Goal: Task Accomplishment & Management: Complete application form

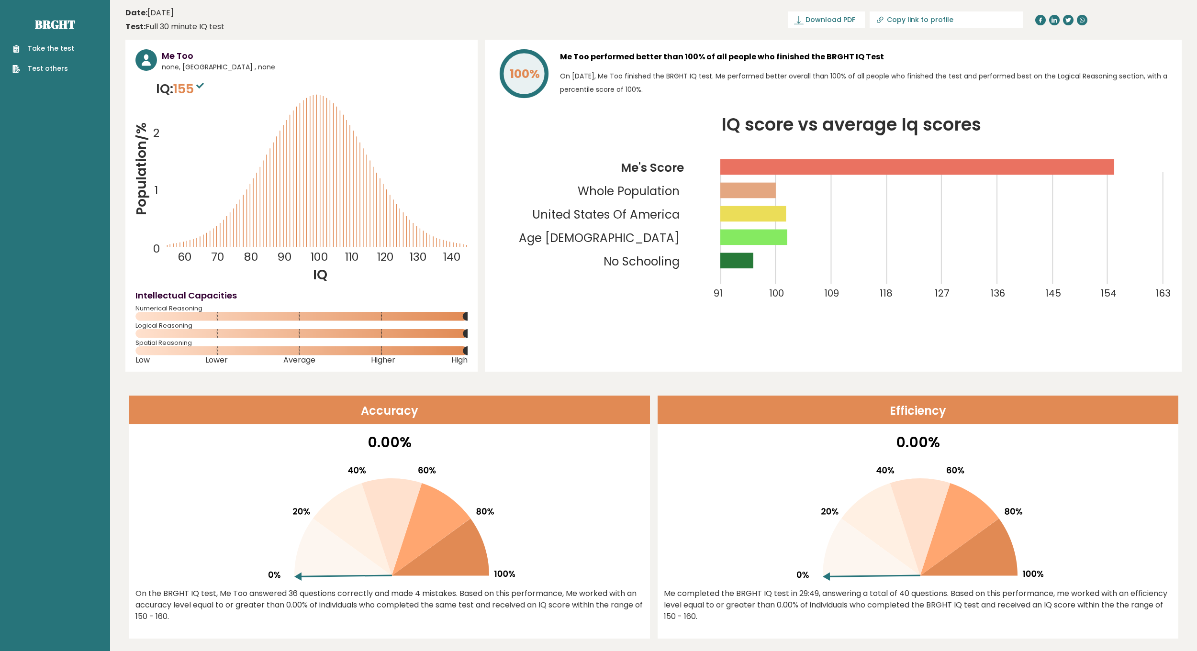
click at [66, 46] on link "Take the test" at bounding box center [43, 49] width 62 height 10
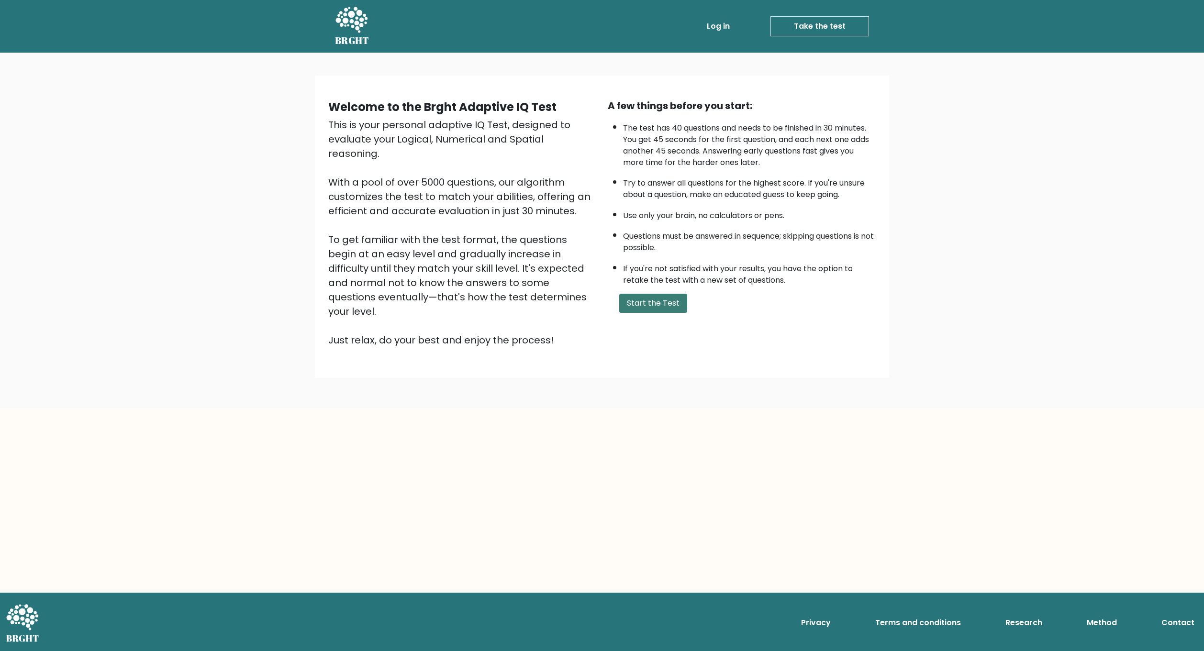
click at [645, 307] on button "Start the Test" at bounding box center [653, 303] width 68 height 19
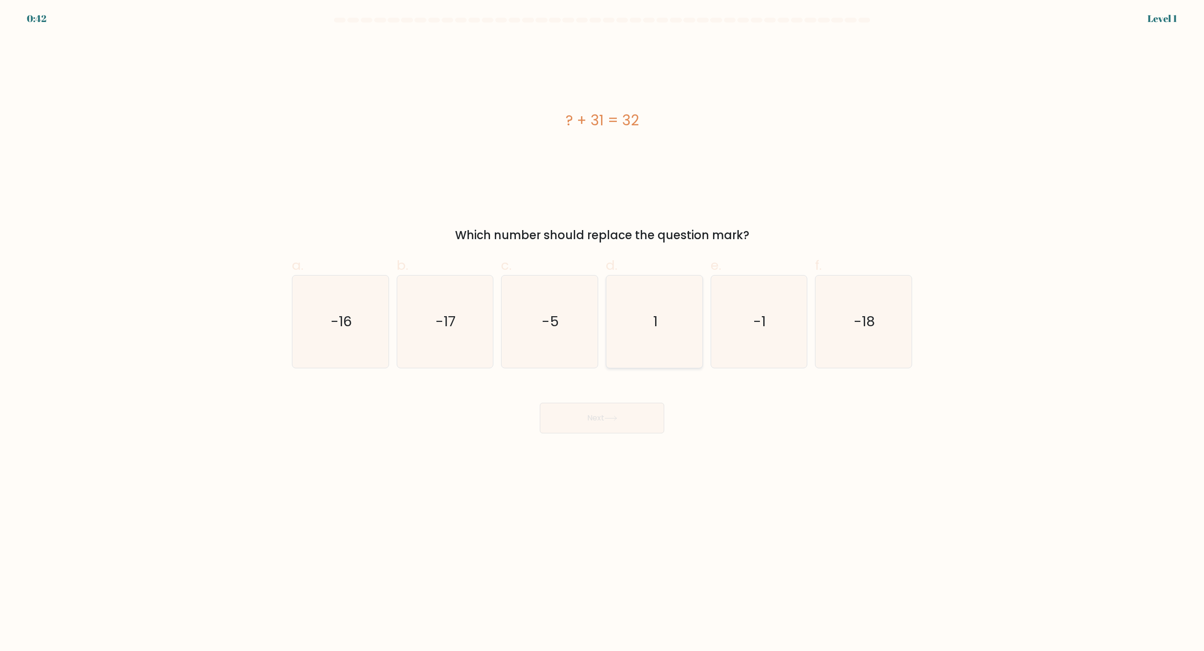
click at [635, 341] on icon "1" at bounding box center [654, 322] width 92 height 92
click at [603, 332] on input "d. 1" at bounding box center [602, 329] width 0 height 6
radio input "true"
click at [624, 415] on button "Next" at bounding box center [602, 418] width 124 height 31
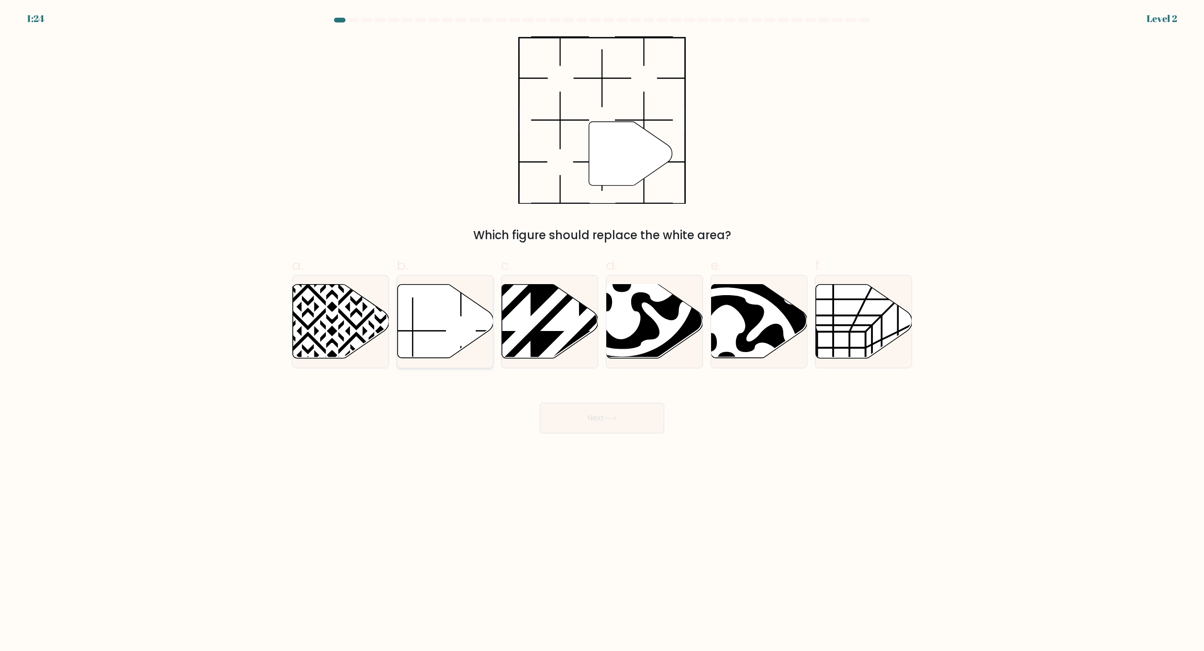
click at [449, 322] on icon at bounding box center [445, 322] width 96 height 74
click at [602, 326] on input "b." at bounding box center [602, 329] width 0 height 6
radio input "true"
click at [584, 414] on button "Next" at bounding box center [602, 418] width 124 height 31
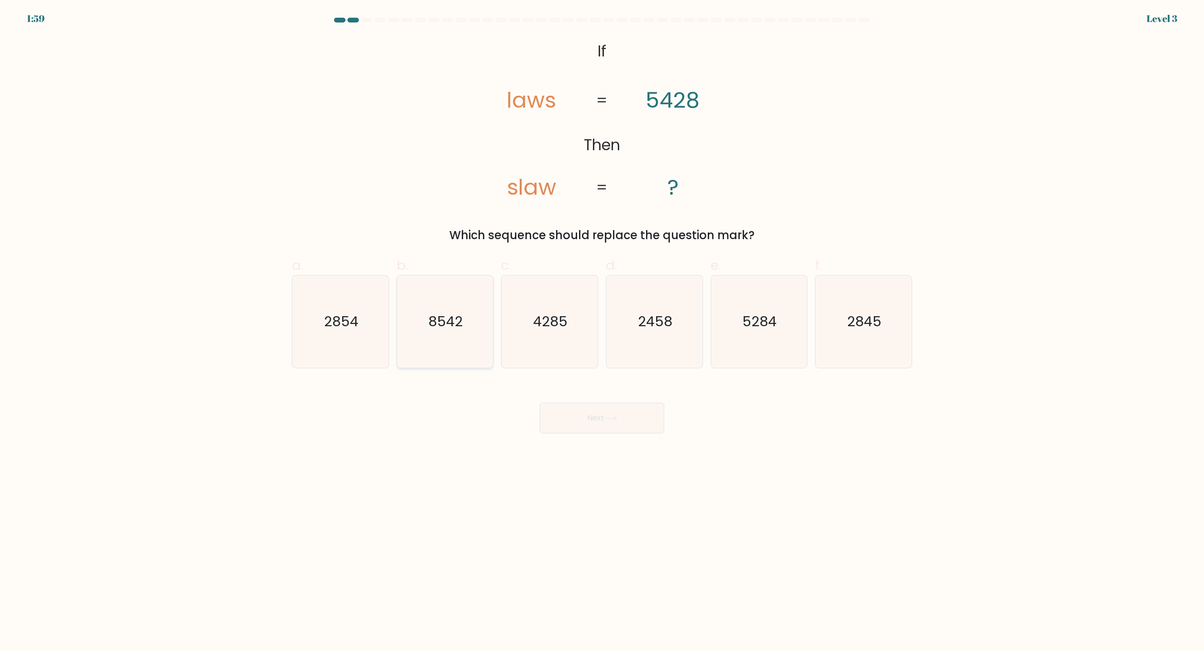
click at [461, 344] on icon "8542" at bounding box center [445, 322] width 92 height 92
click at [602, 332] on input "b. 8542" at bounding box center [602, 329] width 0 height 6
radio input "true"
click at [594, 423] on button "Next" at bounding box center [602, 418] width 124 height 31
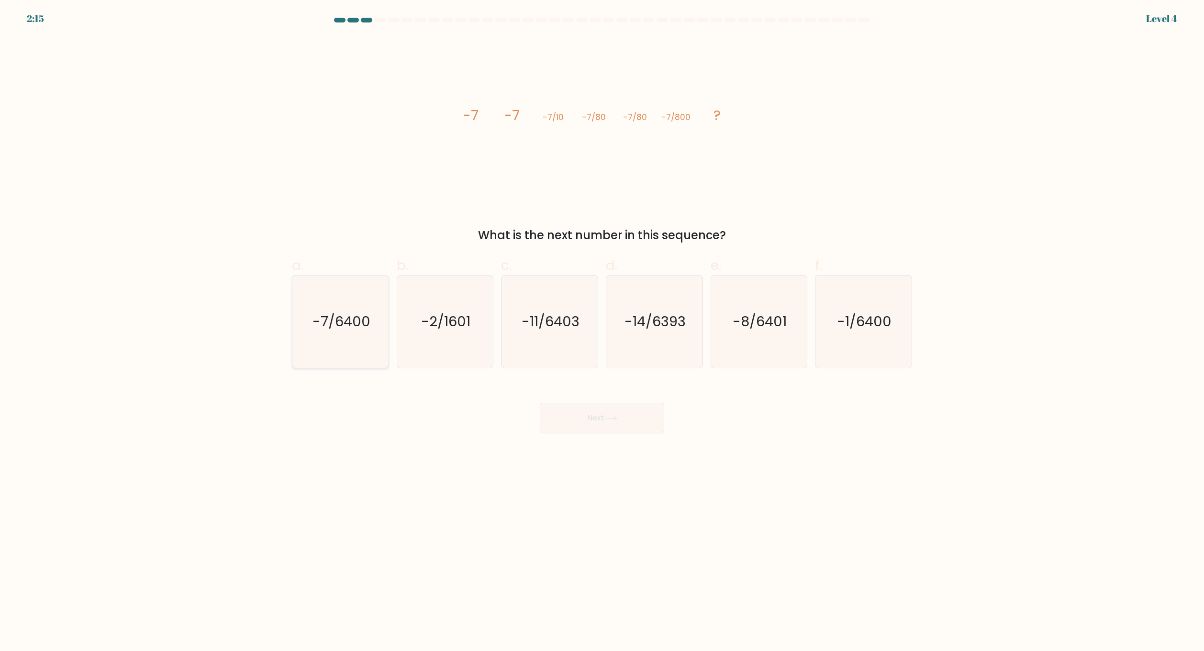
click at [347, 328] on text "-7/6400" at bounding box center [342, 322] width 58 height 19
click at [602, 328] on input "a. -7/6400" at bounding box center [602, 329] width 0 height 6
radio input "true"
click at [584, 422] on button "Next" at bounding box center [602, 418] width 124 height 31
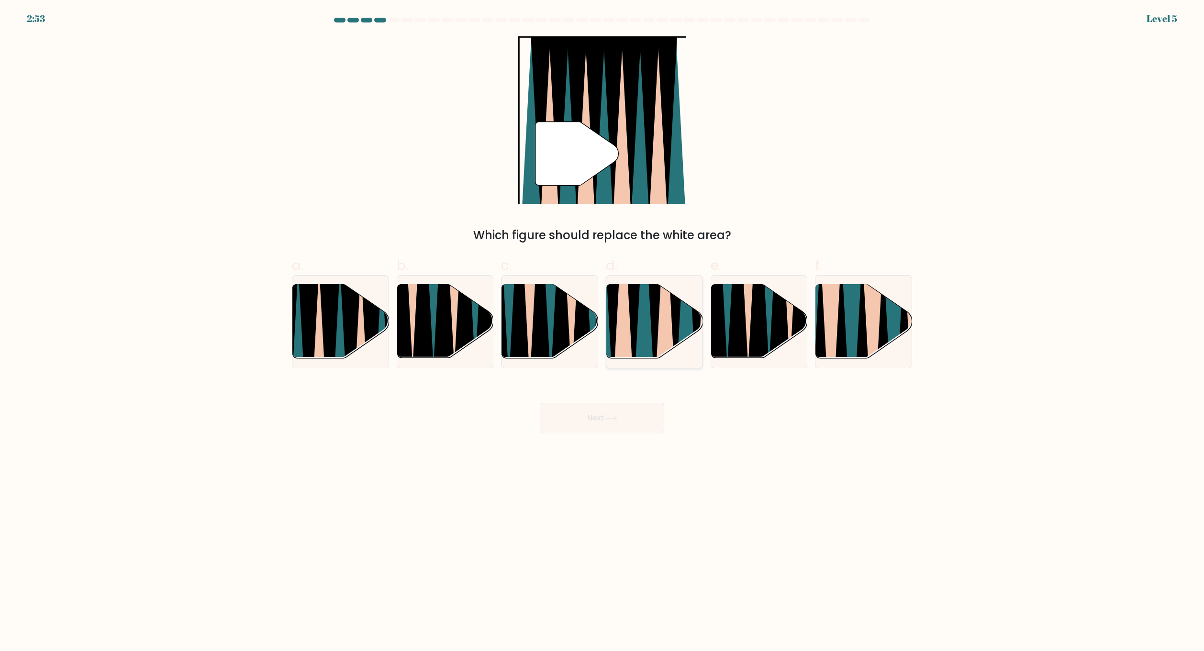
click at [619, 358] on icon at bounding box center [623, 284] width 21 height 192
click at [603, 332] on input "d." at bounding box center [602, 329] width 0 height 6
radio input "true"
click at [614, 427] on button "Next" at bounding box center [602, 418] width 124 height 31
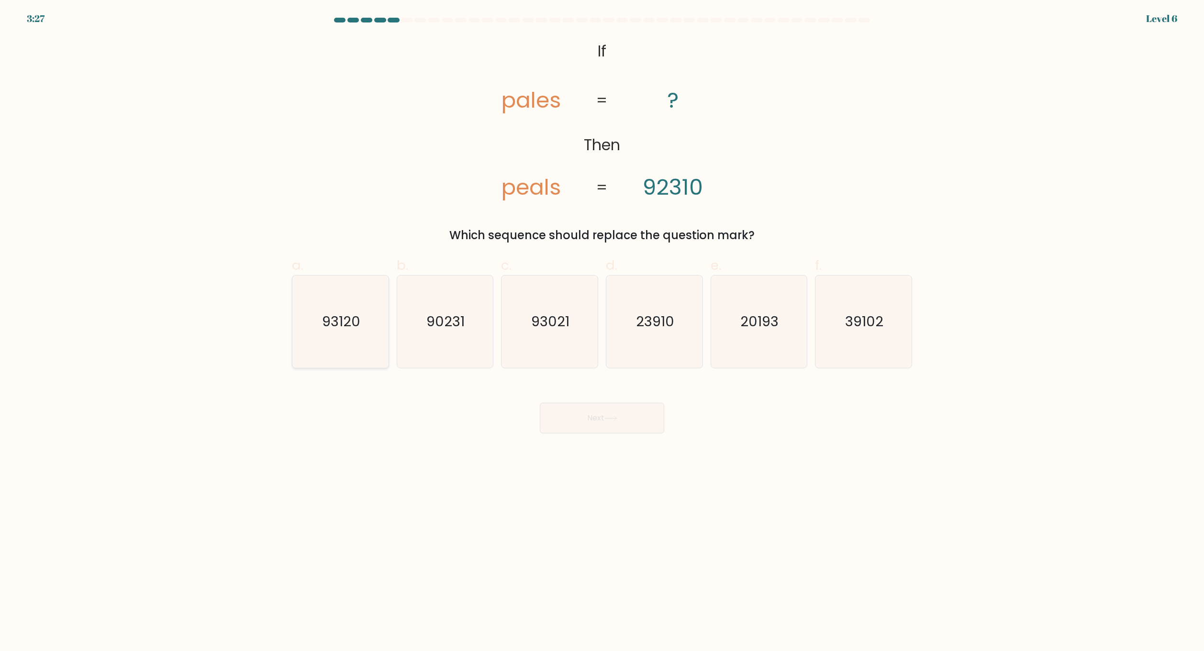
click at [372, 333] on icon "93120" at bounding box center [340, 322] width 92 height 92
click at [602, 332] on input "a. 93120" at bounding box center [602, 329] width 0 height 6
radio input "true"
click at [558, 420] on button "Next" at bounding box center [602, 418] width 124 height 31
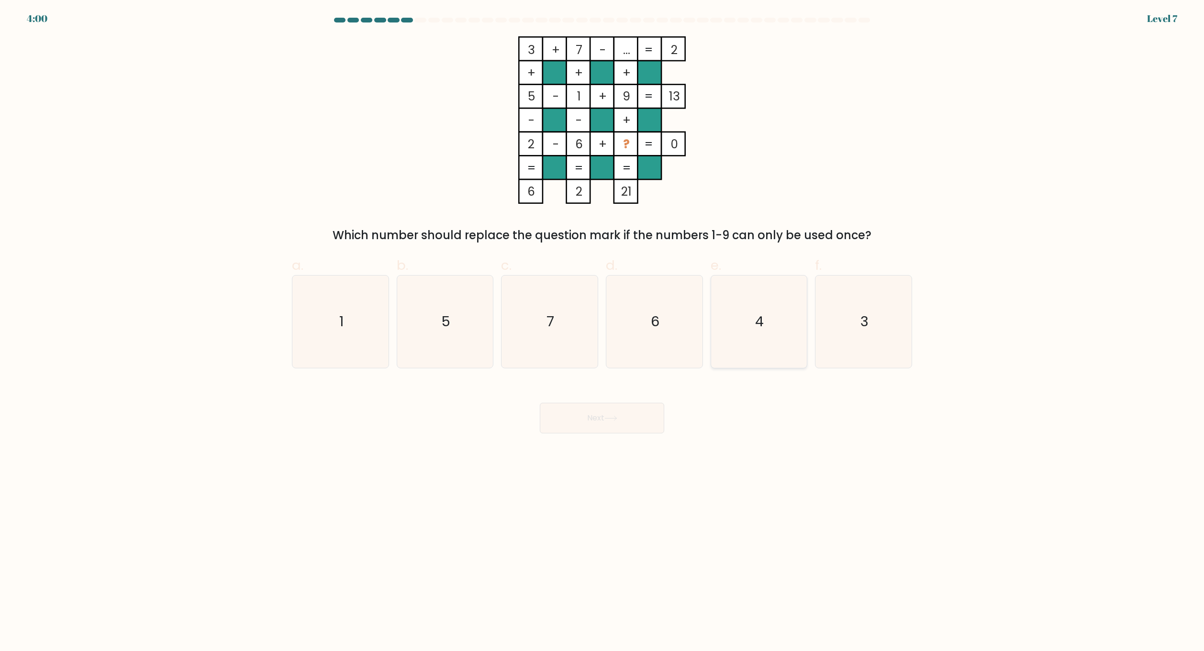
click at [747, 338] on icon "4" at bounding box center [759, 322] width 92 height 92
click at [603, 332] on input "e. 4" at bounding box center [602, 329] width 0 height 6
radio input "true"
click at [644, 416] on button "Next" at bounding box center [602, 418] width 124 height 31
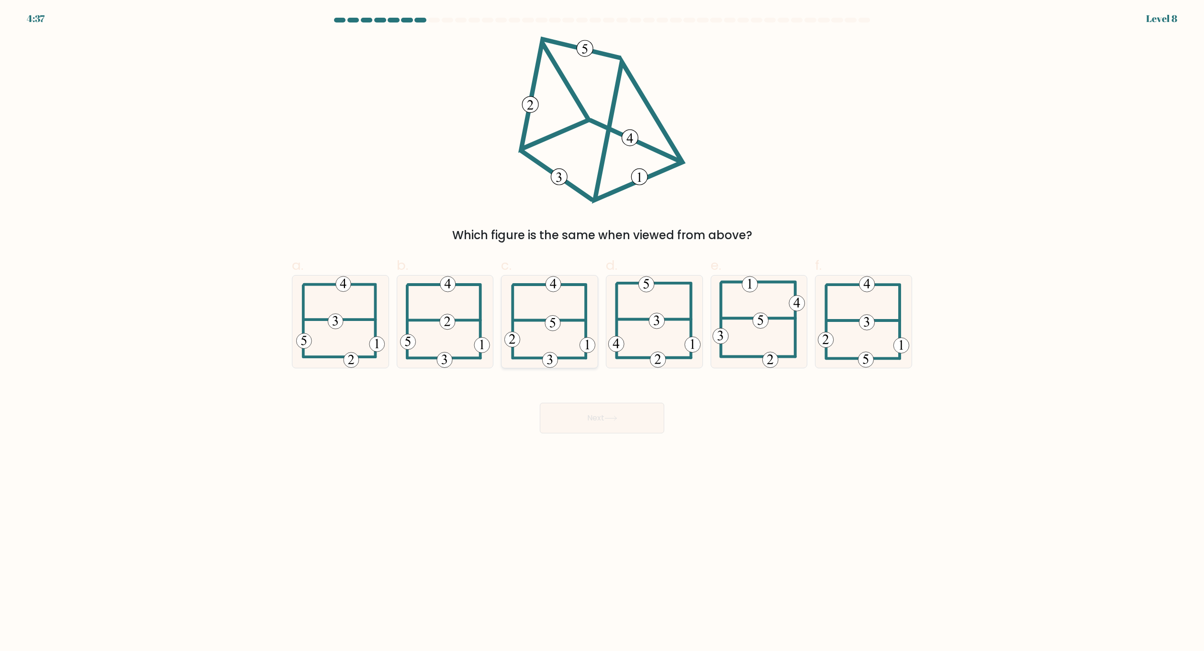
click at [555, 351] on icon at bounding box center [549, 322] width 91 height 92
click at [602, 332] on input "c." at bounding box center [602, 329] width 0 height 6
radio input "true"
click at [591, 415] on button "Next" at bounding box center [602, 418] width 124 height 31
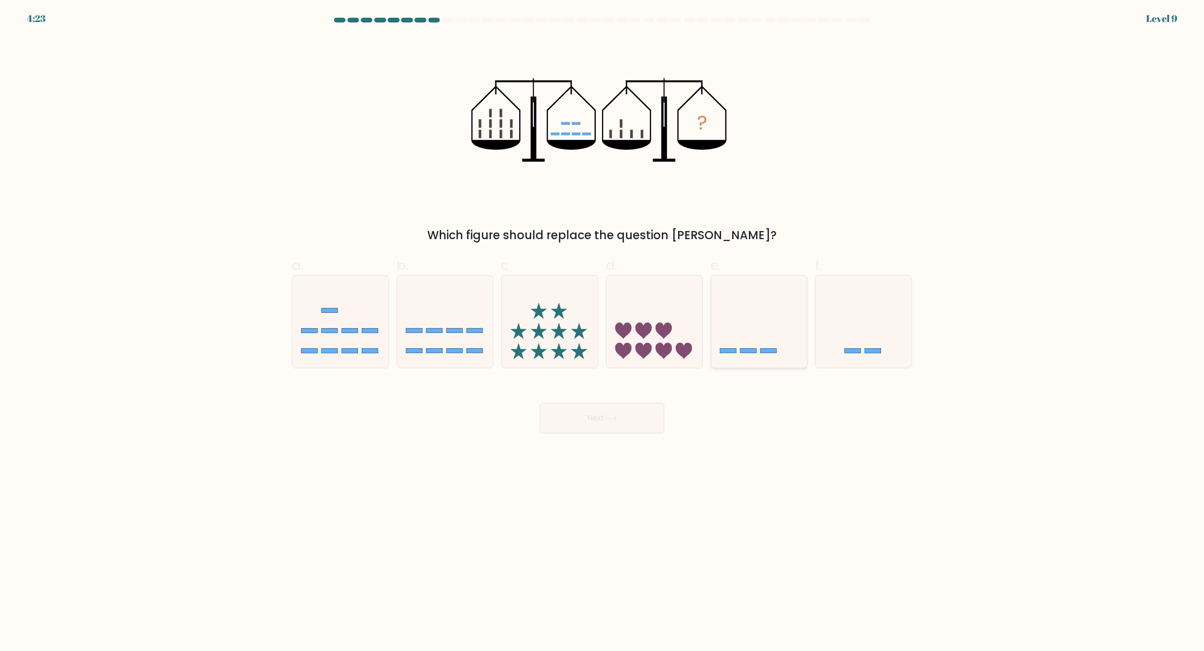
click at [749, 328] on icon at bounding box center [759, 321] width 96 height 79
click at [603, 328] on input "e." at bounding box center [602, 329] width 0 height 6
radio input "true"
click at [617, 418] on icon at bounding box center [611, 418] width 13 height 5
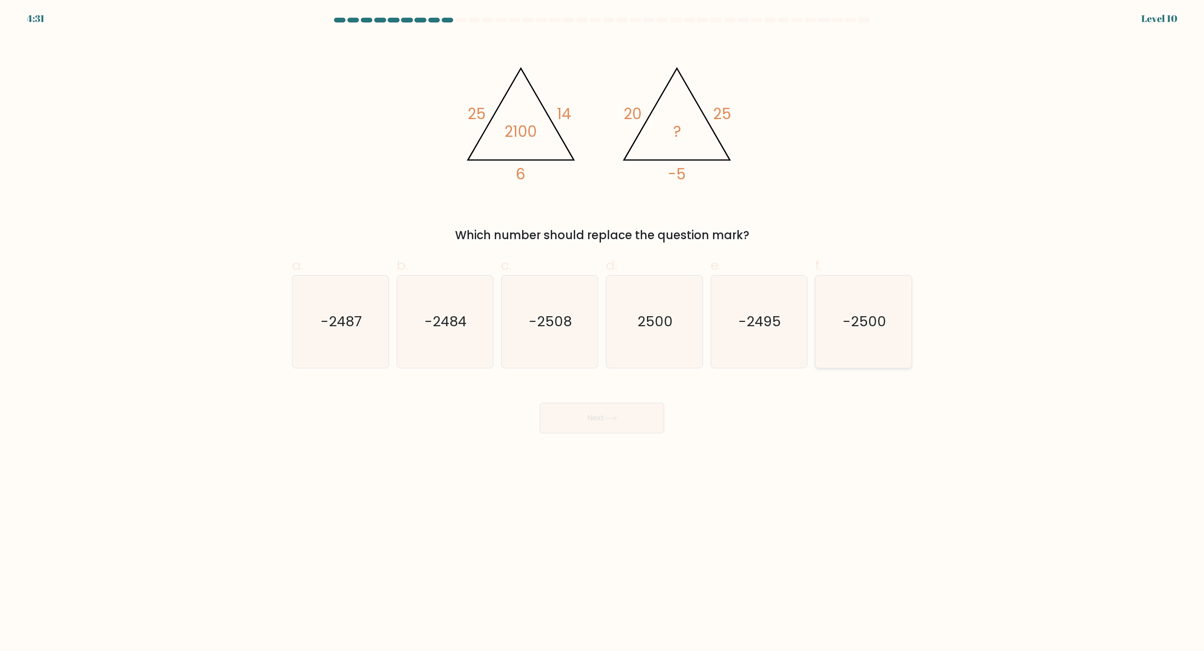
click at [877, 327] on text "-2500" at bounding box center [865, 322] width 44 height 19
click at [603, 327] on input "f. -2500" at bounding box center [602, 329] width 0 height 6
radio input "true"
click at [599, 418] on button "Next" at bounding box center [602, 418] width 124 height 31
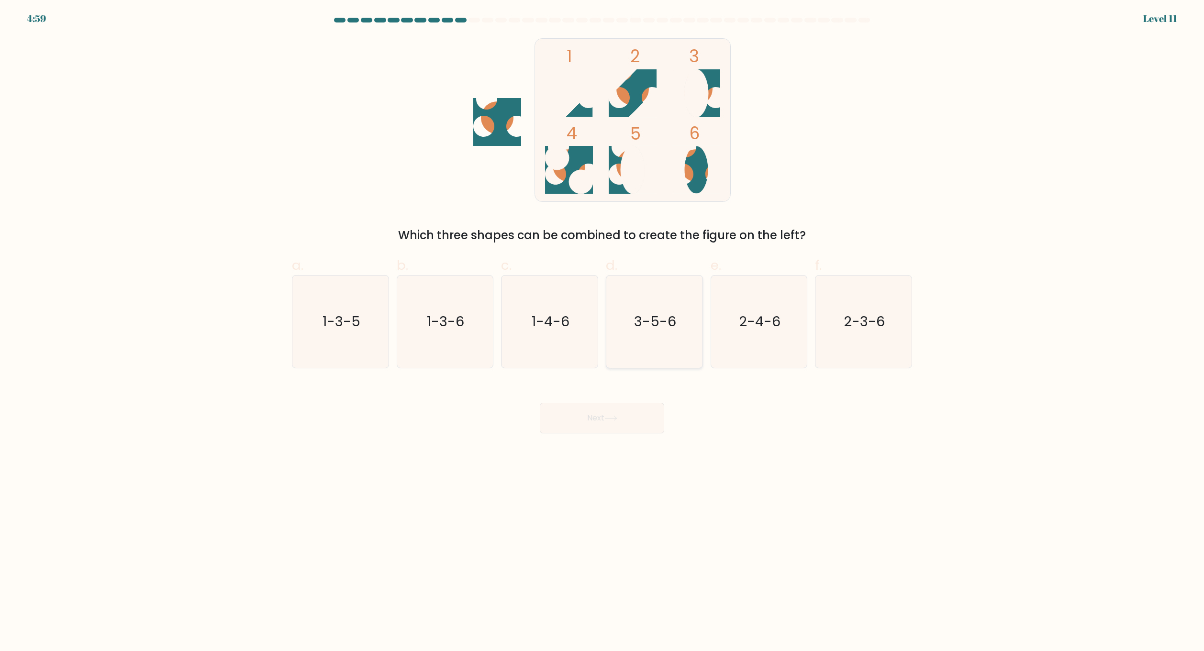
drag, startPoint x: 632, startPoint y: 341, endPoint x: 632, endPoint y: 350, distance: 9.1
click at [632, 341] on icon "3-5-6" at bounding box center [654, 322] width 92 height 92
click at [603, 332] on input "d. 3-5-6" at bounding box center [602, 329] width 0 height 6
radio input "true"
click at [611, 422] on button "Next" at bounding box center [602, 418] width 124 height 31
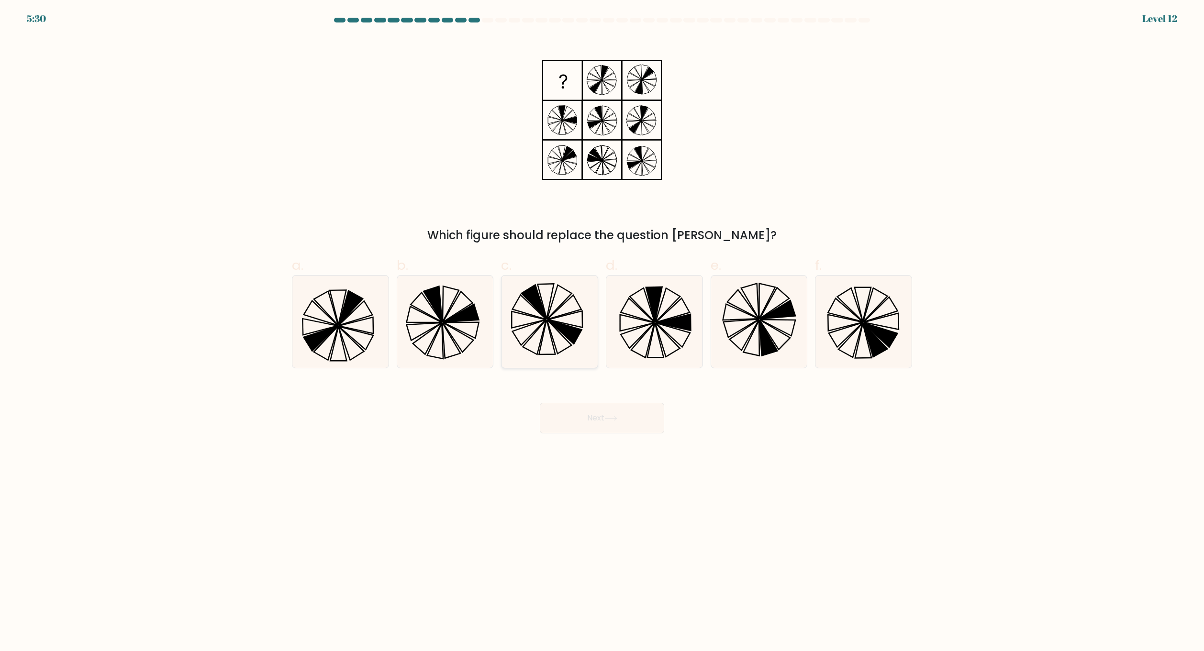
click at [558, 342] on icon at bounding box center [550, 322] width 92 height 92
click at [602, 332] on input "c." at bounding box center [602, 329] width 0 height 6
radio input "true"
click at [583, 424] on button "Next" at bounding box center [602, 418] width 124 height 31
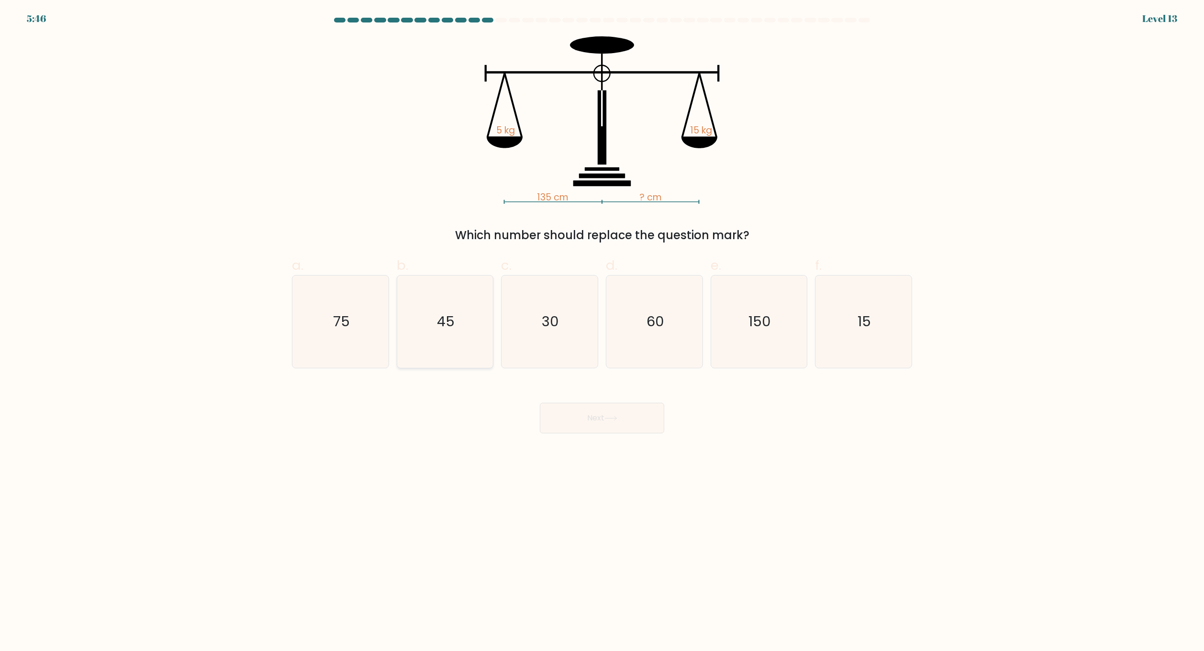
click at [450, 332] on icon "45" at bounding box center [445, 322] width 92 height 92
click at [602, 332] on input "b. 45" at bounding box center [602, 329] width 0 height 6
radio input "true"
click at [592, 426] on button "Next" at bounding box center [602, 418] width 124 height 31
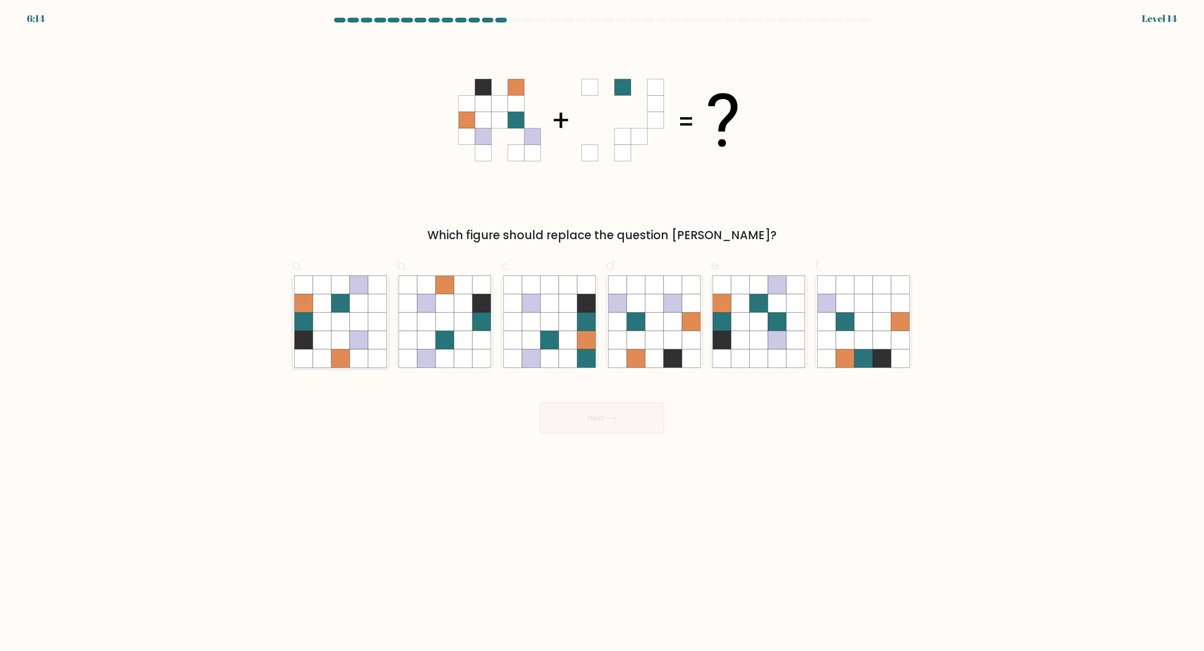
click at [329, 333] on icon at bounding box center [322, 340] width 18 height 18
click at [602, 332] on input "a." at bounding box center [602, 329] width 0 height 6
radio input "true"
click at [595, 422] on button "Next" at bounding box center [602, 418] width 124 height 31
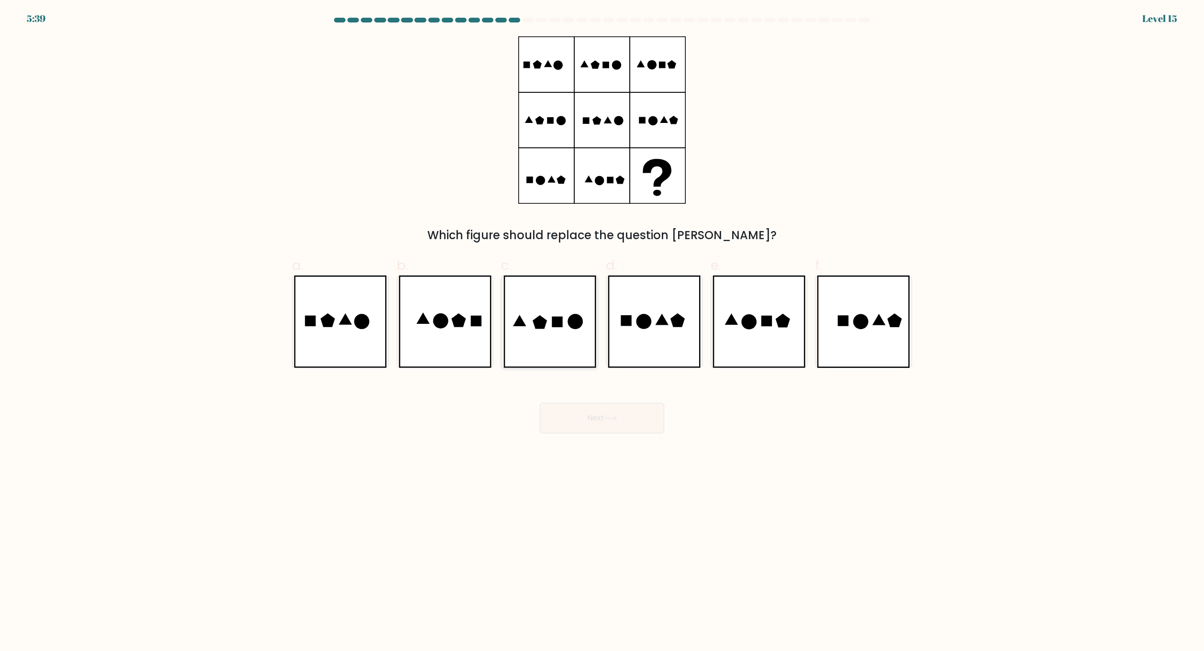
click at [556, 337] on icon at bounding box center [550, 322] width 93 height 92
click at [602, 332] on input "c." at bounding box center [602, 329] width 0 height 6
radio input "true"
click at [604, 418] on button "Next" at bounding box center [602, 418] width 124 height 31
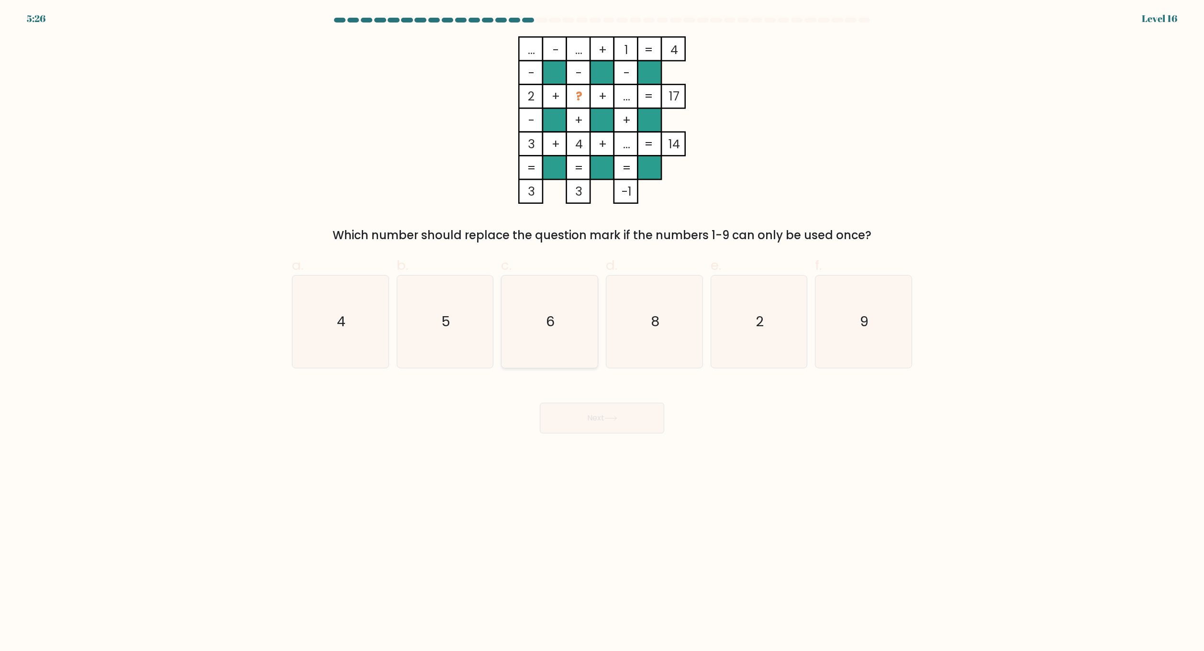
click at [550, 299] on icon "6" at bounding box center [550, 322] width 92 height 92
click at [602, 326] on input "c. 6" at bounding box center [602, 329] width 0 height 6
radio input "true"
click at [603, 425] on button "Next" at bounding box center [602, 418] width 124 height 31
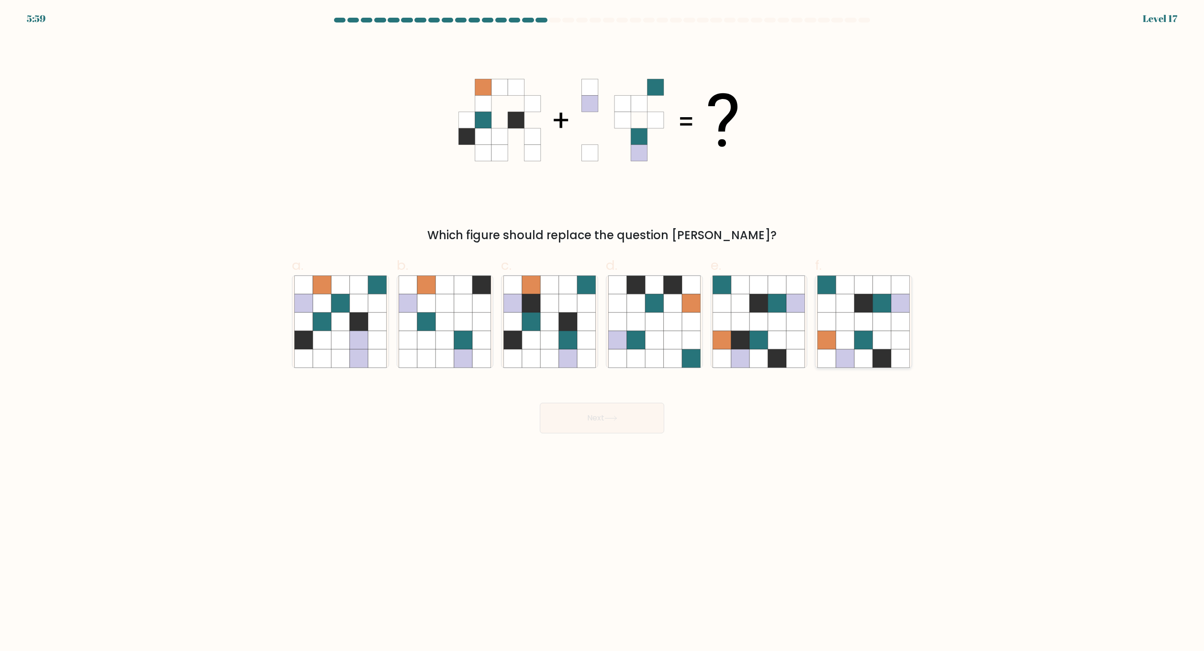
click at [837, 351] on icon at bounding box center [845, 358] width 18 height 18
click at [603, 332] on input "f." at bounding box center [602, 329] width 0 height 6
radio input "true"
click at [593, 427] on button "Next" at bounding box center [602, 418] width 124 height 31
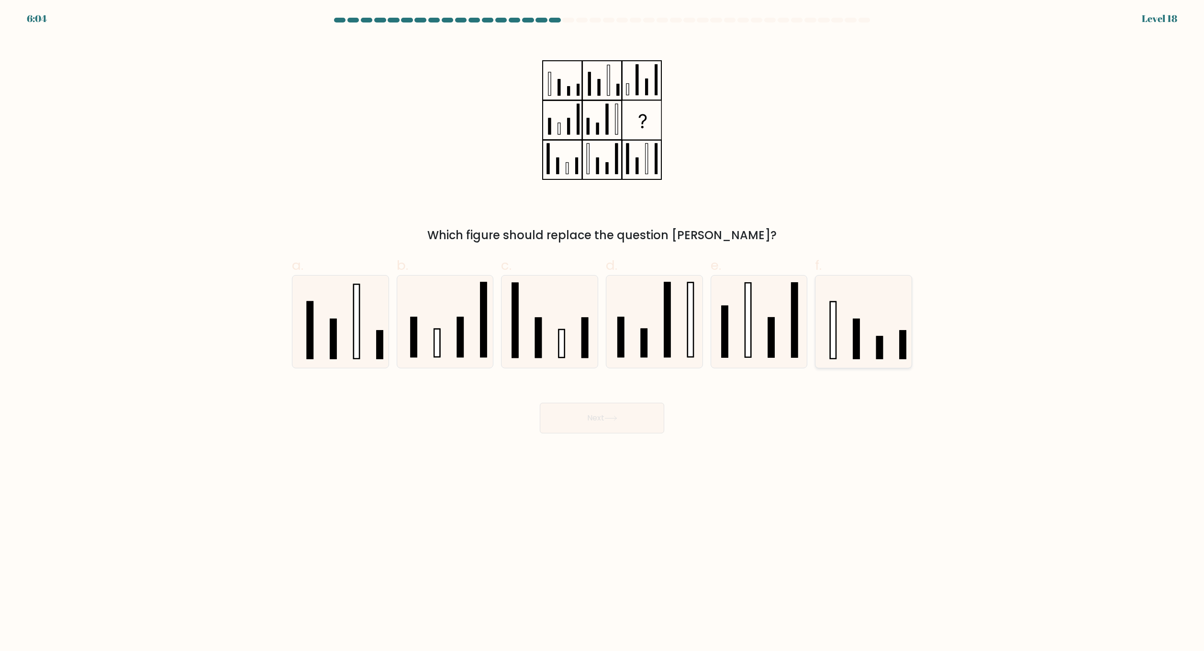
click at [840, 331] on icon at bounding box center [864, 322] width 92 height 92
click at [603, 331] on input "f." at bounding box center [602, 329] width 0 height 6
radio input "true"
click at [642, 421] on button "Next" at bounding box center [602, 418] width 124 height 31
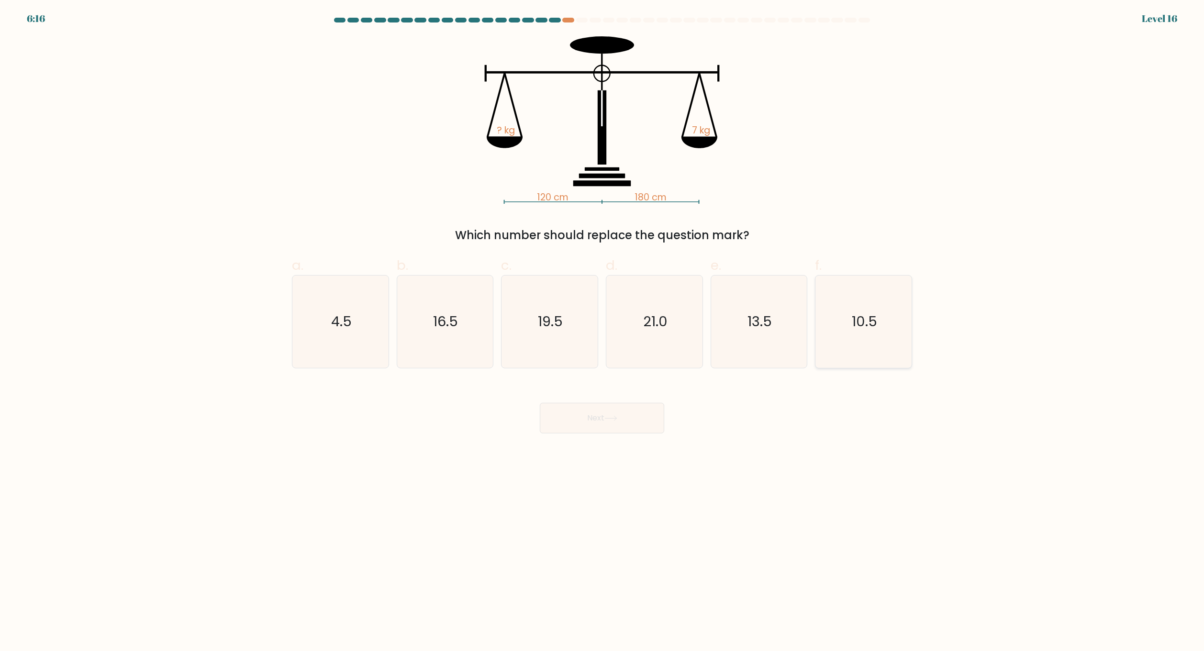
click at [844, 341] on icon "10.5" at bounding box center [864, 322] width 92 height 92
click at [603, 332] on input "f. 10.5" at bounding box center [602, 329] width 0 height 6
radio input "true"
click at [583, 424] on button "Next" at bounding box center [602, 418] width 124 height 31
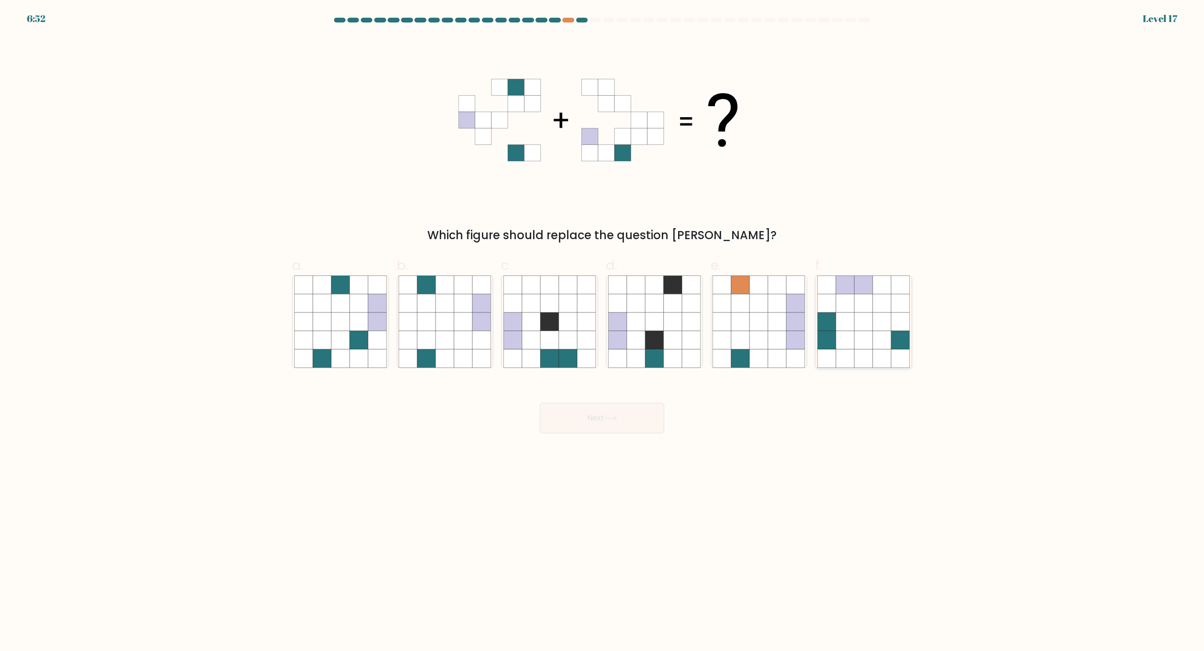
click at [847, 344] on icon at bounding box center [845, 340] width 18 height 18
click at [603, 332] on input "f." at bounding box center [602, 329] width 0 height 6
radio input "true"
click at [646, 414] on button "Next" at bounding box center [602, 418] width 124 height 31
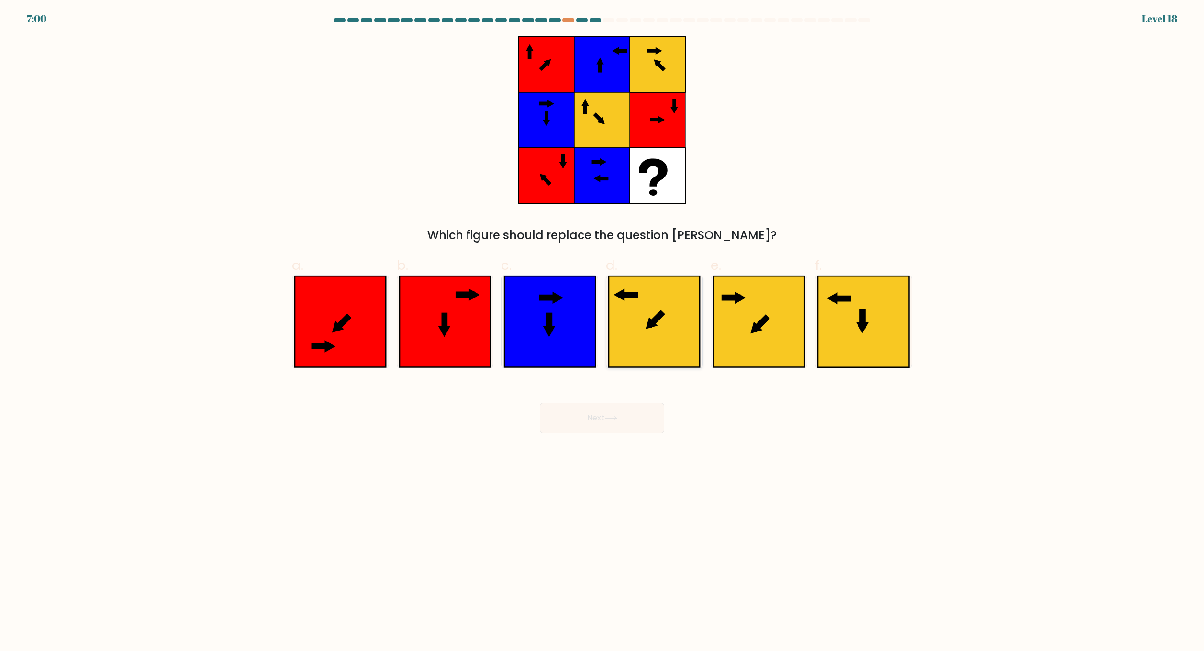
click at [675, 333] on icon at bounding box center [654, 322] width 91 height 91
click at [603, 332] on input "d." at bounding box center [602, 329] width 0 height 6
radio input "true"
click at [645, 419] on button "Next" at bounding box center [602, 418] width 124 height 31
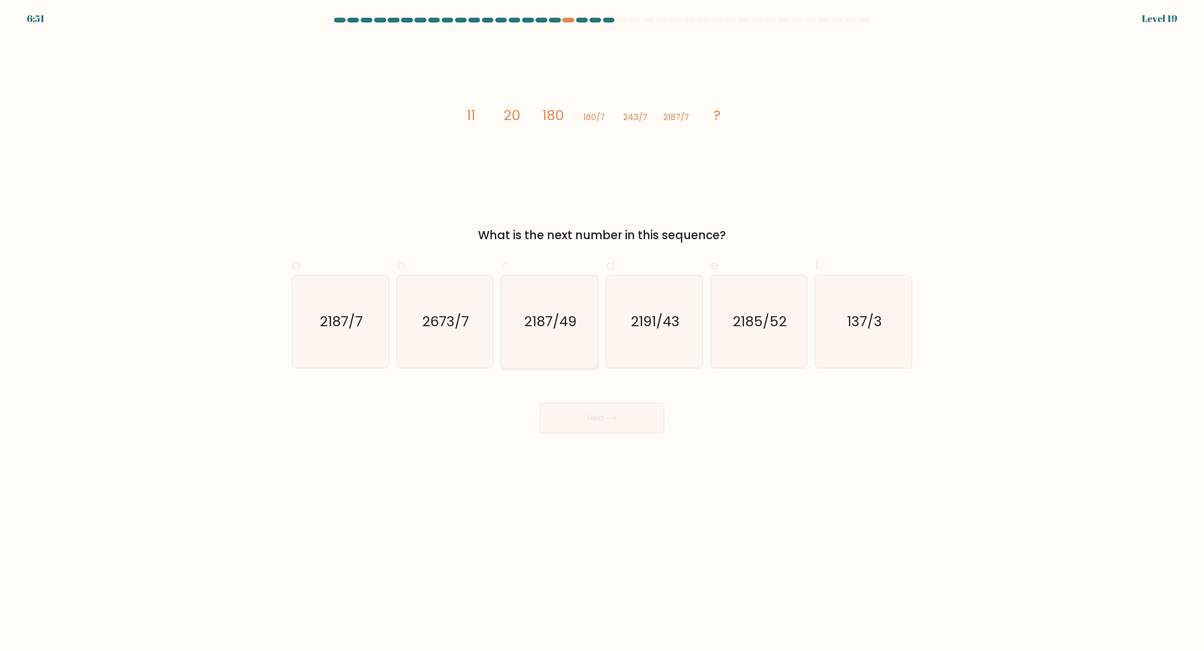
click at [551, 328] on text "2187/49" at bounding box center [551, 322] width 53 height 19
click at [602, 328] on input "c. 2187/49" at bounding box center [602, 329] width 0 height 6
radio input "true"
click at [606, 420] on button "Next" at bounding box center [602, 418] width 124 height 31
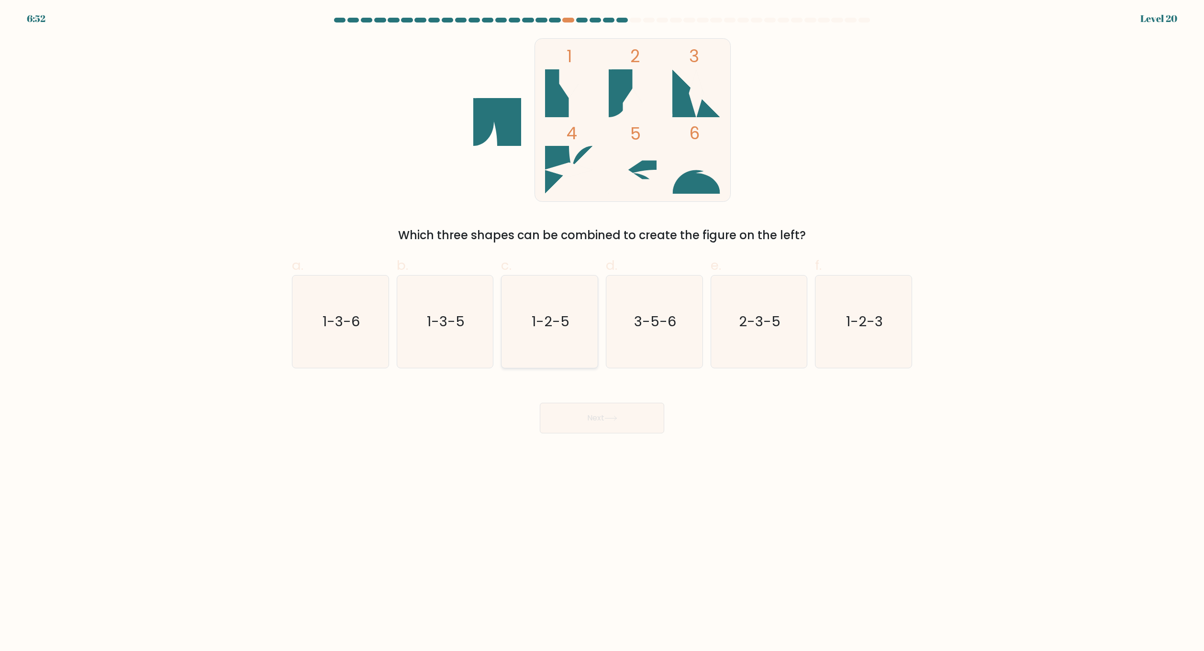
click at [554, 317] on text "1-2-5" at bounding box center [551, 322] width 38 height 19
click at [602, 326] on input "c. 1-2-5" at bounding box center [602, 329] width 0 height 6
radio input "true"
click at [579, 416] on button "Next" at bounding box center [602, 418] width 124 height 31
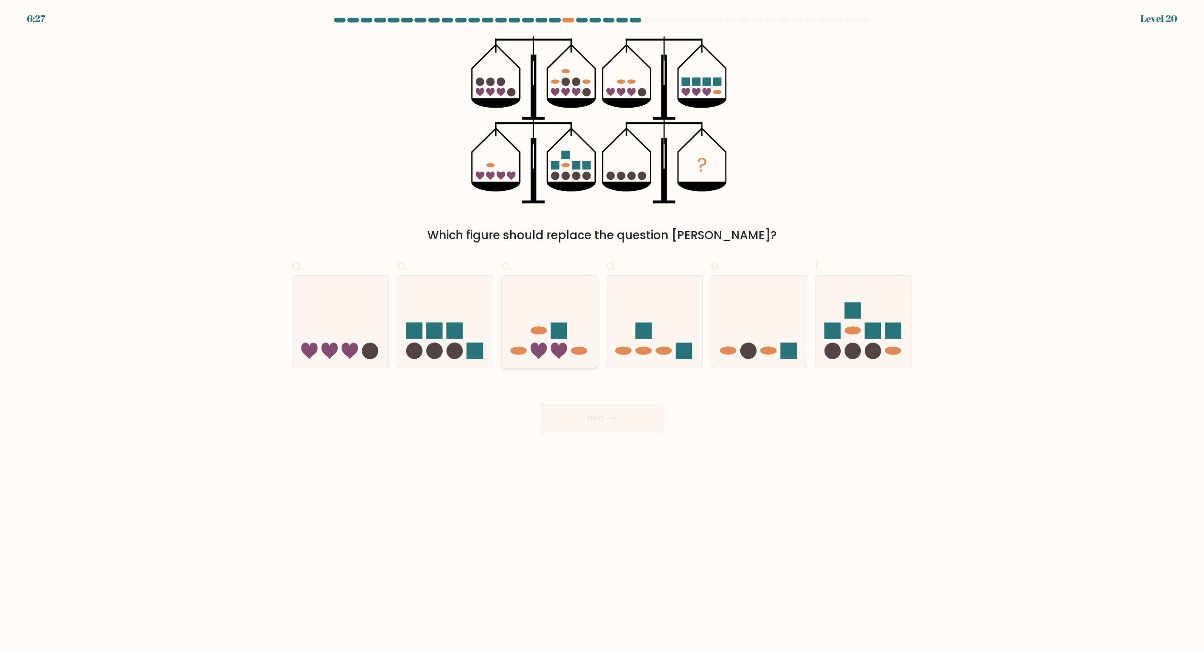
click at [539, 333] on ellipse at bounding box center [539, 330] width 16 height 8
click at [602, 332] on input "c." at bounding box center [602, 329] width 0 height 6
radio input "true"
click at [572, 423] on button "Next" at bounding box center [602, 418] width 124 height 31
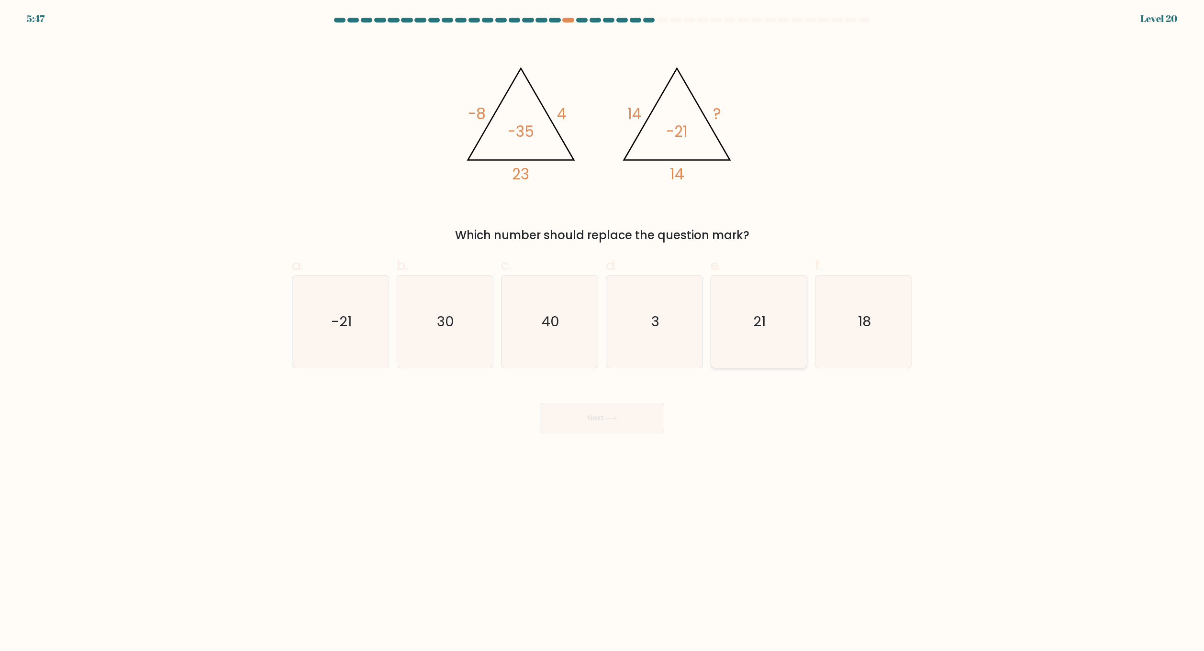
click at [762, 332] on icon "21" at bounding box center [759, 322] width 92 height 92
click at [603, 332] on input "e. 21" at bounding box center [602, 329] width 0 height 6
radio input "true"
click at [637, 426] on button "Next" at bounding box center [602, 418] width 124 height 31
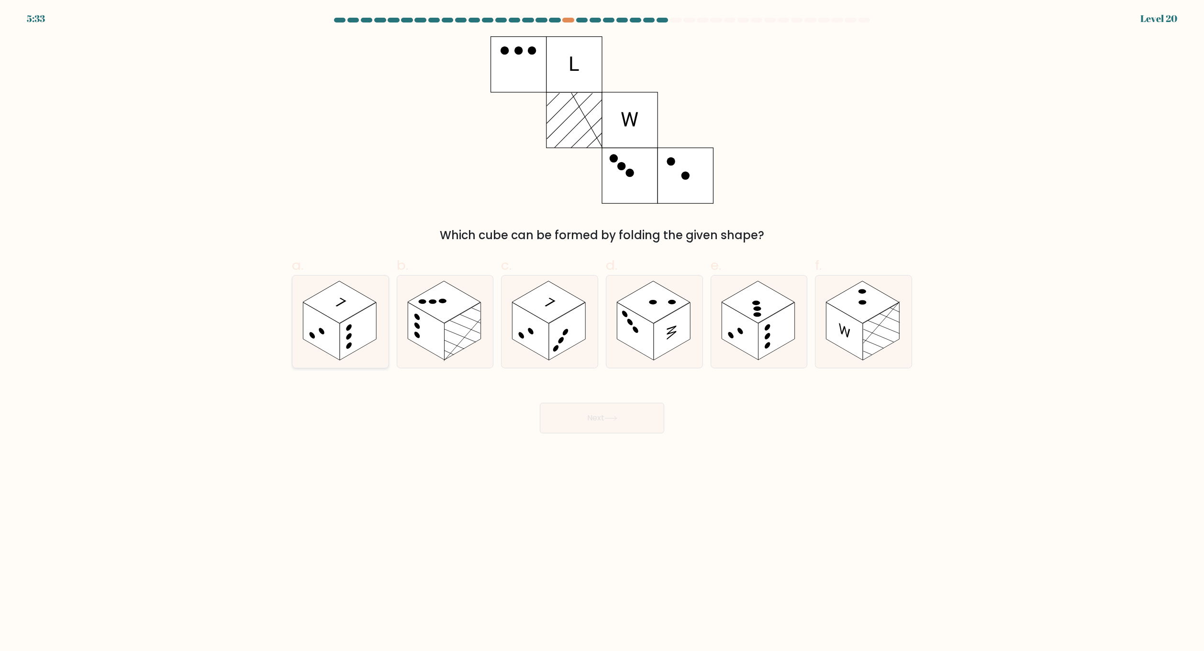
click at [336, 317] on rect at bounding box center [339, 302] width 73 height 42
click at [602, 326] on input "a." at bounding box center [602, 329] width 0 height 6
radio input "true"
click at [623, 421] on button "Next" at bounding box center [602, 418] width 124 height 31
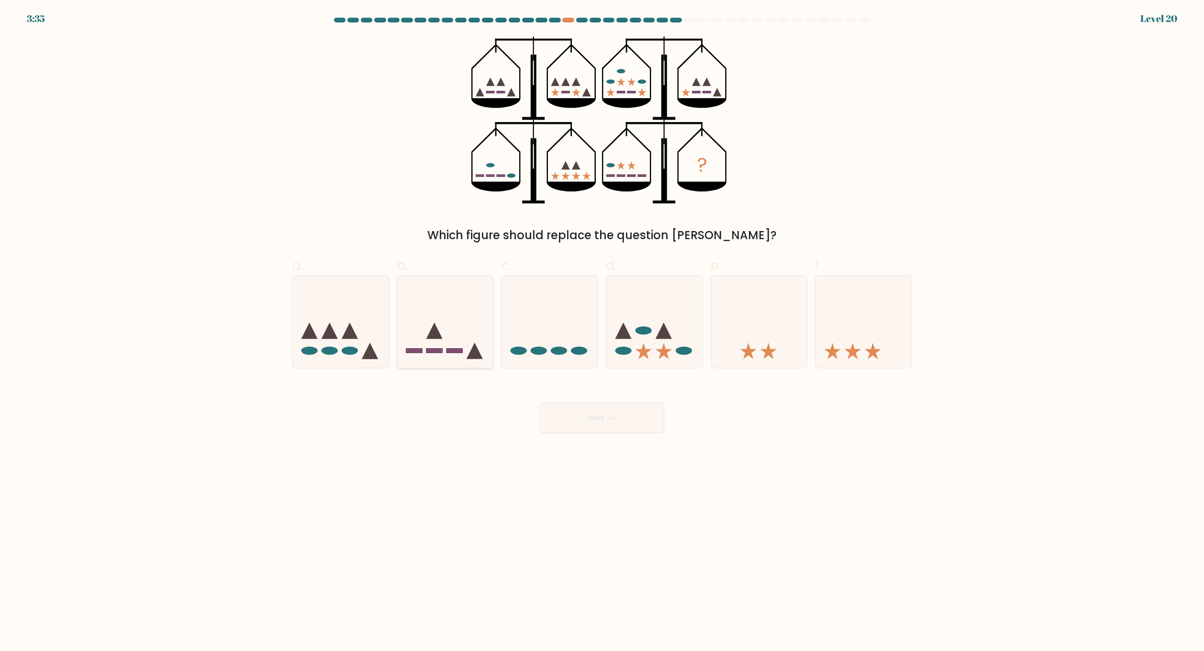
click at [460, 340] on icon at bounding box center [445, 321] width 96 height 79
click at [602, 332] on input "b." at bounding box center [602, 329] width 0 height 6
radio input "true"
click at [589, 420] on button "Next" at bounding box center [602, 418] width 124 height 31
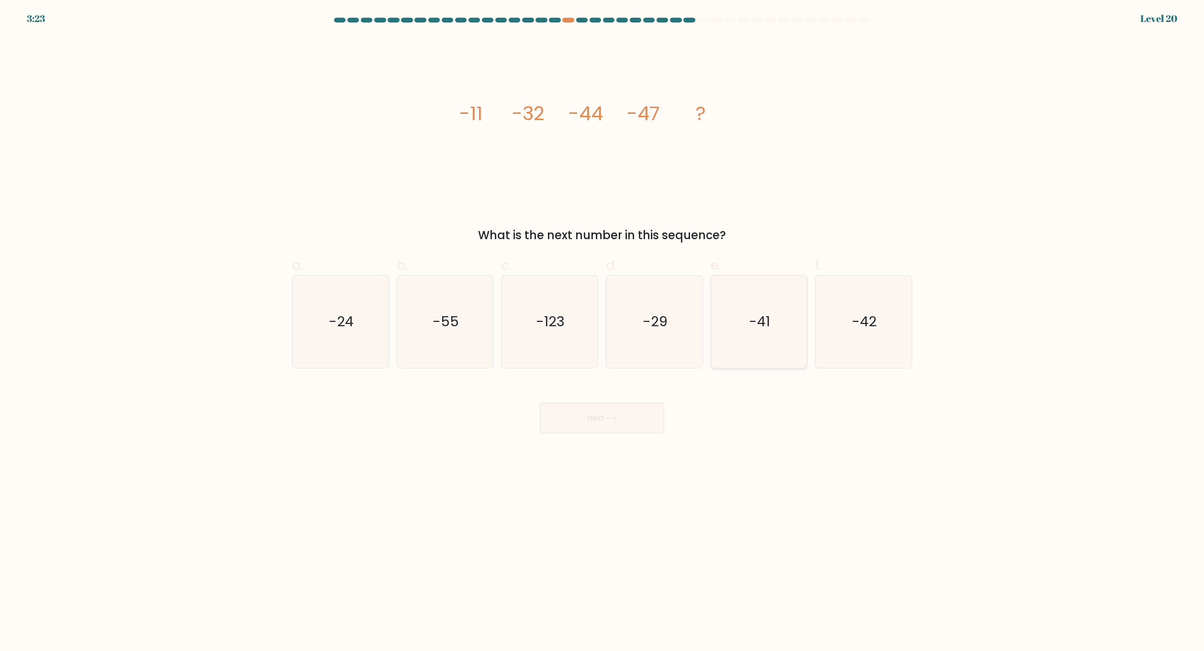
click at [779, 340] on icon "-41" at bounding box center [759, 322] width 92 height 92
click at [603, 332] on input "e. -41" at bounding box center [602, 329] width 0 height 6
radio input "true"
click at [584, 411] on button "Next" at bounding box center [602, 418] width 124 height 31
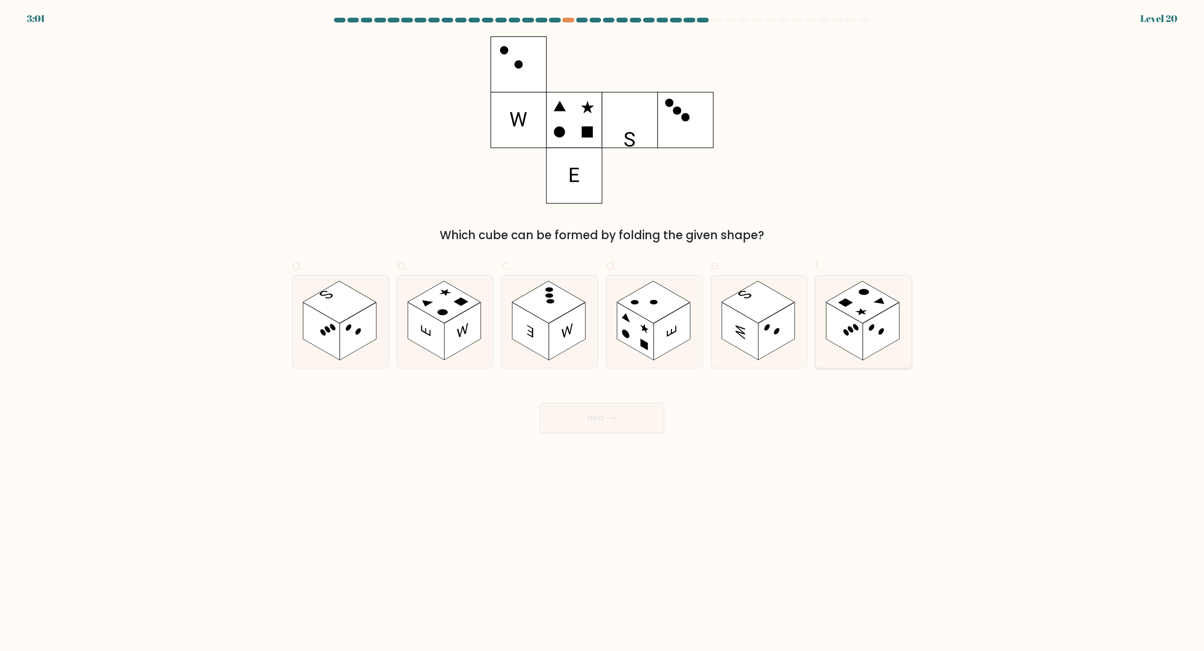
click at [864, 309] on rect at bounding box center [862, 302] width 73 height 42
click at [603, 326] on input "f." at bounding box center [602, 329] width 0 height 6
radio input "true"
click at [606, 415] on button "Next" at bounding box center [602, 418] width 124 height 31
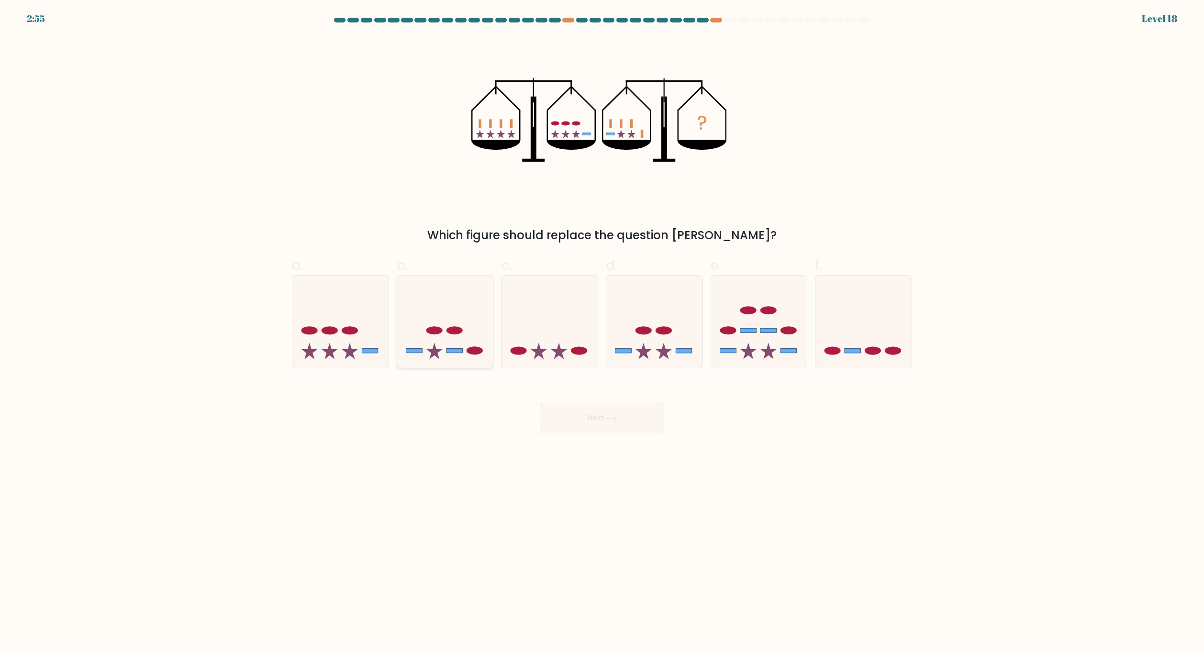
click at [460, 324] on icon at bounding box center [445, 321] width 96 height 79
click at [602, 326] on input "b." at bounding box center [602, 329] width 0 height 6
radio input "true"
click at [621, 415] on button "Next" at bounding box center [602, 418] width 124 height 31
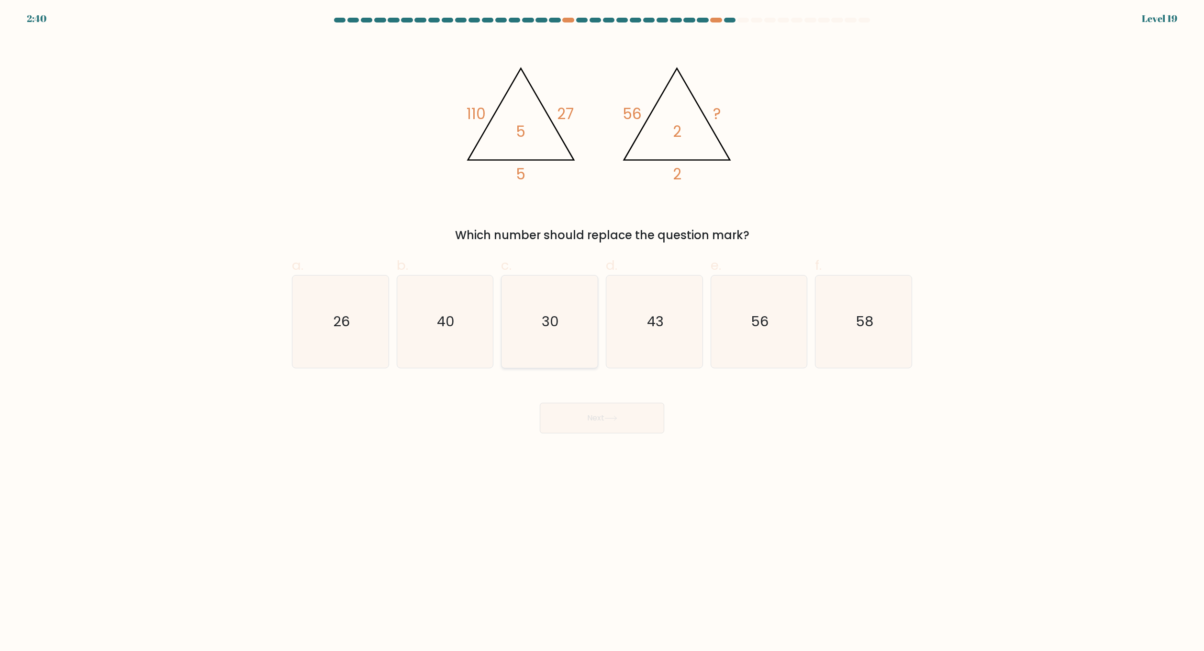
click at [572, 335] on icon "30" at bounding box center [550, 322] width 92 height 92
click at [602, 332] on input "c. 30" at bounding box center [602, 329] width 0 height 6
radio input "true"
click at [599, 415] on button "Next" at bounding box center [602, 418] width 124 height 31
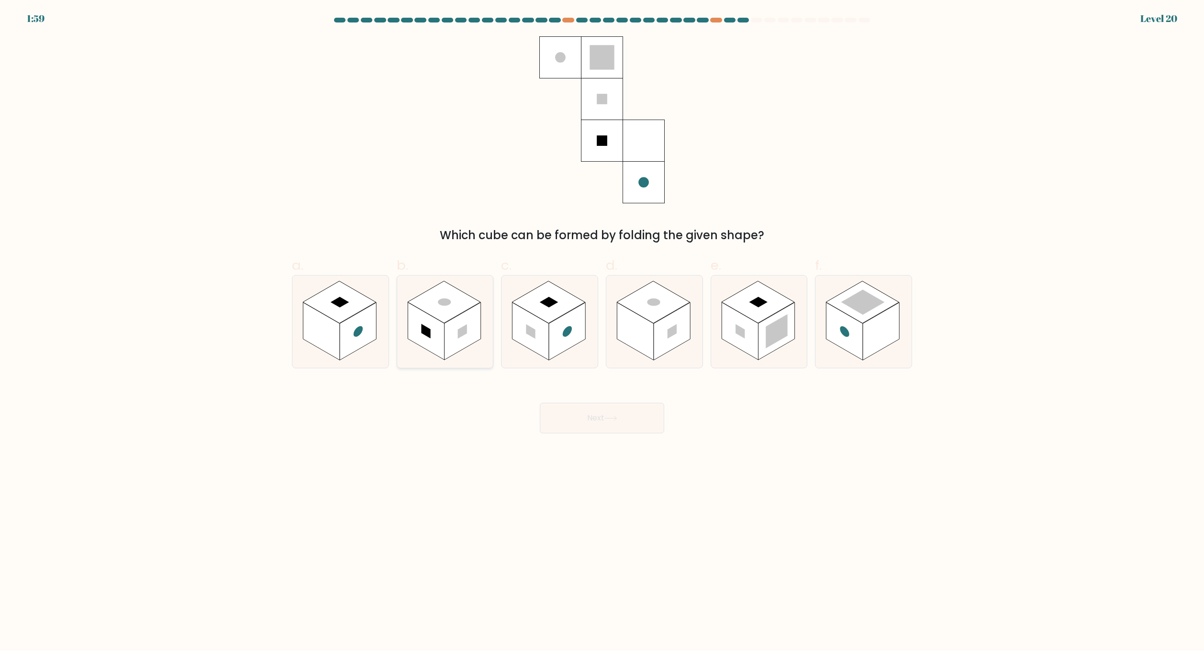
click at [456, 344] on rect at bounding box center [462, 332] width 36 height 58
click at [602, 332] on input "b." at bounding box center [602, 329] width 0 height 6
radio input "true"
click at [568, 416] on button "Next" at bounding box center [602, 418] width 124 height 31
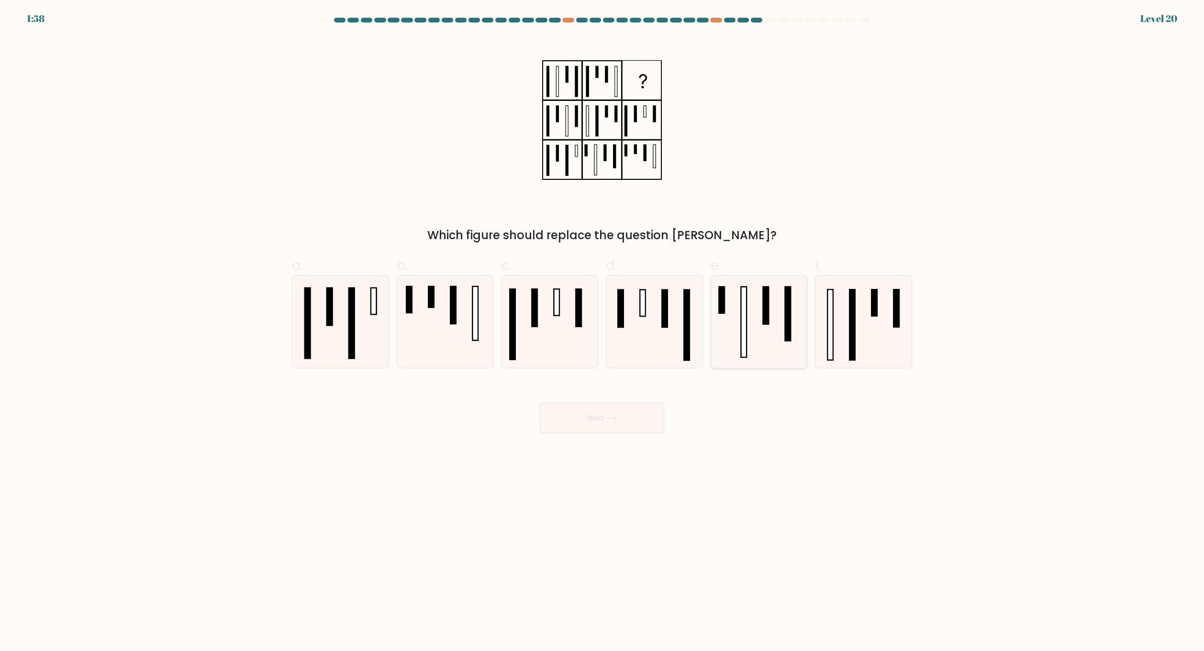
click at [740, 345] on icon at bounding box center [759, 322] width 92 height 92
click at [603, 332] on input "e." at bounding box center [602, 329] width 0 height 6
radio input "true"
click at [631, 420] on button "Next" at bounding box center [602, 418] width 124 height 31
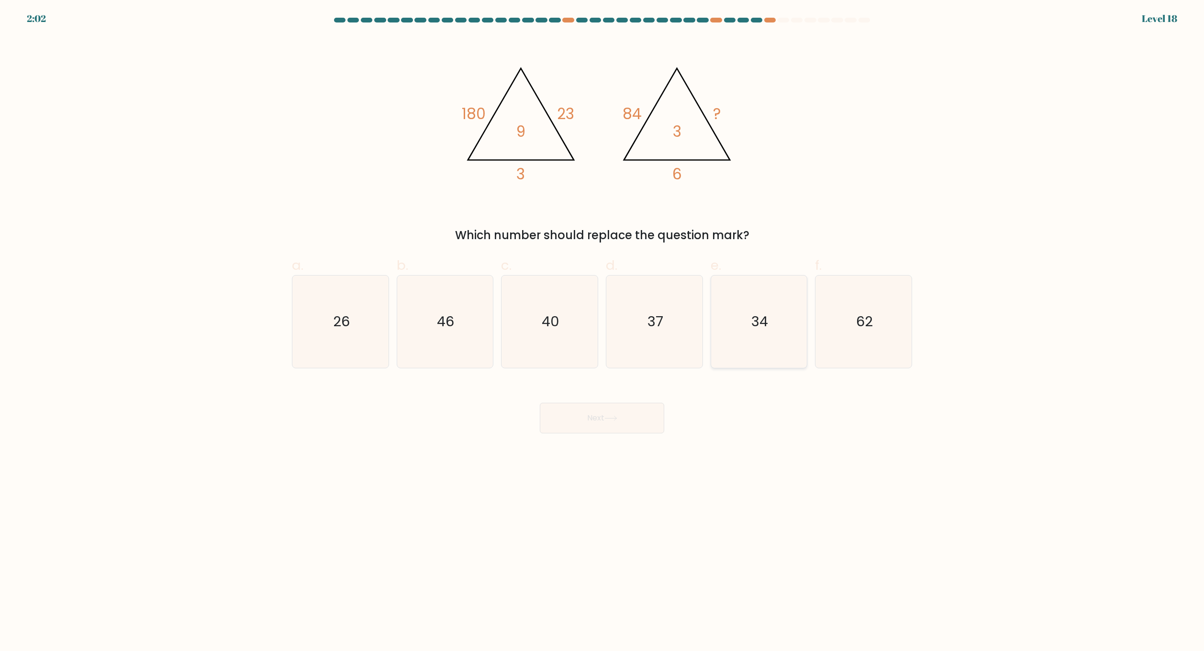
click at [736, 320] on icon "34" at bounding box center [759, 322] width 92 height 92
click at [603, 326] on input "e. 34" at bounding box center [602, 329] width 0 height 6
radio input "true"
click at [634, 414] on button "Next" at bounding box center [602, 418] width 124 height 31
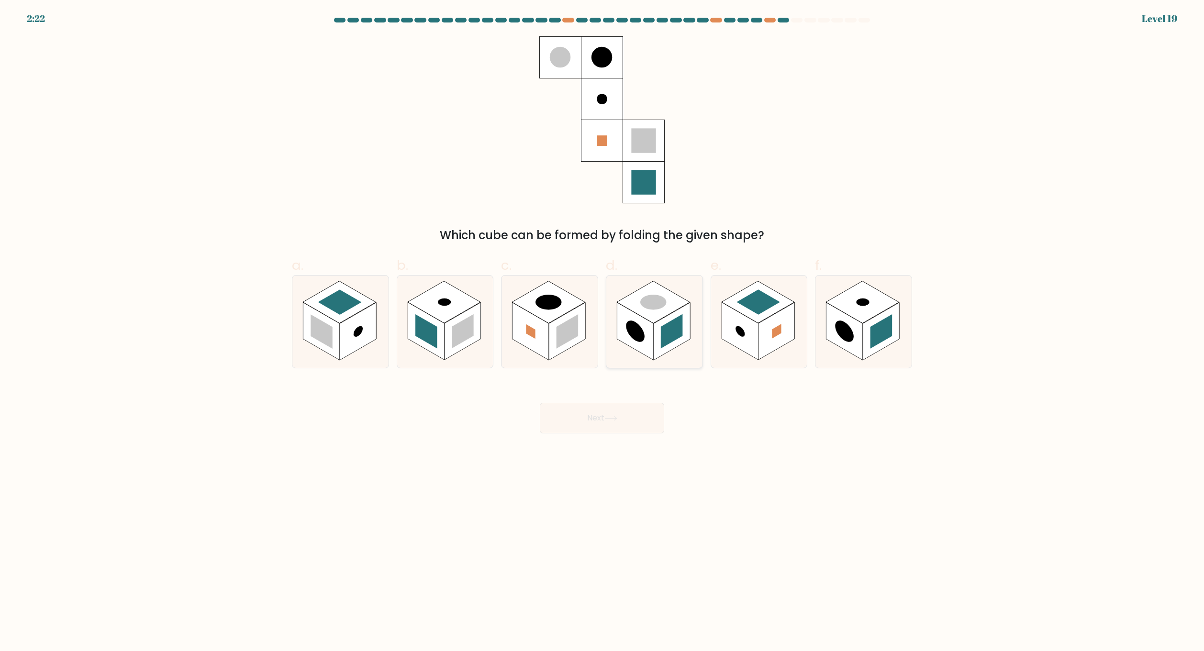
click at [668, 349] on rect at bounding box center [672, 332] width 36 height 58
click at [603, 332] on input "d." at bounding box center [602, 329] width 0 height 6
radio input "true"
click at [563, 329] on rect at bounding box center [568, 331] width 22 height 34
click at [602, 329] on input "c." at bounding box center [602, 329] width 0 height 6
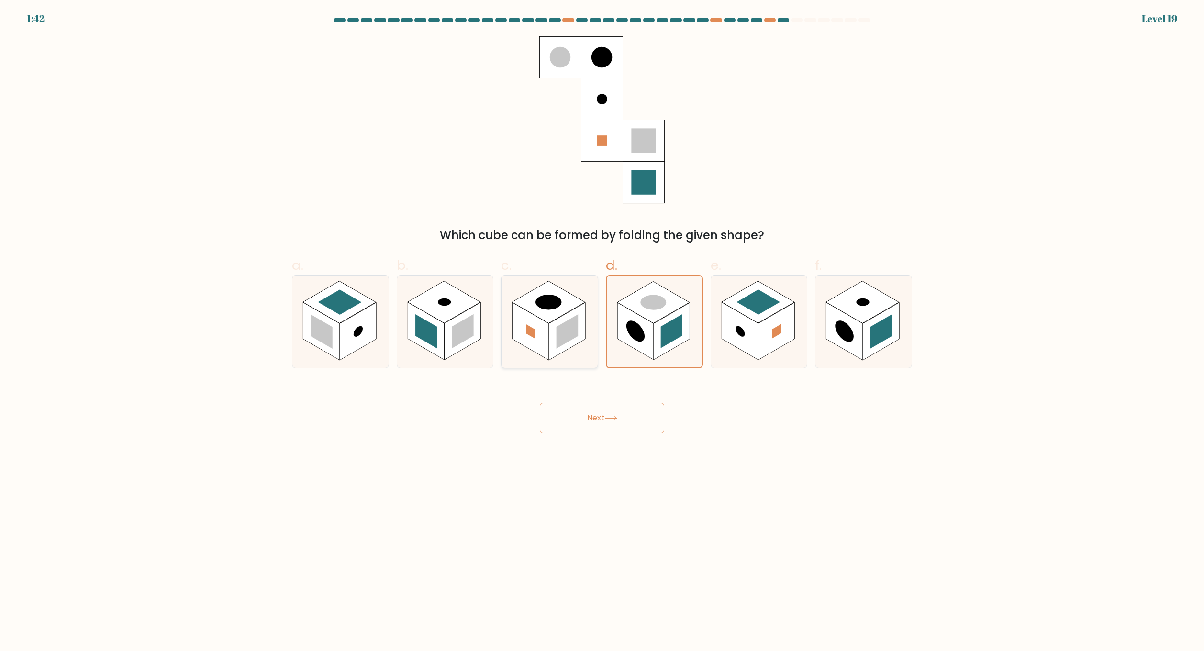
radio input "true"
click at [424, 347] on rect at bounding box center [426, 332] width 36 height 58
click at [602, 332] on input "b." at bounding box center [602, 329] width 0 height 6
radio input "true"
click at [349, 336] on rect at bounding box center [358, 332] width 36 height 58
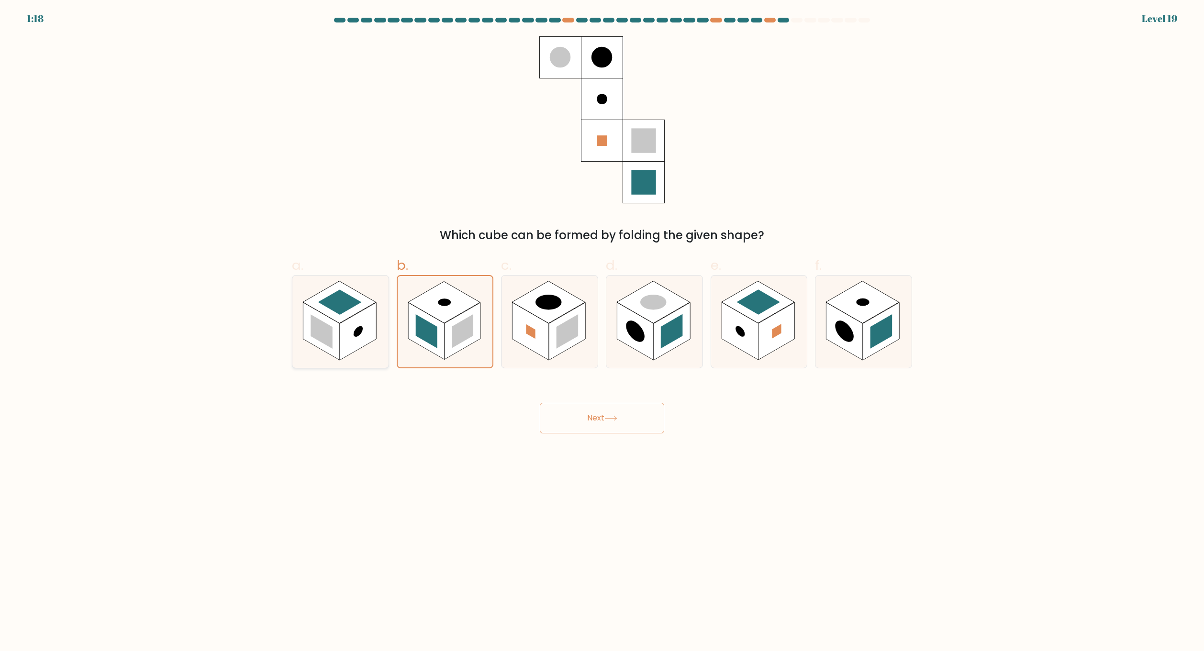
click at [602, 332] on input "a." at bounding box center [602, 329] width 0 height 6
radio input "true"
click at [621, 418] on button "Next" at bounding box center [602, 418] width 124 height 31
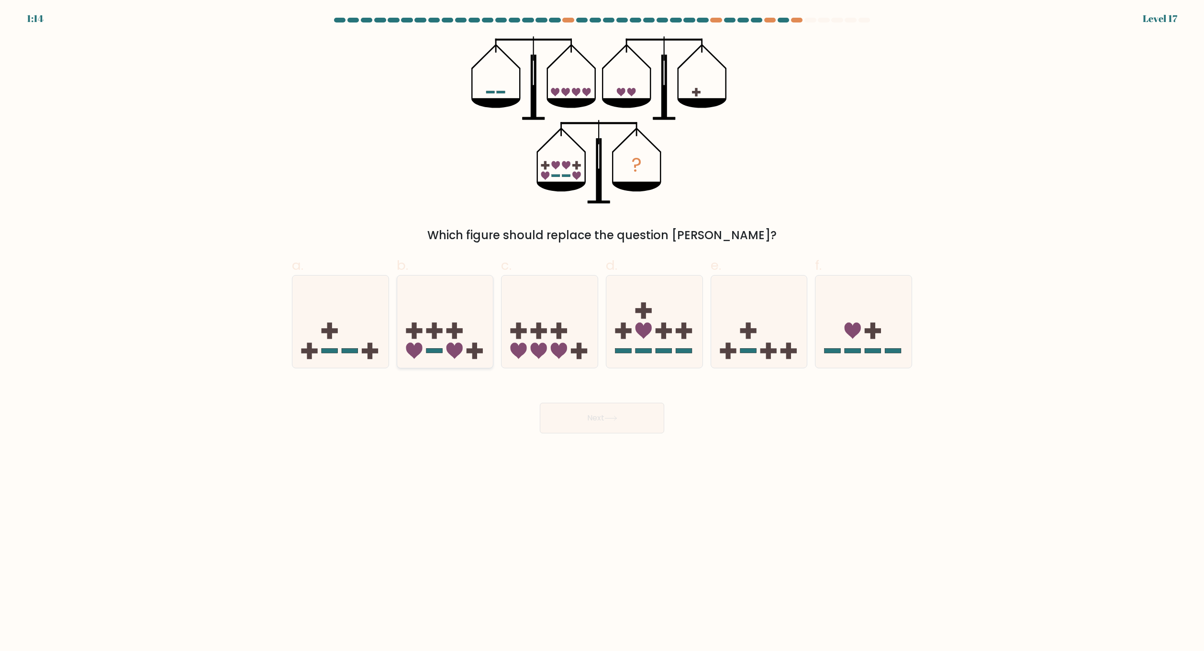
click at [442, 352] on rect at bounding box center [434, 350] width 16 height 5
click at [602, 332] on input "b." at bounding box center [602, 329] width 0 height 6
radio input "true"
click at [567, 413] on button "Next" at bounding box center [602, 418] width 124 height 31
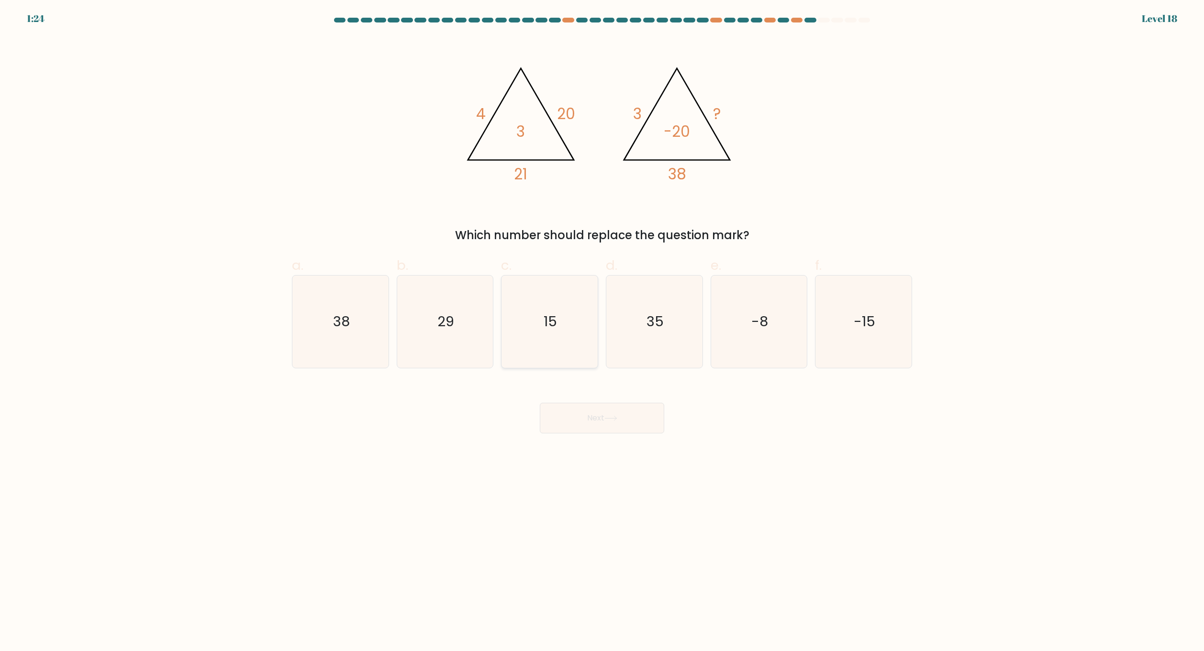
click at [552, 327] on text "15" at bounding box center [550, 322] width 13 height 19
click at [602, 327] on input "c. 15" at bounding box center [602, 329] width 0 height 6
radio input "true"
click at [612, 421] on icon at bounding box center [611, 418] width 13 height 5
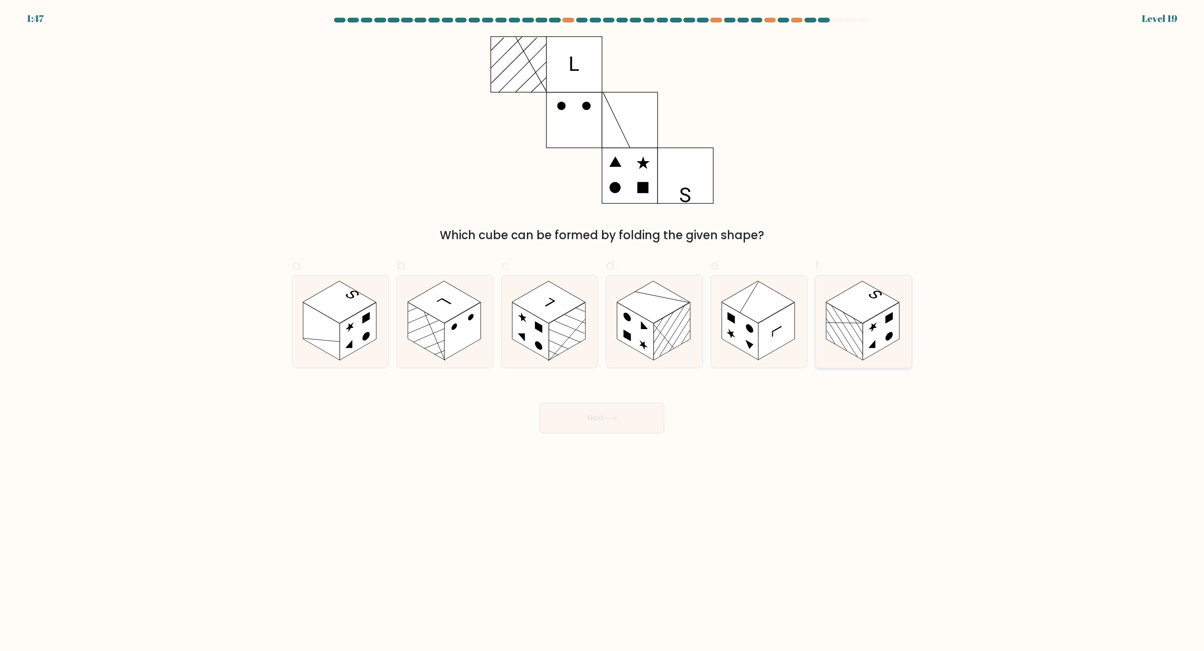
click at [860, 308] on rect at bounding box center [862, 302] width 73 height 42
click at [603, 326] on input "f." at bounding box center [602, 329] width 0 height 6
radio input "true"
click at [351, 336] on rect at bounding box center [358, 332] width 36 height 58
click at [602, 332] on input "a." at bounding box center [602, 329] width 0 height 6
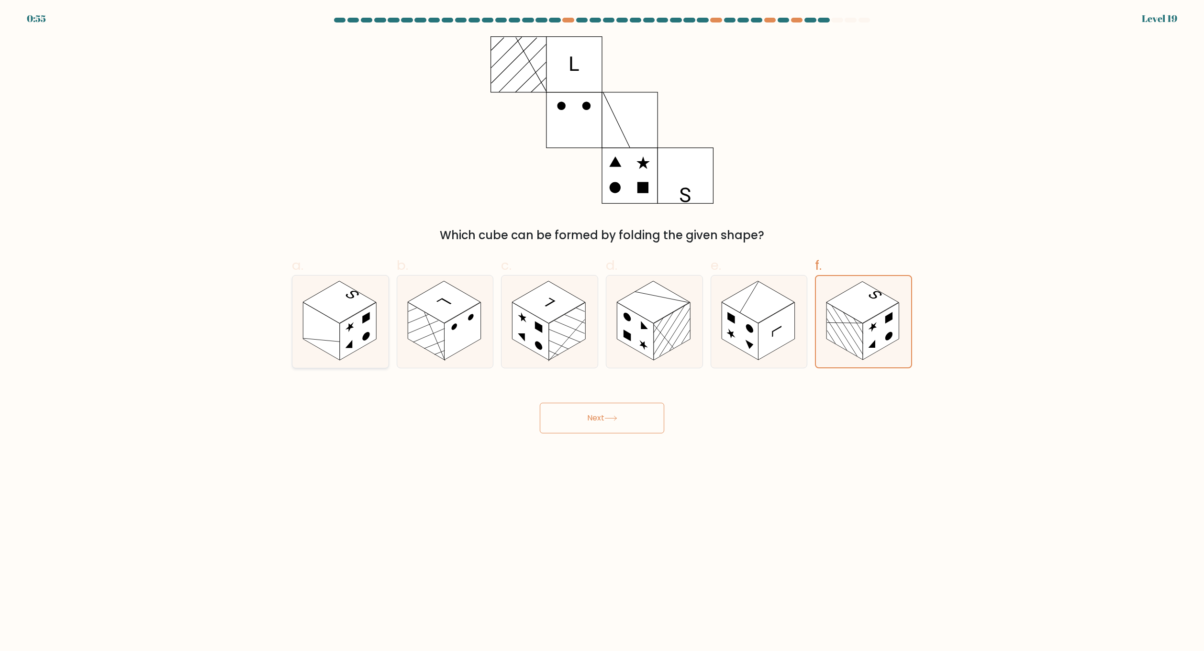
radio input "true"
click at [617, 418] on icon at bounding box center [611, 418] width 13 height 5
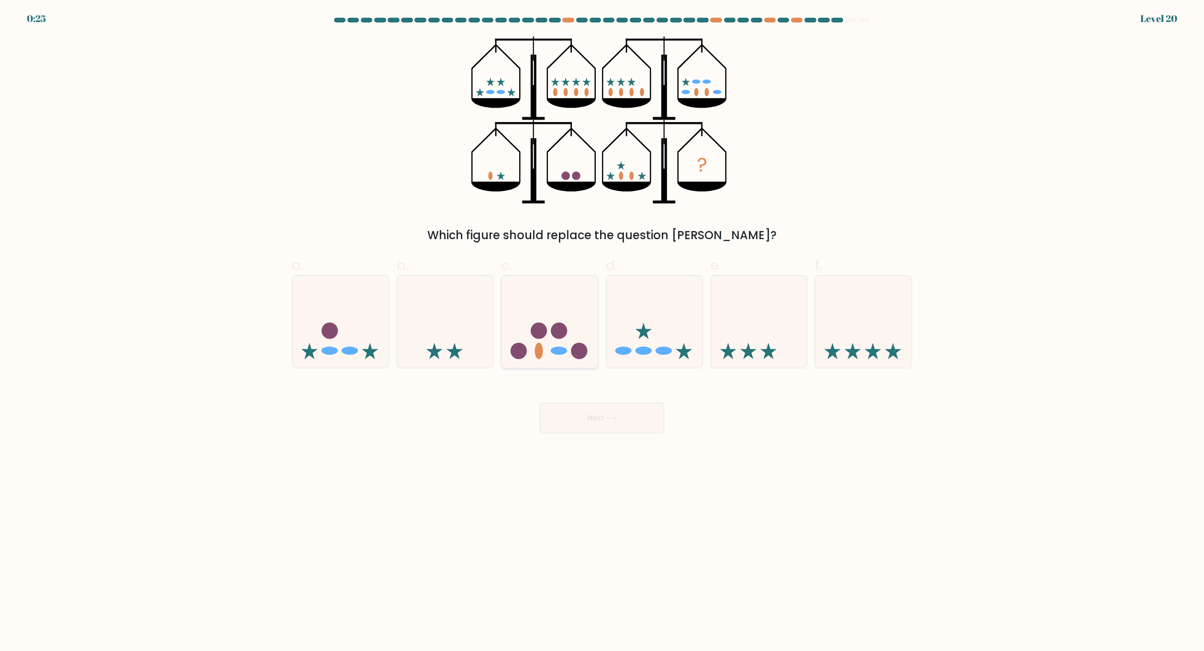
click at [558, 357] on icon at bounding box center [550, 321] width 96 height 79
click at [602, 332] on input "c." at bounding box center [602, 329] width 0 height 6
radio input "true"
click at [594, 421] on button "Next" at bounding box center [602, 418] width 124 height 31
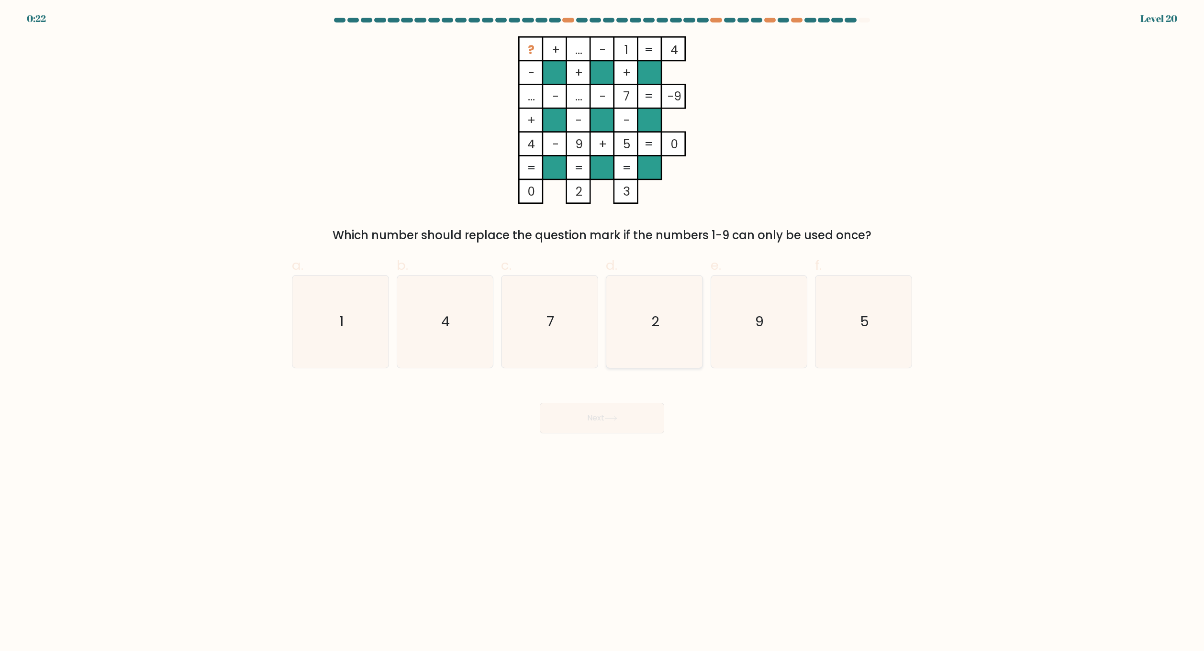
click at [628, 309] on icon "2" at bounding box center [654, 322] width 92 height 92
click at [603, 326] on input "d. 2" at bounding box center [602, 329] width 0 height 6
radio input "true"
click at [610, 425] on button "Next" at bounding box center [602, 418] width 124 height 31
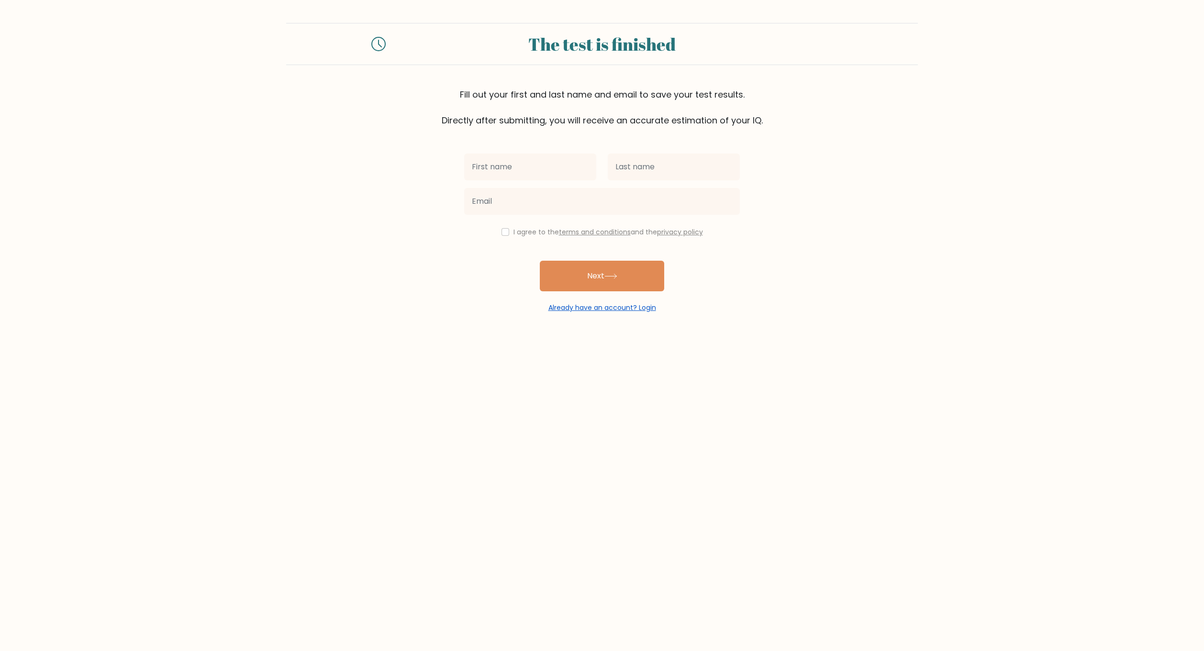
click at [577, 310] on link "Already have an account? Login" at bounding box center [603, 308] width 108 height 10
click at [545, 172] on input "text" at bounding box center [530, 167] width 132 height 27
type input "me"
click at [646, 171] on input "text" at bounding box center [674, 167] width 132 height 27
type input "too"
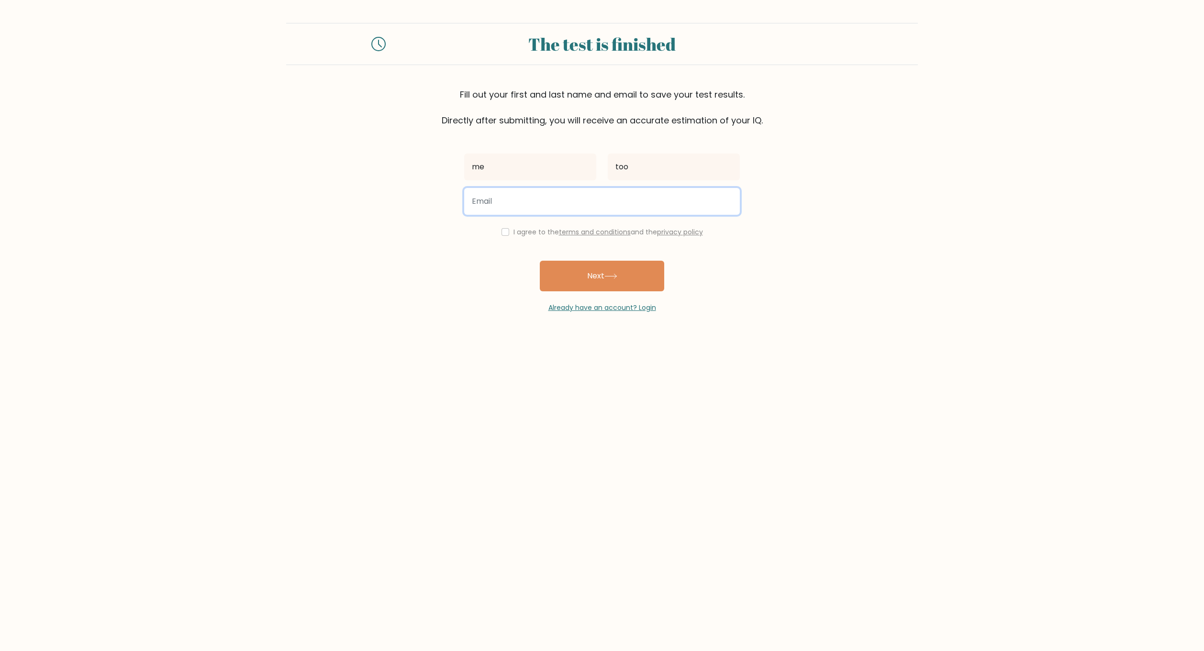
click at [617, 204] on input "email" at bounding box center [602, 201] width 276 height 27
type input "grapensteterd@gmail.com"
click at [529, 234] on label "I agree to the terms and conditions and the privacy policy" at bounding box center [609, 232] width 190 height 10
click at [503, 233] on input "checkbox" at bounding box center [506, 232] width 8 height 8
checkbox input "true"
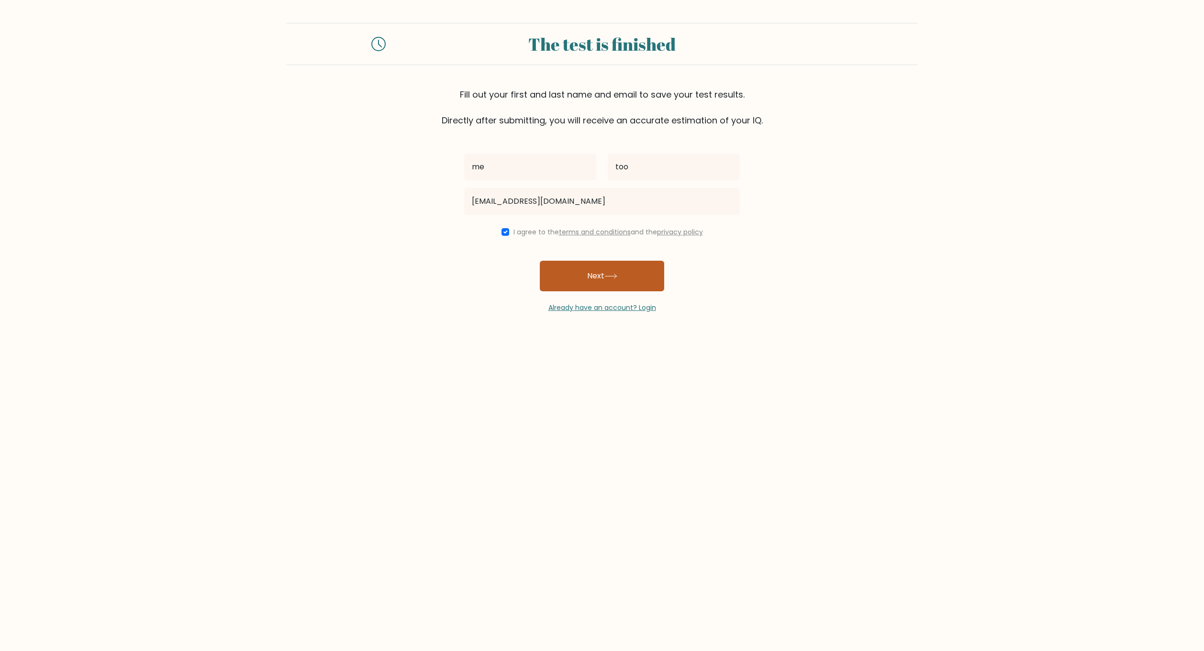
click at [586, 274] on button "Next" at bounding box center [602, 276] width 124 height 31
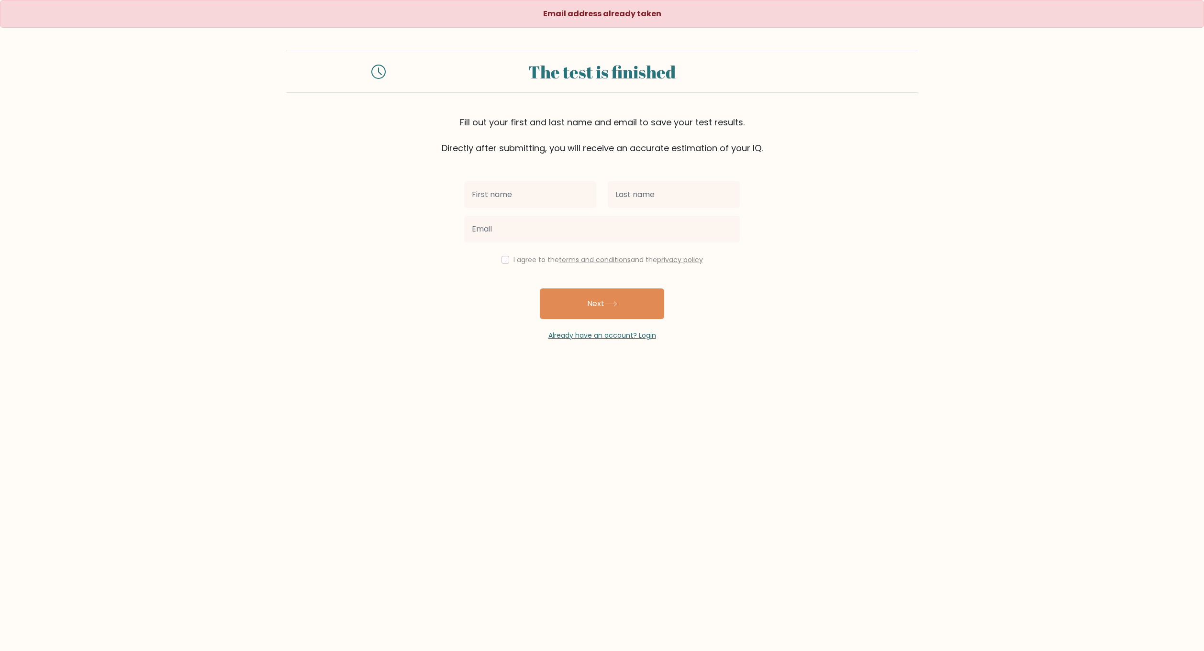
click at [543, 196] on input "text" at bounding box center [530, 194] width 132 height 27
type input "me"
click at [629, 199] on input "text" at bounding box center [674, 194] width 132 height 27
type input "too"
click at [633, 222] on input "email" at bounding box center [602, 229] width 276 height 27
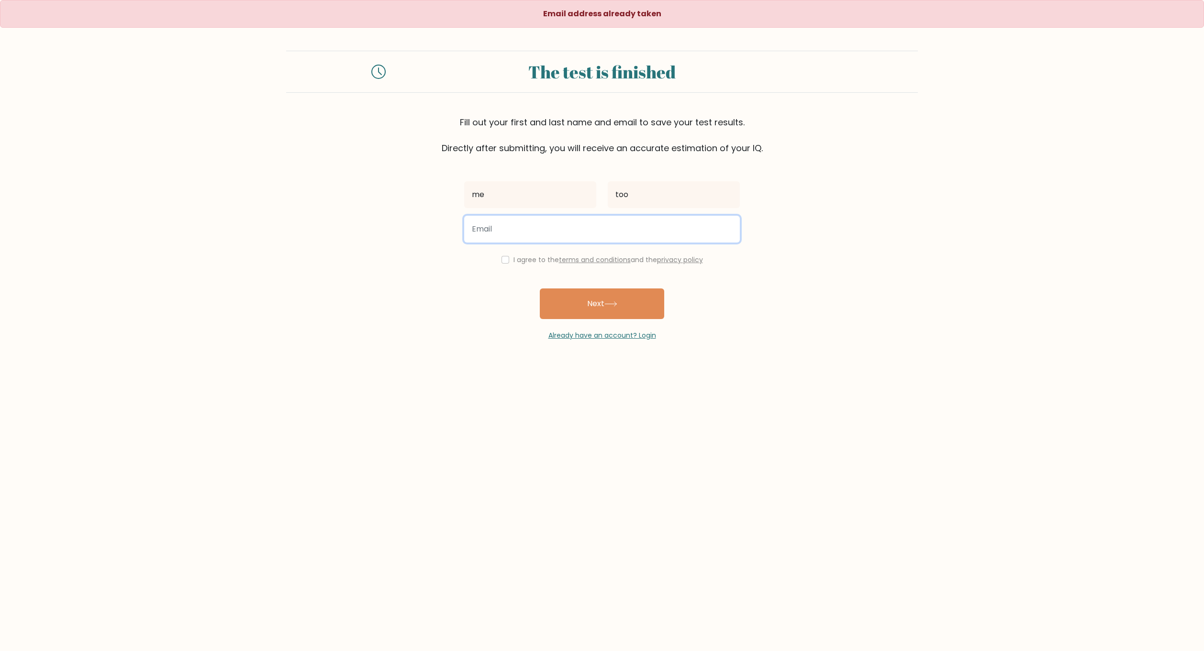
type input "dretetsneparg@gmail.com"
click at [584, 300] on button "Next" at bounding box center [602, 304] width 124 height 31
click at [504, 258] on input "checkbox" at bounding box center [506, 260] width 8 height 8
checkbox input "true"
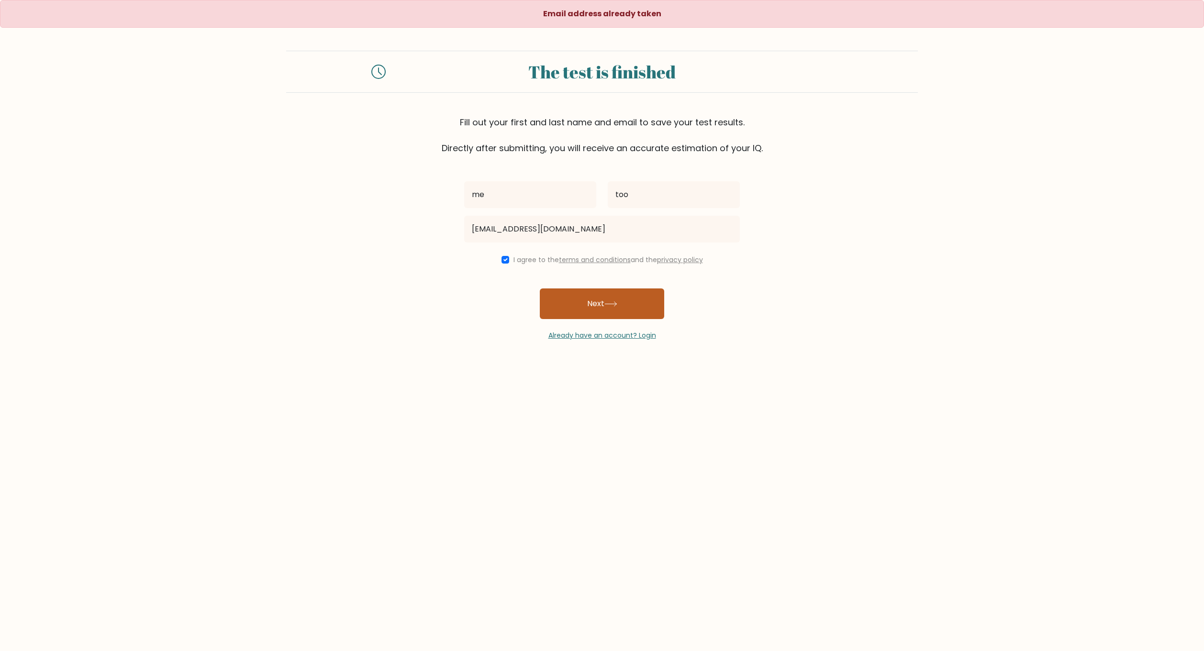
click at [590, 303] on button "Next" at bounding box center [602, 304] width 124 height 31
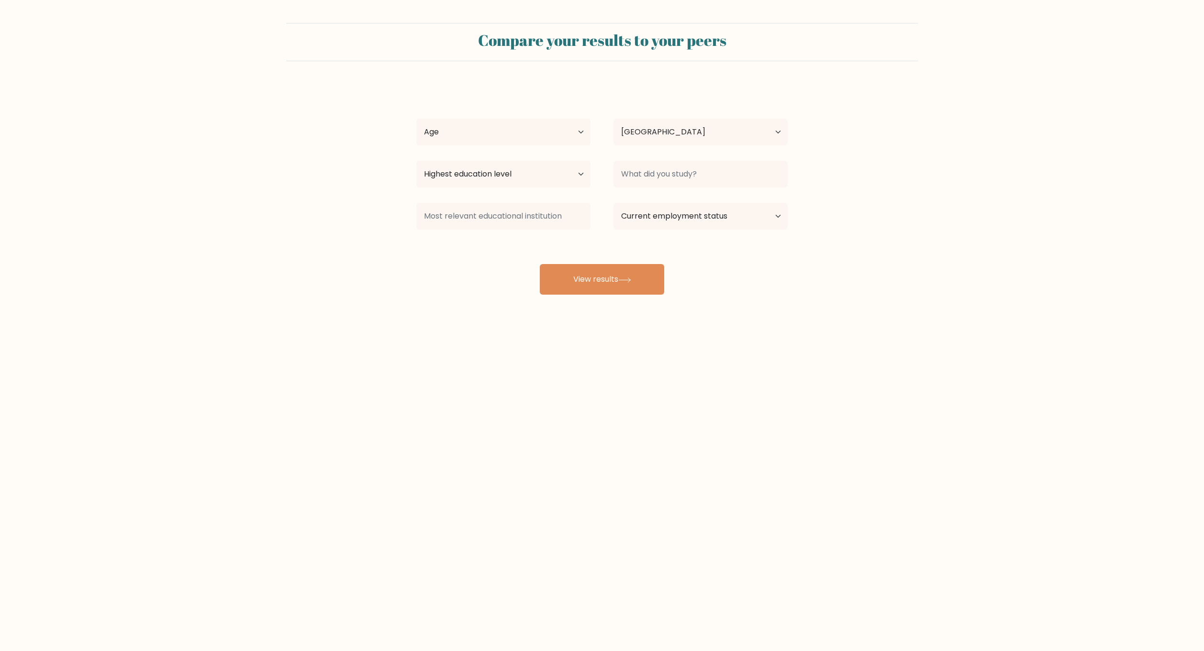
select select "US"
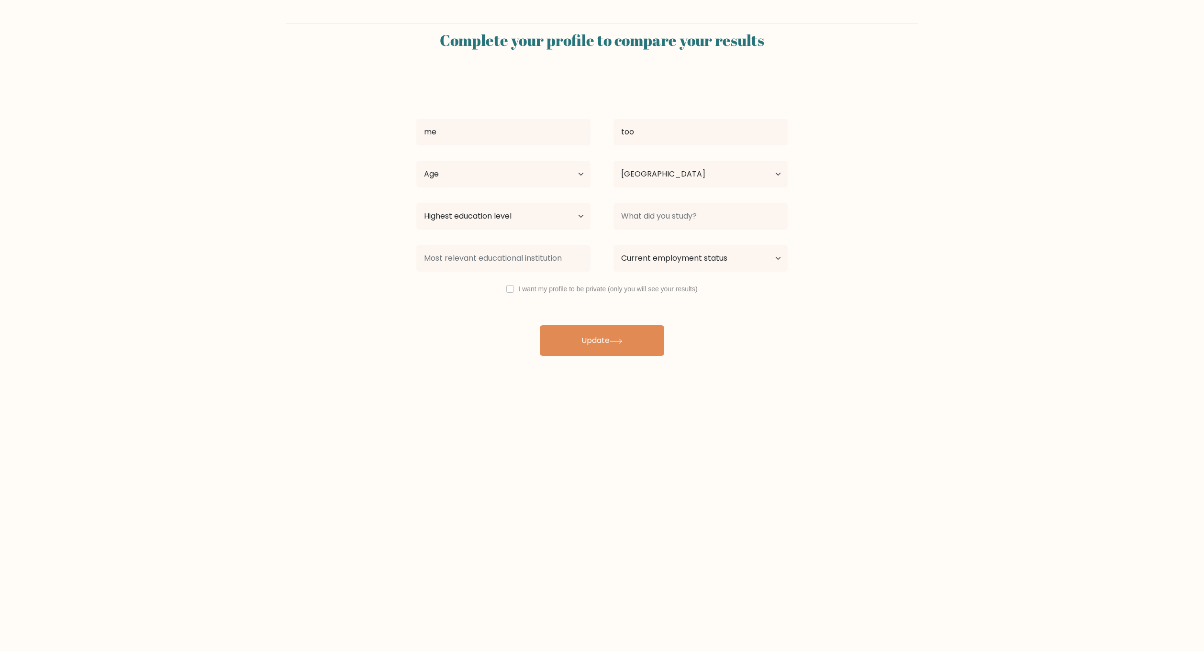
select select "US"
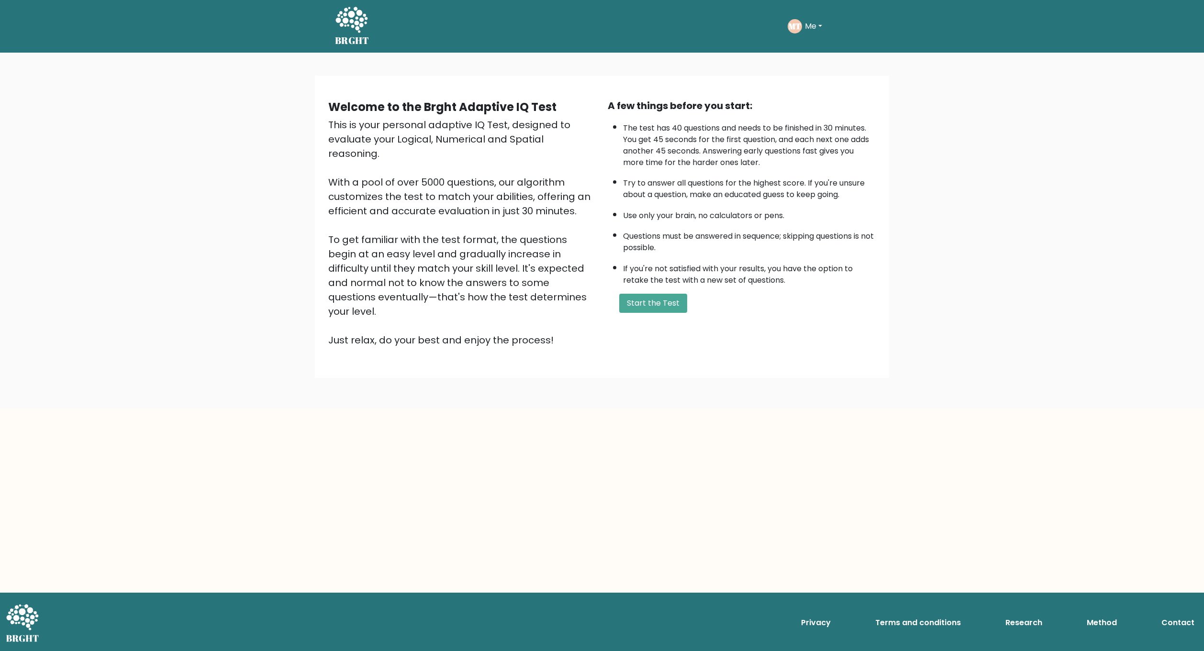
click at [815, 27] on button "Me" at bounding box center [813, 26] width 23 height 12
click at [818, 70] on link "Profile" at bounding box center [826, 70] width 76 height 15
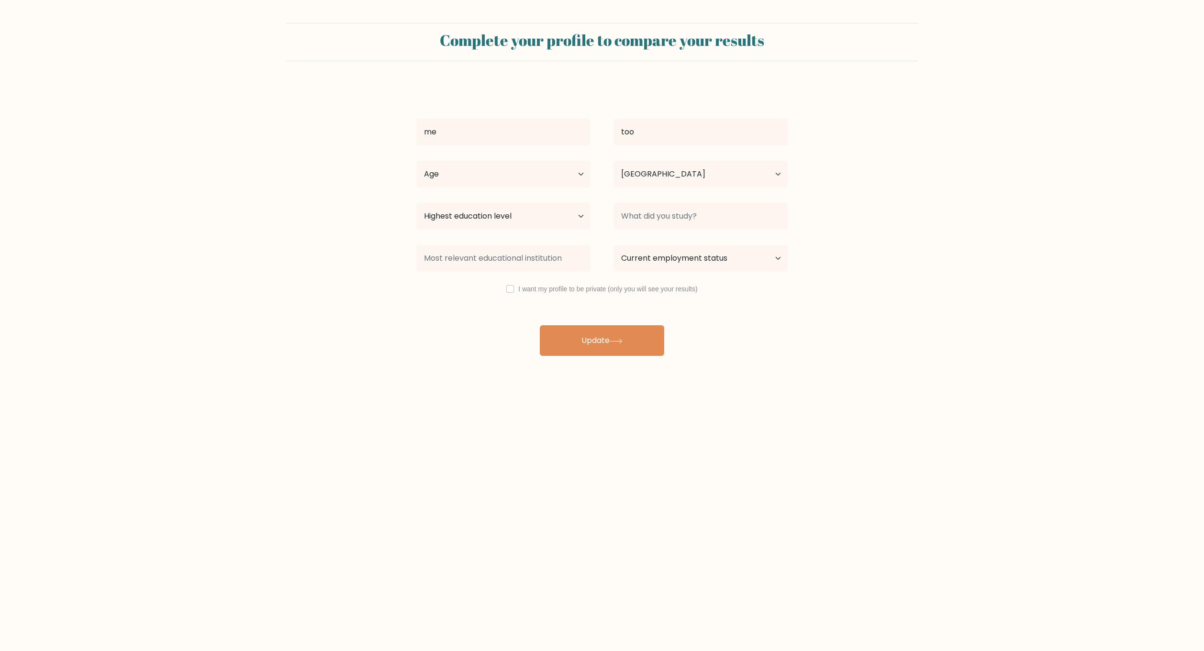
select select "US"
click at [603, 341] on button "Update" at bounding box center [602, 340] width 124 height 31
click at [549, 175] on select "Age Under 18 years old 18-24 years old 25-34 years old 35-44 years old 45-54 ye…" at bounding box center [503, 174] width 174 height 27
select select "18_24"
click at [416, 161] on select "Age Under 18 years old 18-24 years old 25-34 years old 35-44 years old 45-54 ye…" at bounding box center [503, 174] width 174 height 27
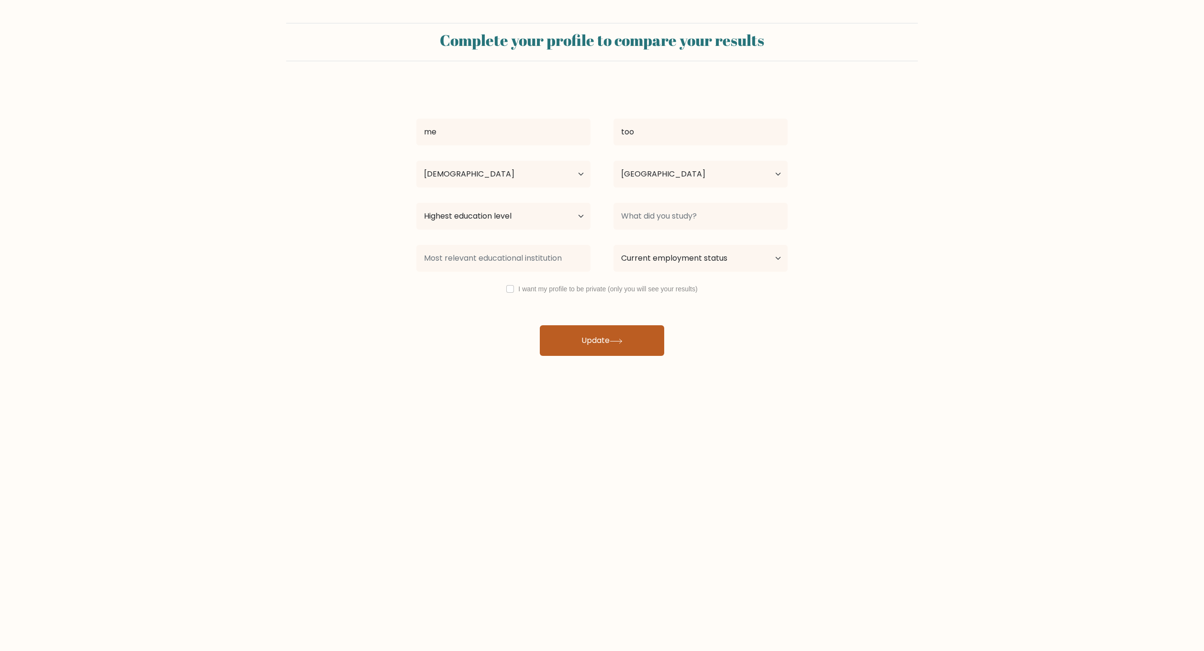
click at [603, 342] on button "Update" at bounding box center [602, 340] width 124 height 31
drag, startPoint x: 558, startPoint y: 212, endPoint x: 558, endPoint y: 218, distance: 6.2
click at [558, 212] on select "Highest education level No schooling Primary Lower Secondary Upper Secondary Oc…" at bounding box center [503, 216] width 174 height 27
select select "no_schooling"
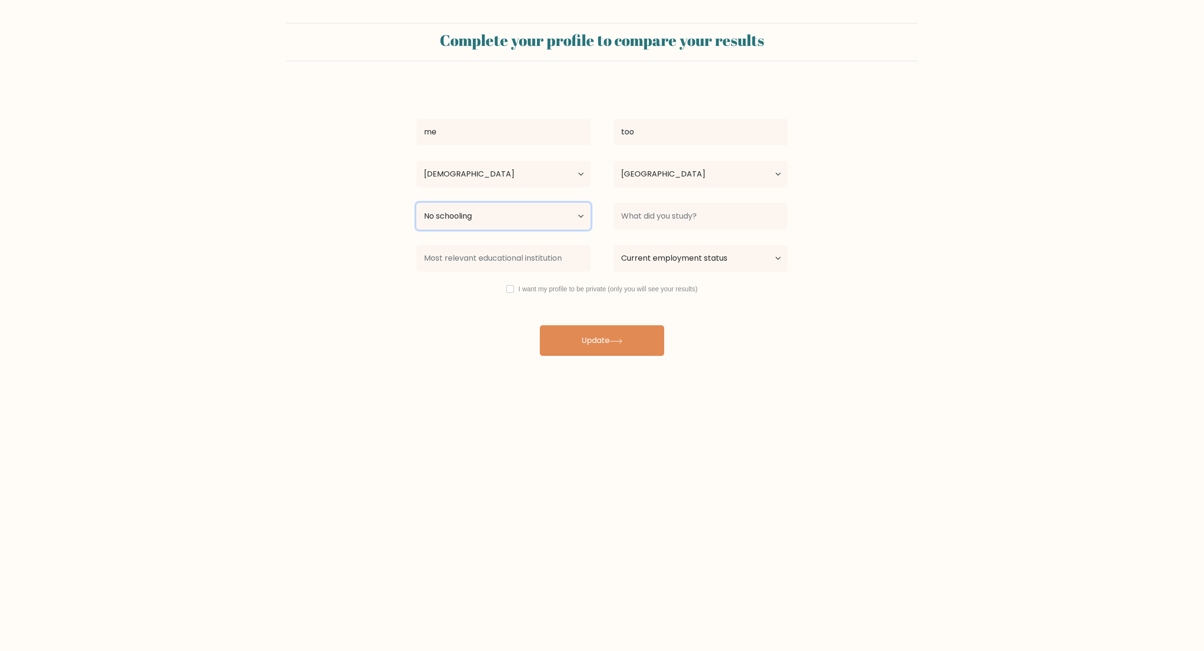
click at [416, 203] on select "Highest education level No schooling Primary Lower Secondary Upper Secondary Oc…" at bounding box center [503, 216] width 174 height 27
click at [587, 342] on button "Update" at bounding box center [602, 340] width 124 height 31
click at [734, 214] on input at bounding box center [701, 216] width 174 height 27
click at [572, 219] on select "Highest education level No schooling Primary Lower Secondary Upper Secondary Oc…" at bounding box center [503, 216] width 174 height 27
click at [663, 219] on input at bounding box center [701, 216] width 174 height 27
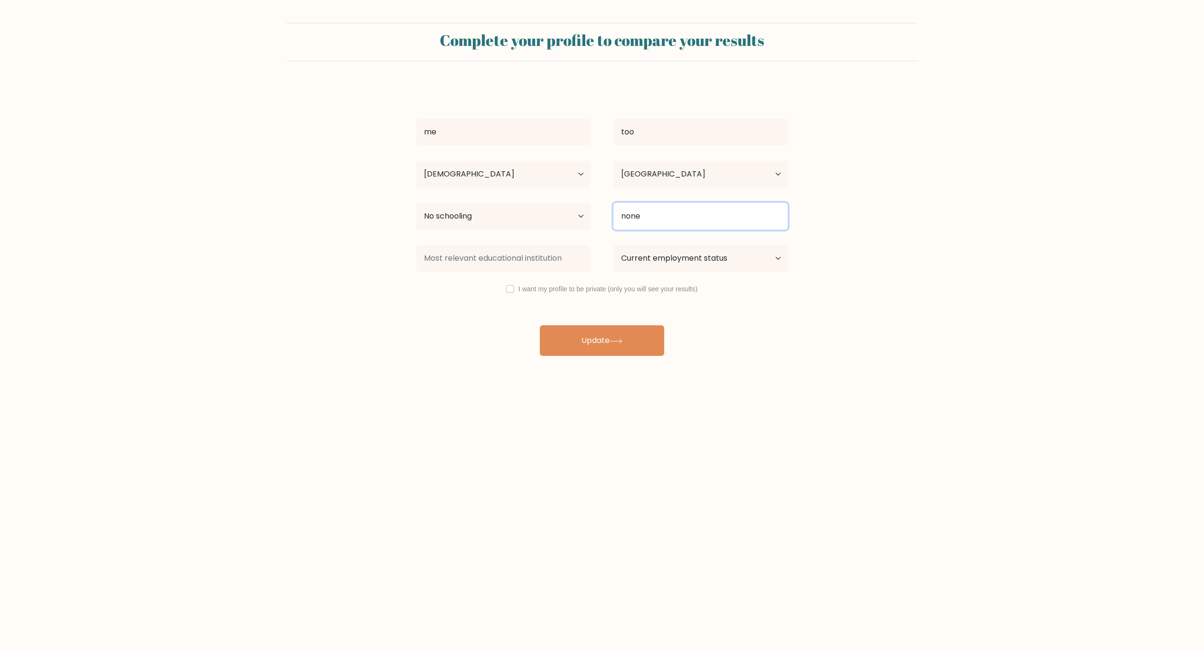
type input "none"
click at [567, 256] on input at bounding box center [503, 258] width 174 height 27
type input "none"
click at [675, 258] on select "Current employment status Employed Student Retired Other / prefer not to answer" at bounding box center [701, 258] width 174 height 27
select select "student"
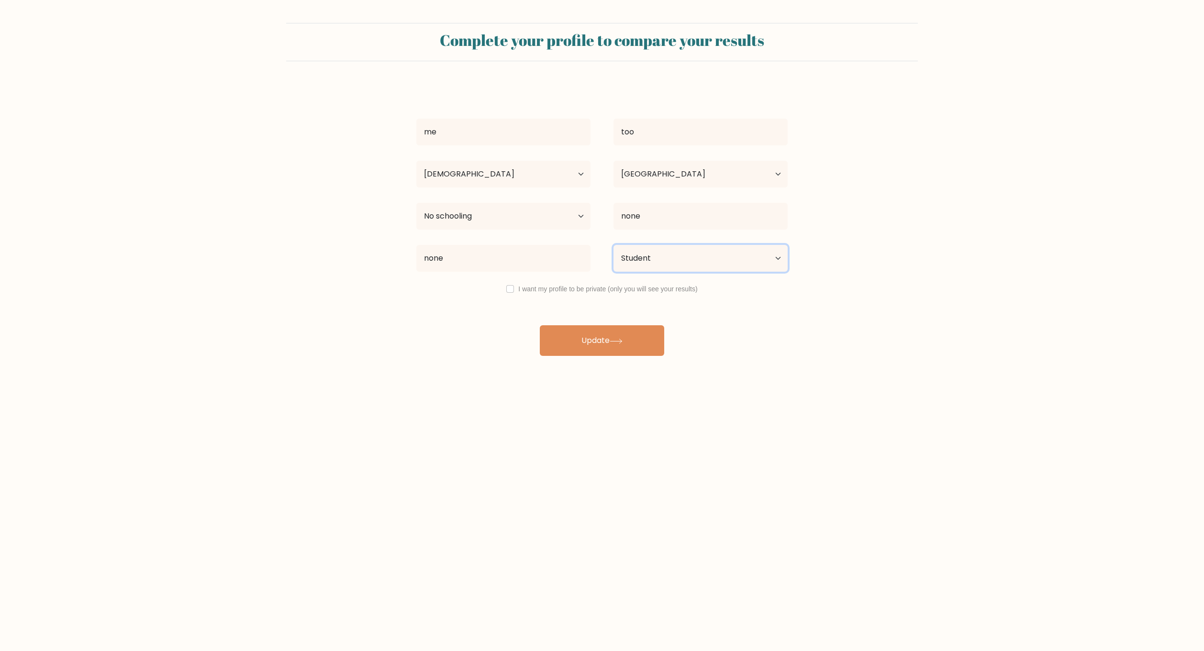
click at [614, 245] on select "Current employment status Employed Student Retired Other / prefer not to answer" at bounding box center [701, 258] width 174 height 27
click at [510, 291] on input "checkbox" at bounding box center [510, 289] width 8 height 8
checkbox input "true"
click at [595, 348] on button "Update" at bounding box center [602, 340] width 124 height 31
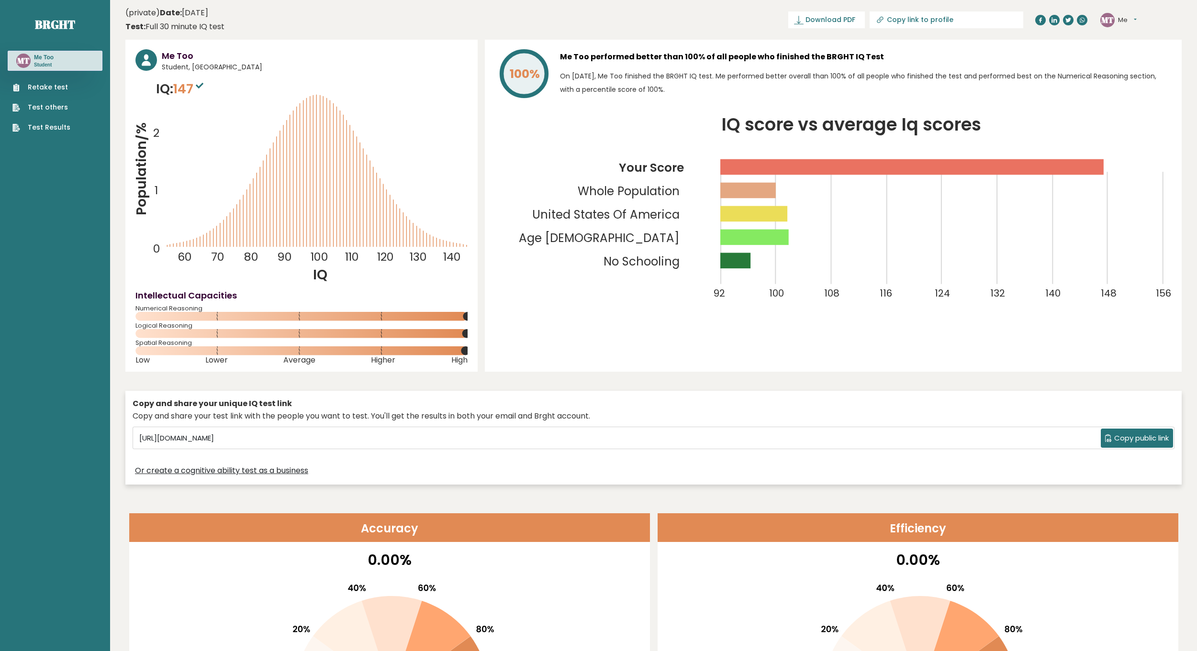
click at [1129, 21] on button "Me" at bounding box center [1127, 20] width 19 height 10
click at [1016, 164] on rect at bounding box center [912, 167] width 384 height 16
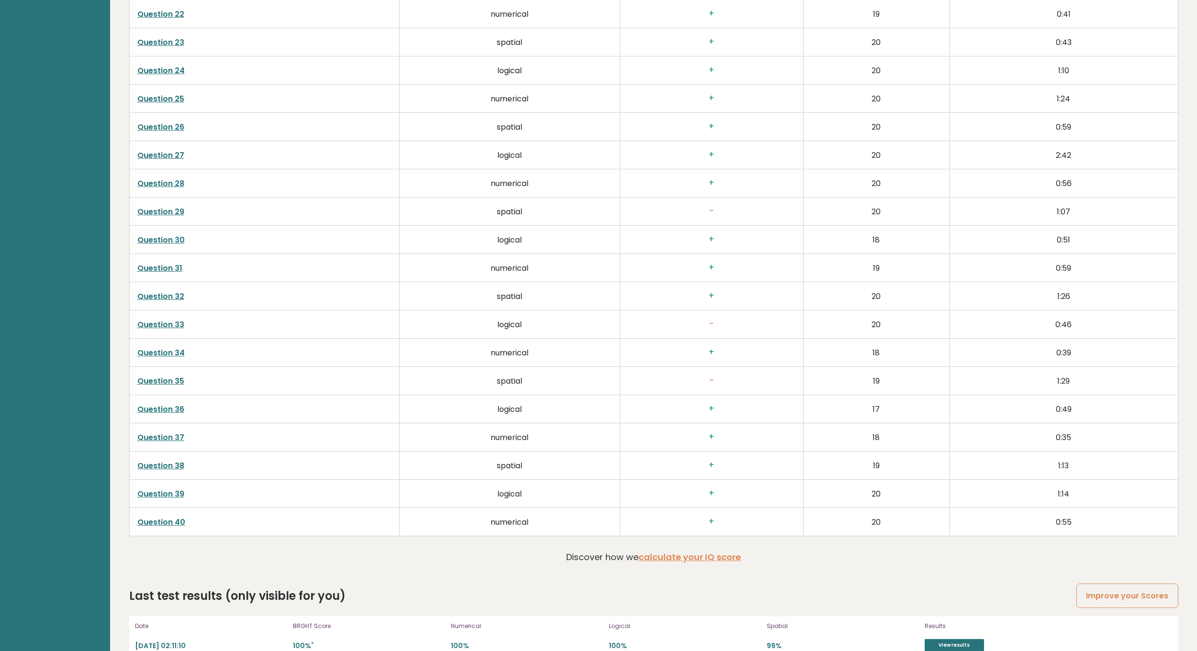
scroll to position [2404, 0]
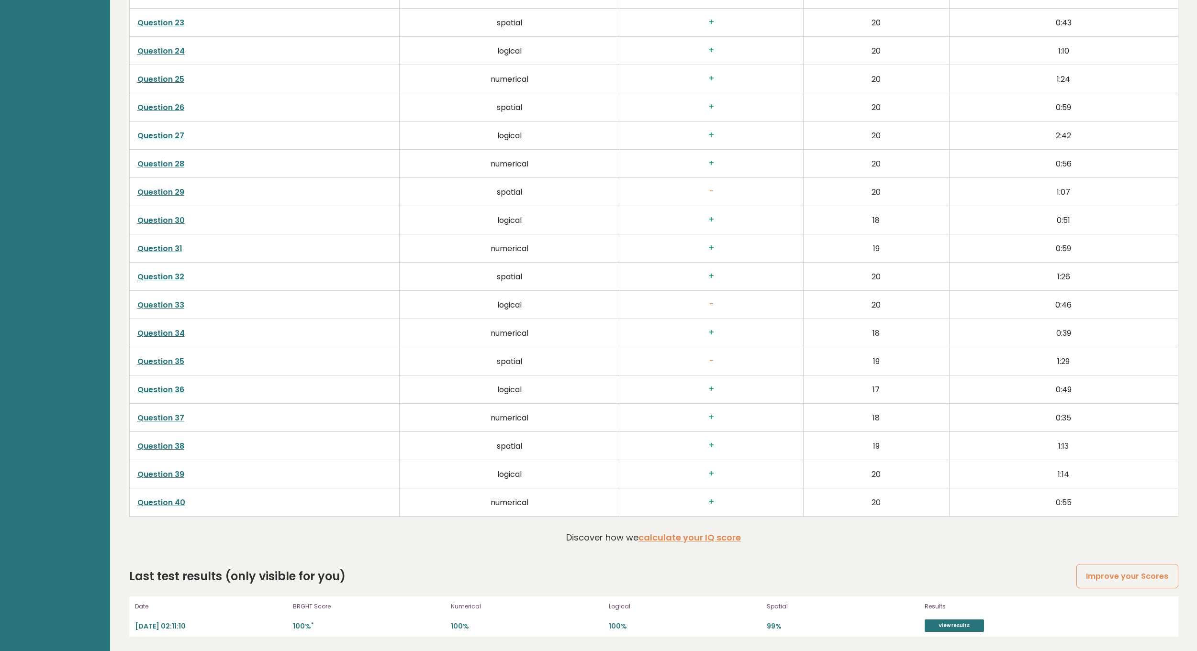
click at [163, 501] on link "Question 40" at bounding box center [161, 502] width 48 height 11
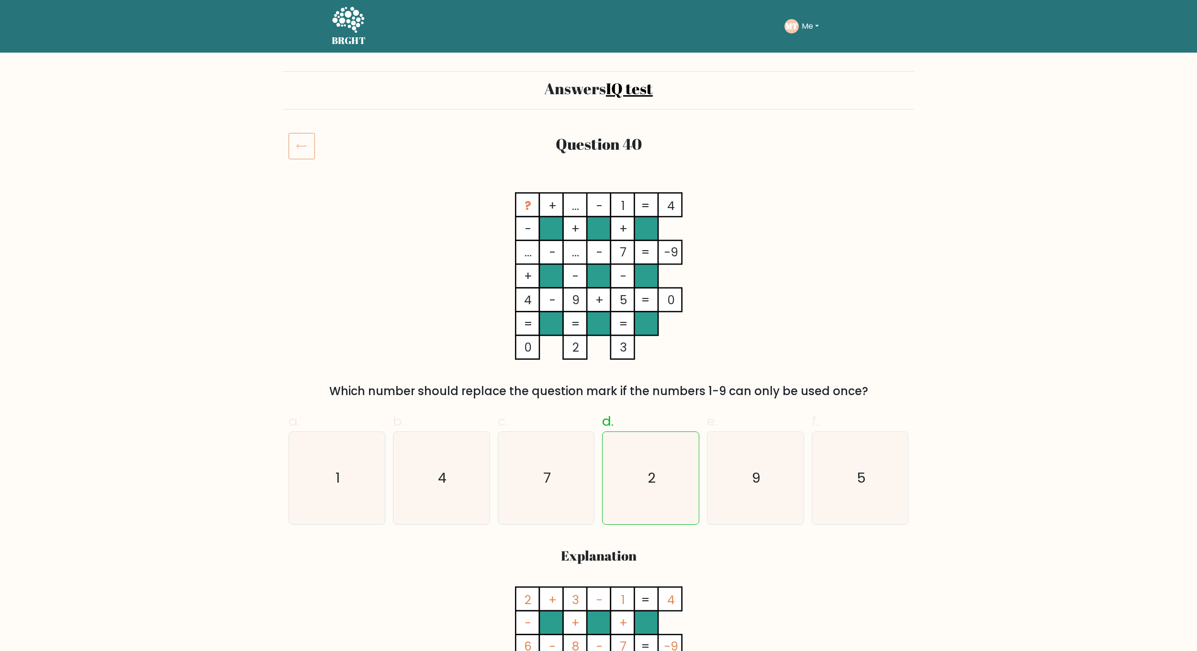
click at [813, 22] on button "Me" at bounding box center [810, 26] width 23 height 12
click at [810, 27] on button "Me" at bounding box center [810, 26] width 23 height 12
click at [812, 43] on link "Dashboard" at bounding box center [823, 46] width 76 height 15
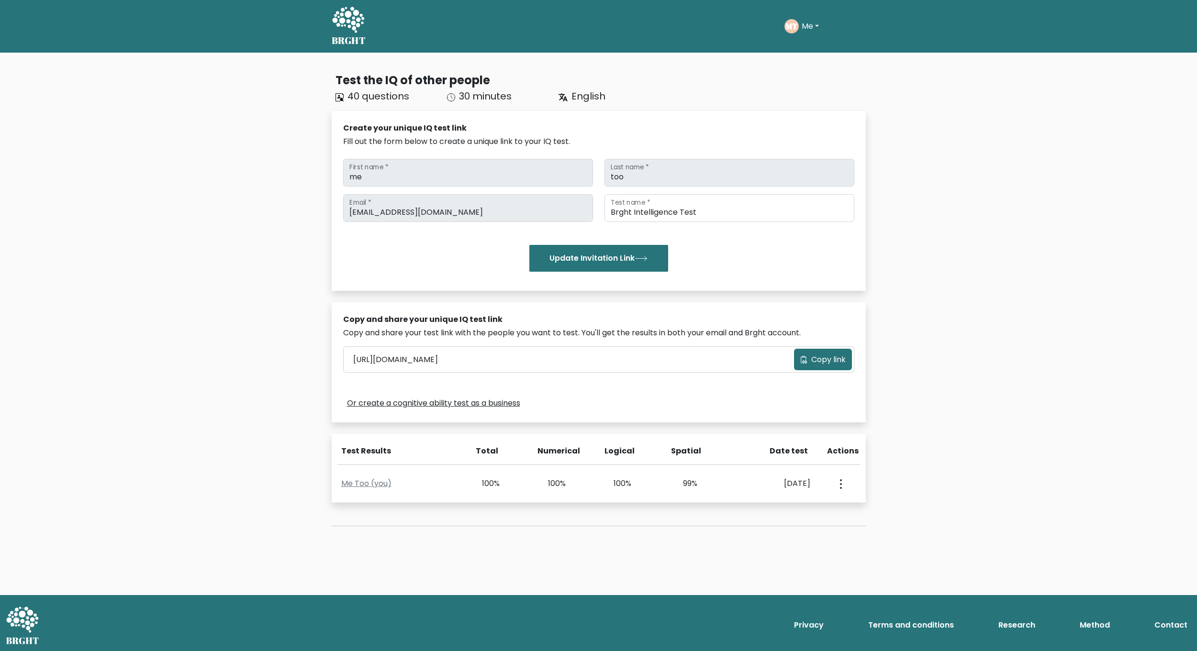
click at [802, 23] on button "Me" at bounding box center [810, 26] width 23 height 12
click at [815, 62] on link "Profile" at bounding box center [823, 61] width 76 height 15
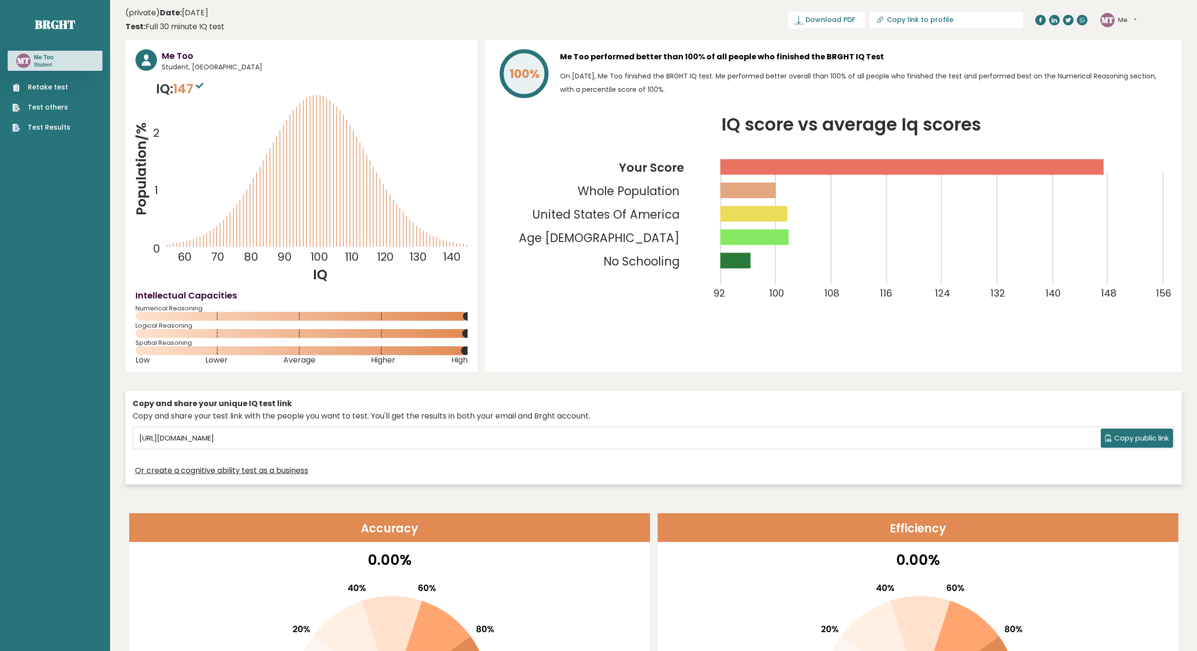
click at [1126, 22] on button "Me" at bounding box center [1127, 20] width 19 height 10
click at [1137, 77] on link "Logout" at bounding box center [1143, 74] width 49 height 13
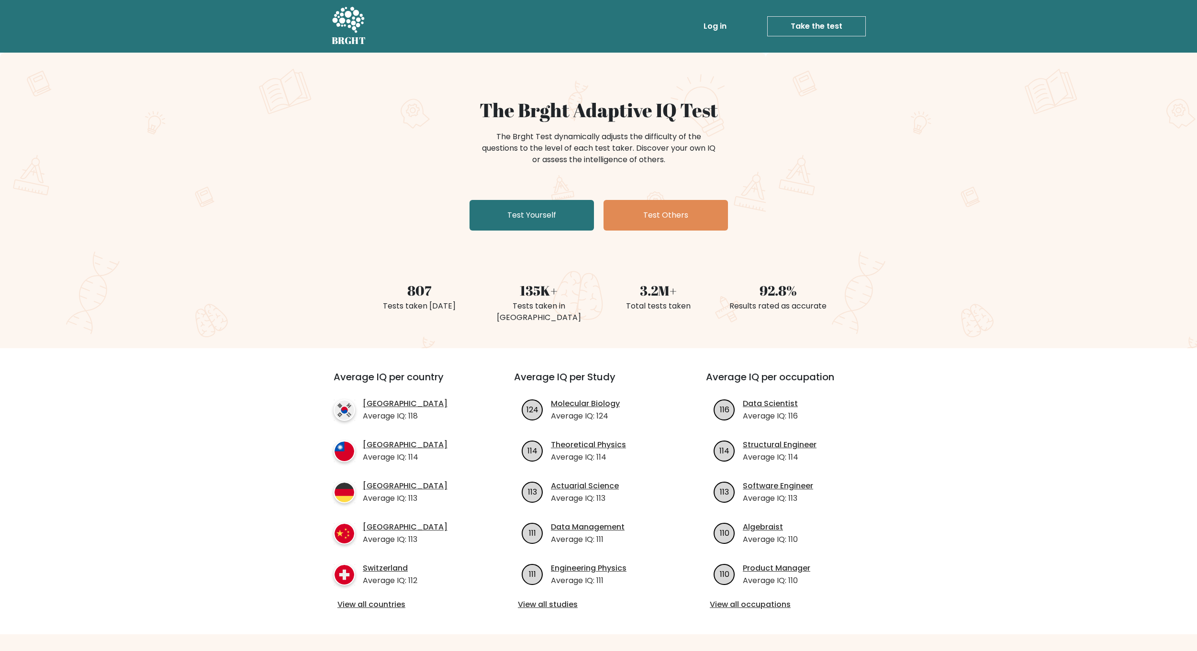
click at [719, 26] on link "Log in" at bounding box center [715, 26] width 31 height 19
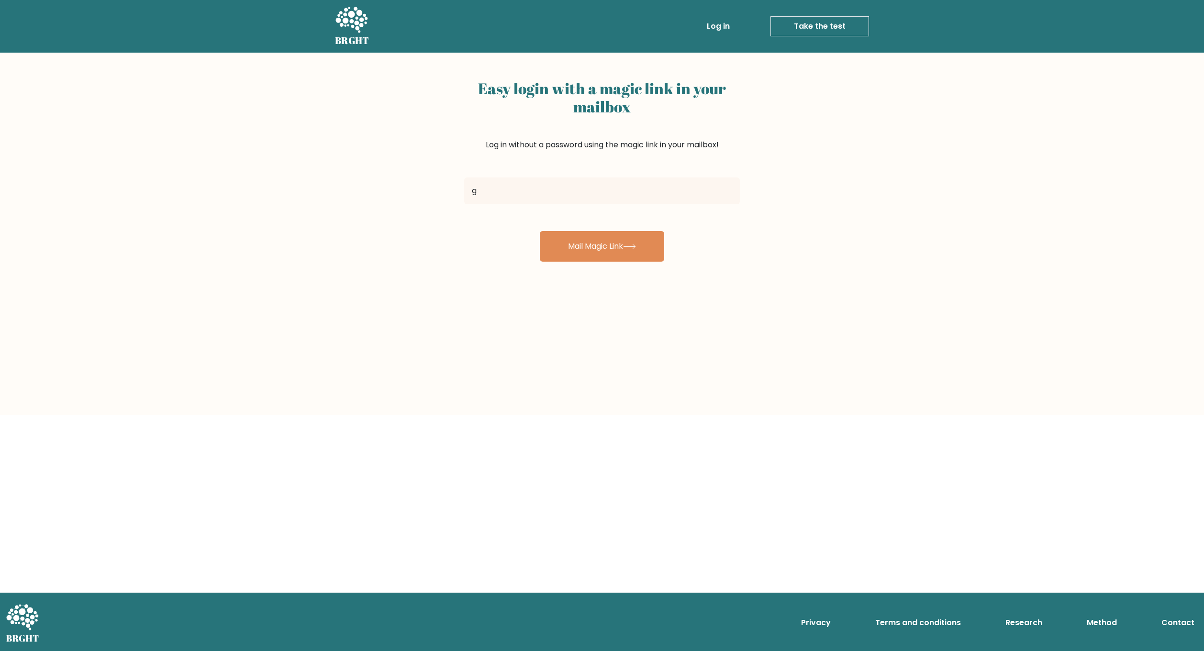
type input "grapensteterd@gmail.com"
click at [595, 243] on button "Mail Magic Link" at bounding box center [602, 246] width 124 height 31
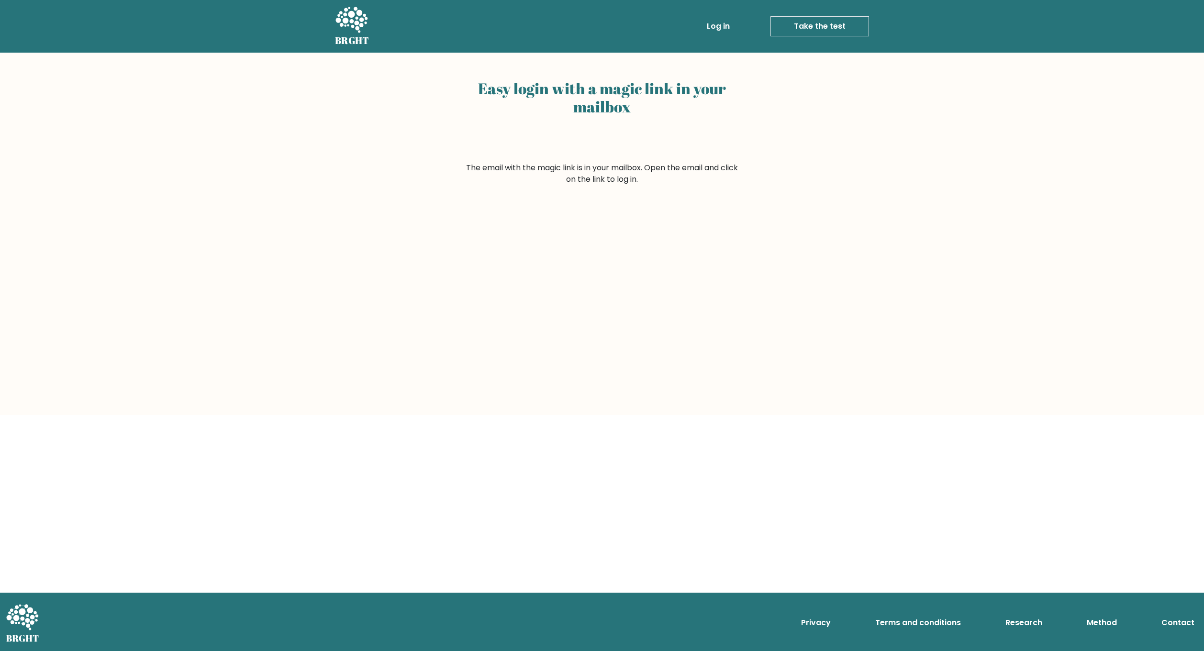
click at [963, 457] on body "BRGHT BRGHT Log in Take the test Take the test Easy login with a magic link in …" at bounding box center [602, 325] width 1204 height 651
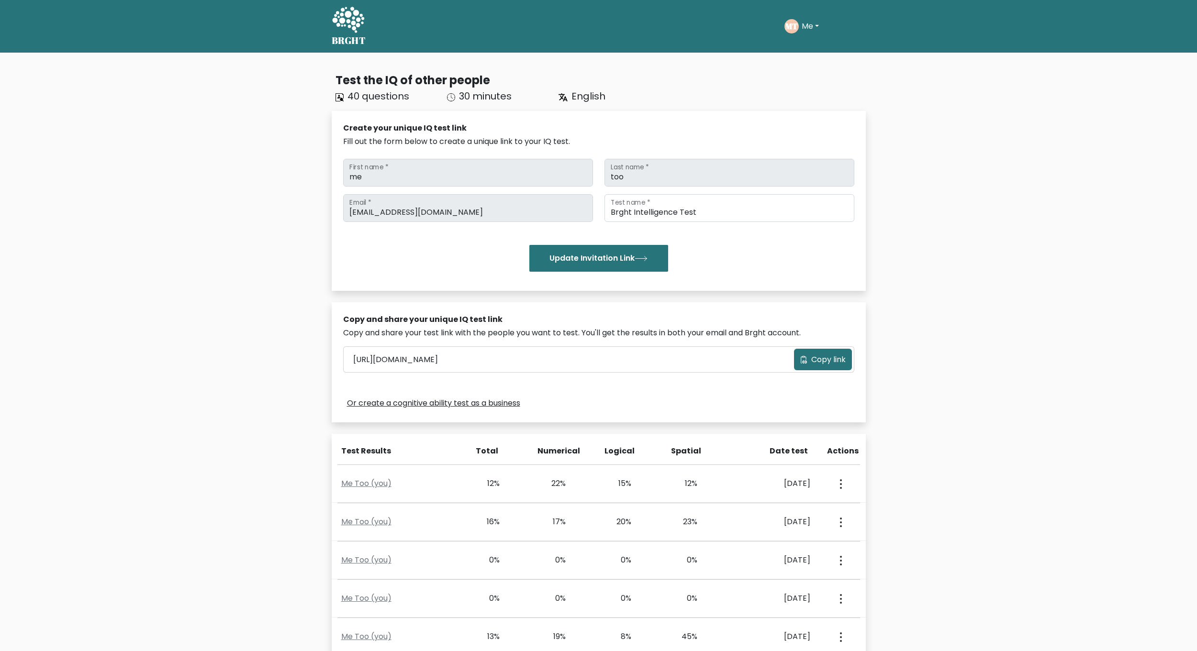
click at [818, 29] on button "Me" at bounding box center [810, 26] width 23 height 12
click at [818, 60] on link "Profile" at bounding box center [823, 61] width 76 height 15
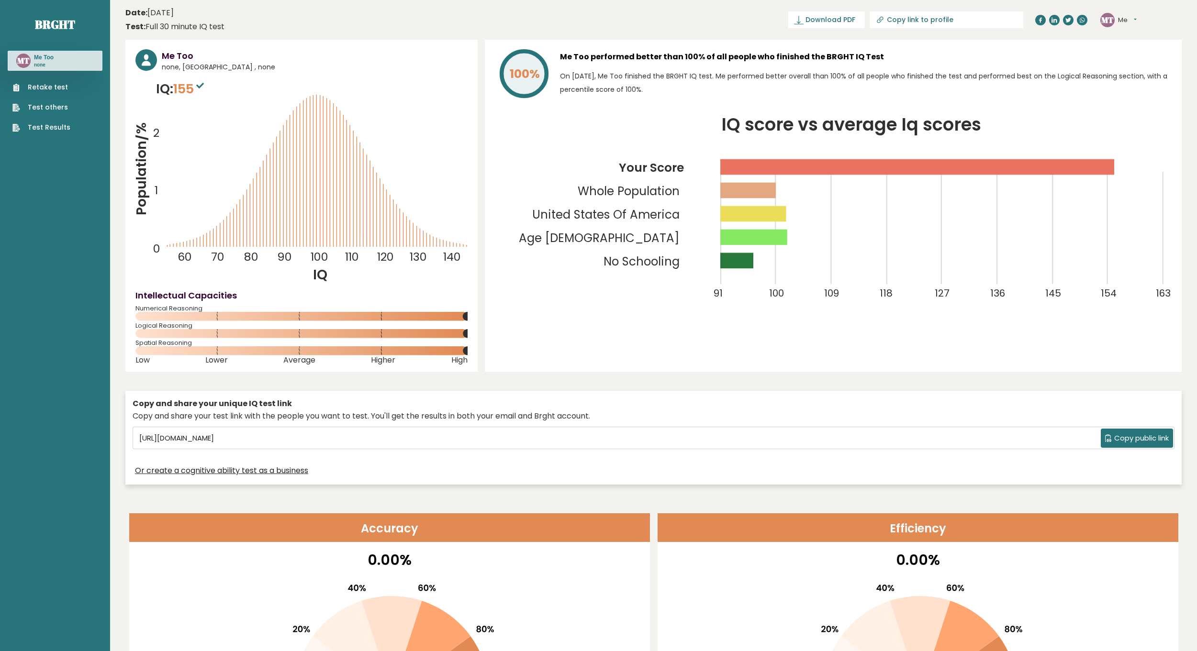
click at [48, 87] on link "Retake test" at bounding box center [41, 87] width 58 height 10
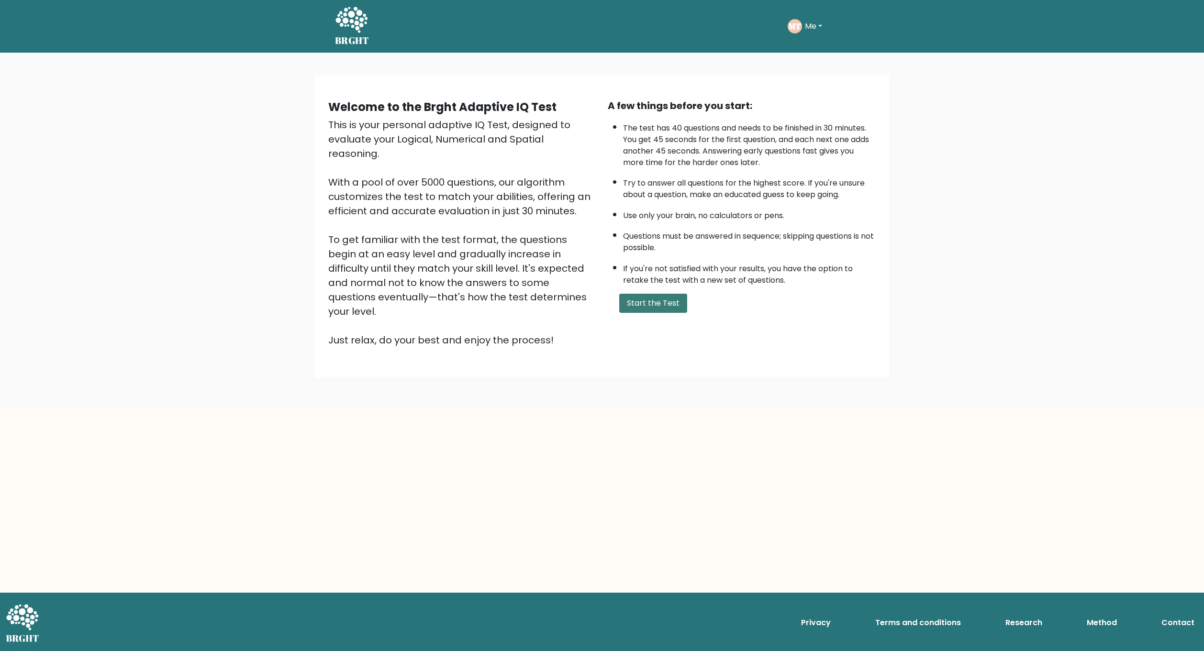
click at [664, 300] on button "Start the Test" at bounding box center [653, 303] width 68 height 19
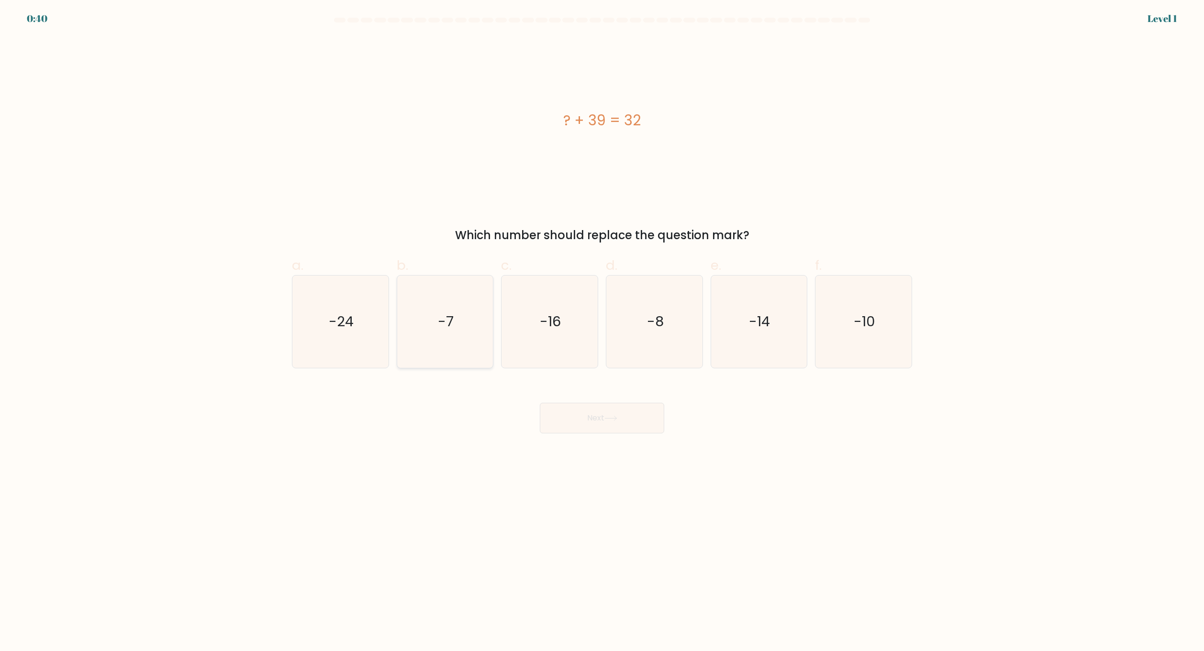
click at [465, 355] on icon "-7" at bounding box center [445, 322] width 92 height 92
click at [602, 332] on input "b. -7" at bounding box center [602, 329] width 0 height 6
radio input "true"
click at [603, 420] on button "Next" at bounding box center [602, 418] width 124 height 31
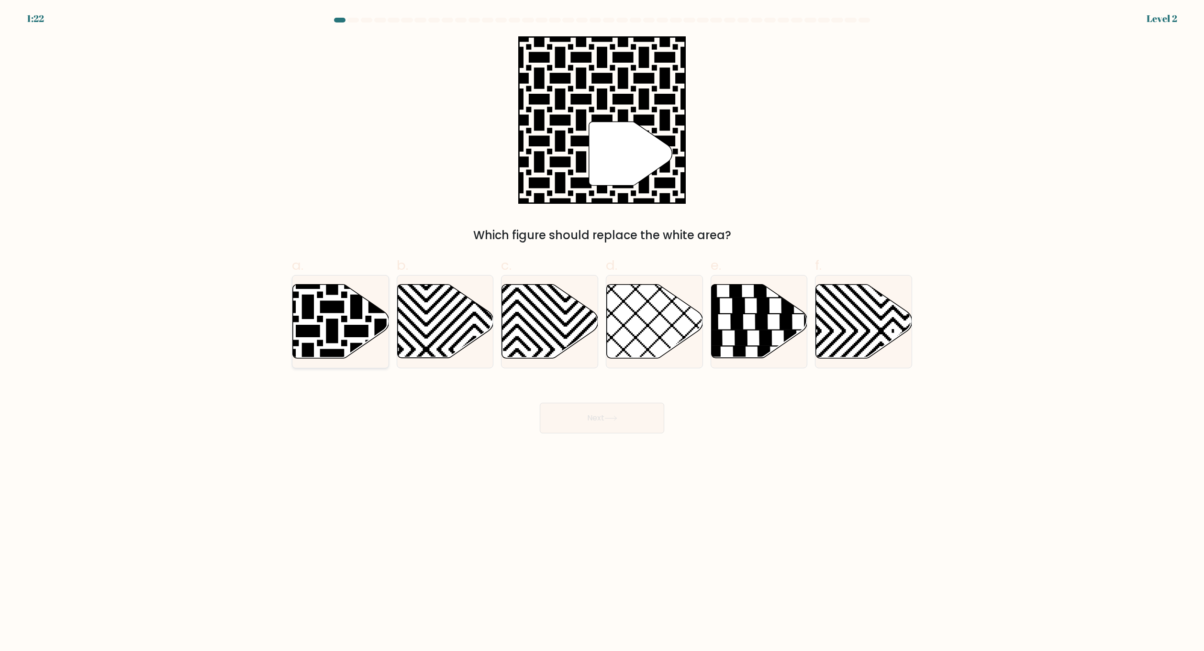
click at [356, 343] on icon at bounding box center [341, 322] width 96 height 74
click at [602, 332] on input "a." at bounding box center [602, 329] width 0 height 6
radio input "true"
click at [596, 414] on button "Next" at bounding box center [602, 418] width 124 height 31
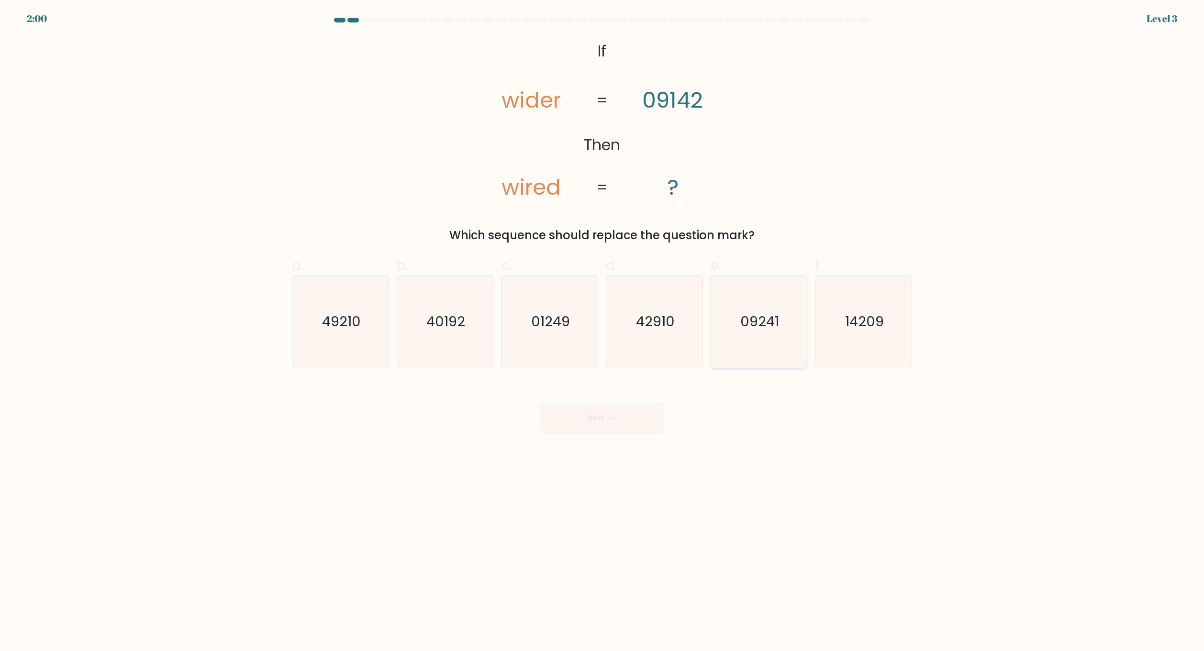
click at [735, 323] on icon "09241" at bounding box center [759, 322] width 92 height 92
click at [603, 326] on input "e. 09241" at bounding box center [602, 329] width 0 height 6
radio input "true"
click at [625, 420] on button "Next" at bounding box center [602, 418] width 124 height 31
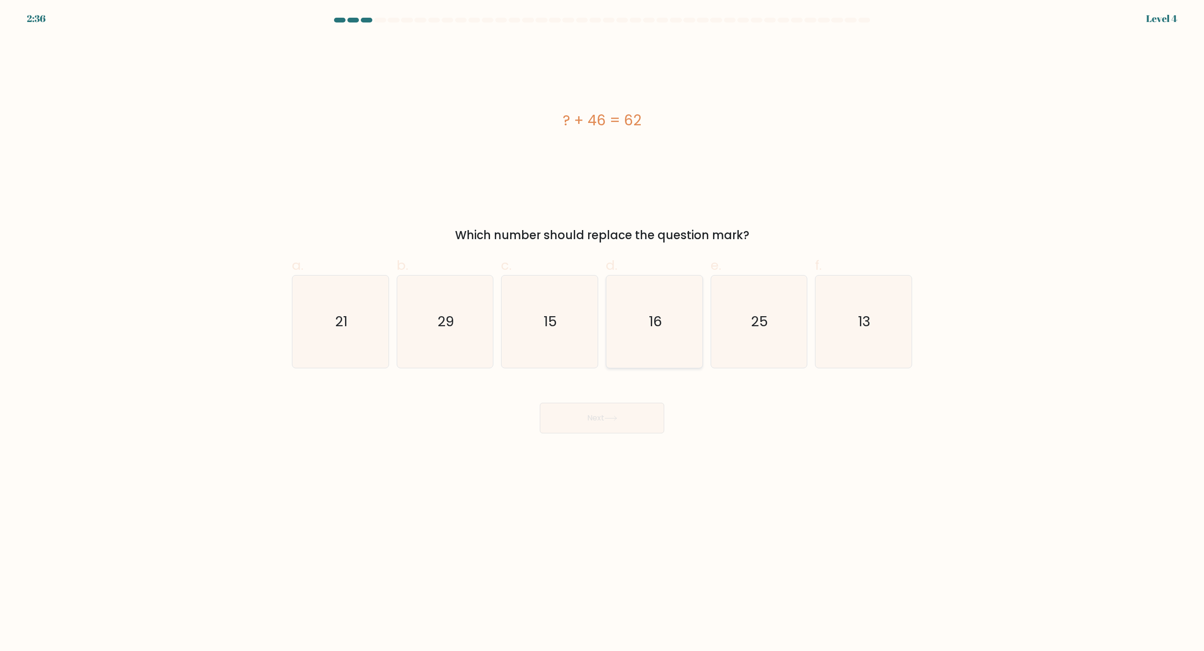
click at [674, 316] on icon "16" at bounding box center [654, 322] width 92 height 92
click at [603, 326] on input "d. 16" at bounding box center [602, 329] width 0 height 6
radio input "true"
click at [642, 421] on button "Next" at bounding box center [602, 418] width 124 height 31
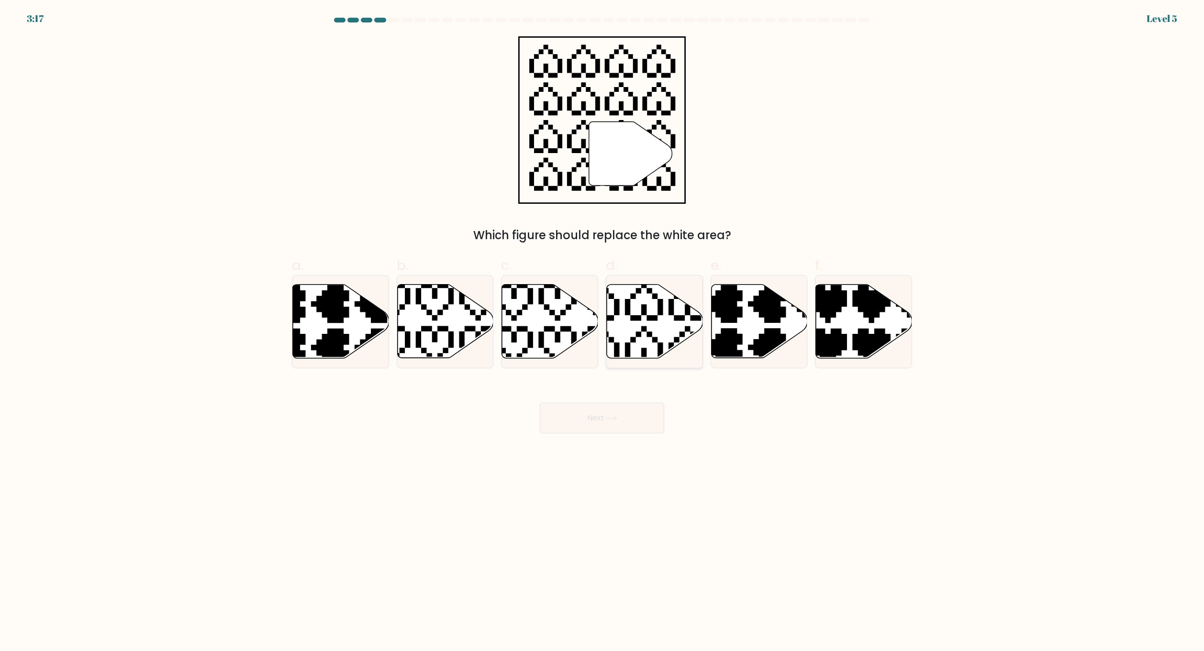
click at [632, 328] on icon at bounding box center [655, 322] width 96 height 74
click at [603, 328] on input "d." at bounding box center [602, 329] width 0 height 6
radio input "true"
click at [633, 420] on button "Next" at bounding box center [602, 418] width 124 height 31
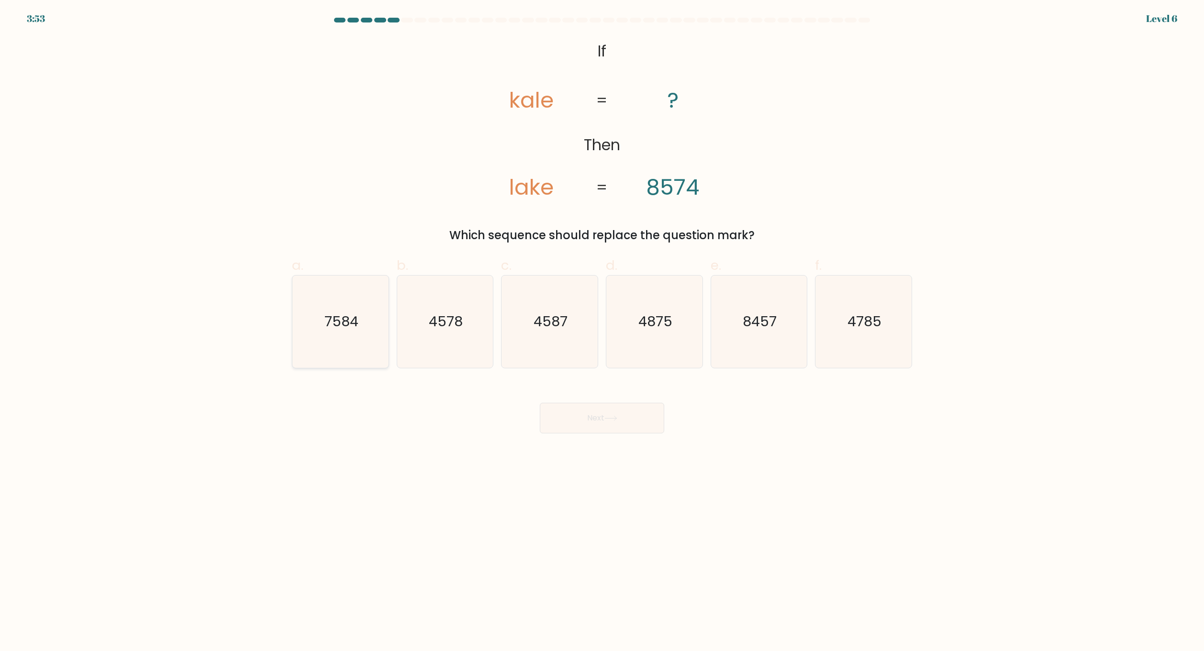
click at [346, 336] on icon "7584" at bounding box center [340, 322] width 92 height 92
click at [602, 332] on input "a. 7584" at bounding box center [602, 329] width 0 height 6
radio input "true"
click at [596, 417] on button "Next" at bounding box center [602, 418] width 124 height 31
click at [861, 314] on text "21" at bounding box center [865, 322] width 12 height 19
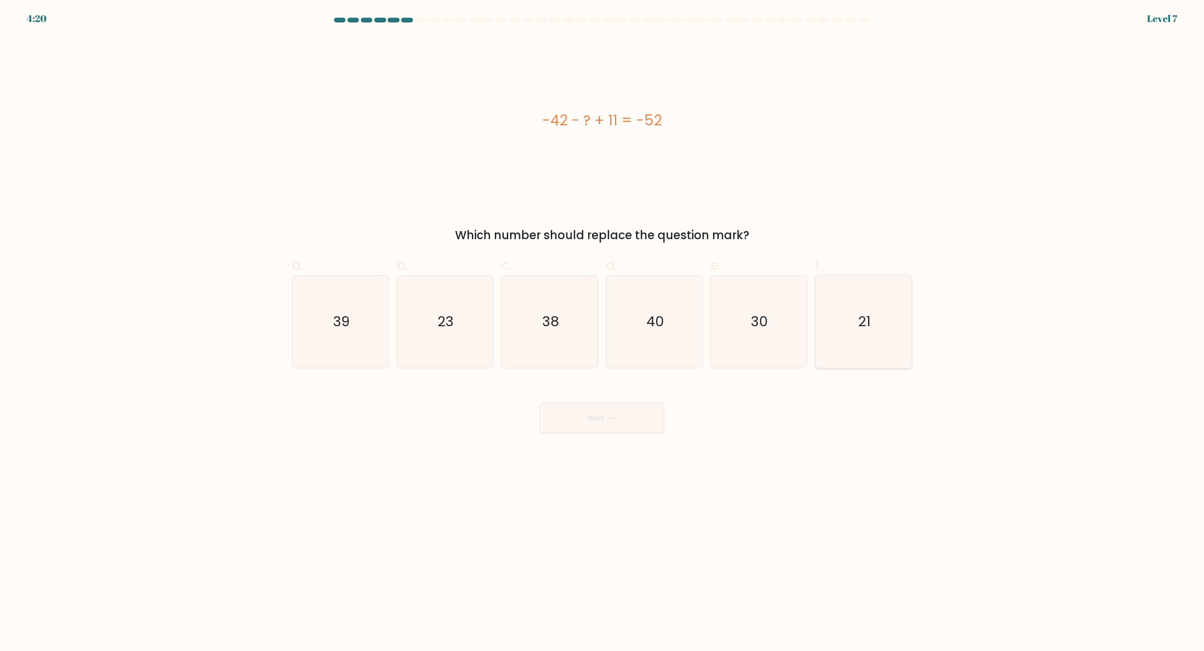
click at [603, 326] on input "f. 21" at bounding box center [602, 329] width 0 height 6
radio input "true"
click at [615, 426] on button "Next" at bounding box center [602, 418] width 124 height 31
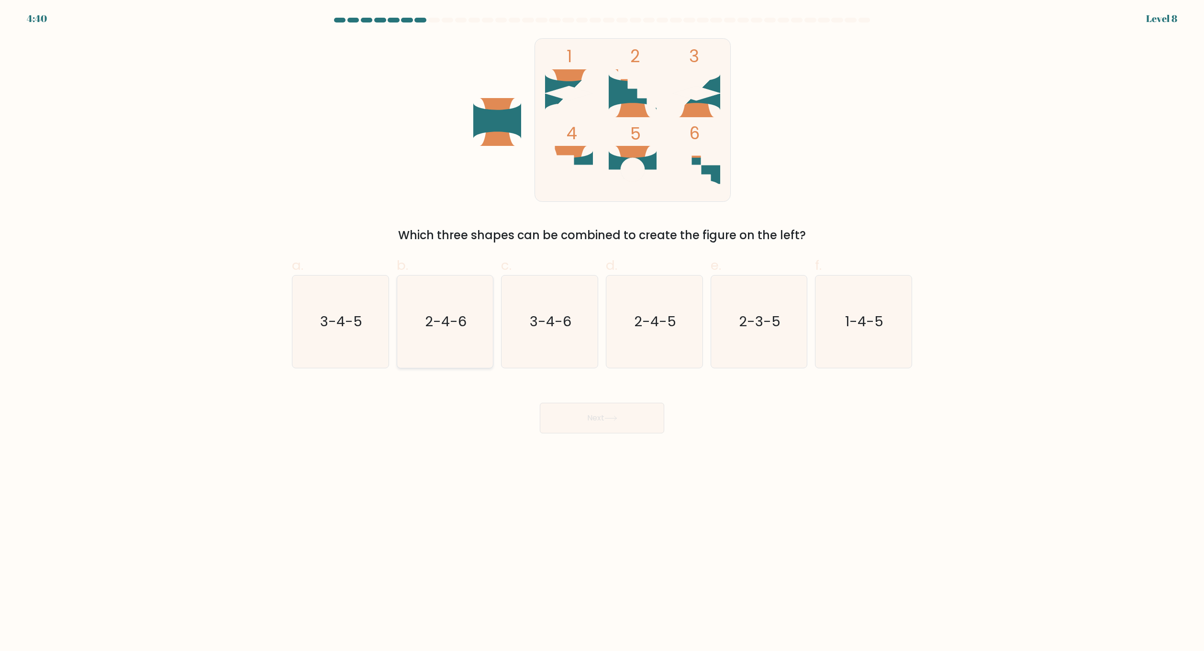
click at [464, 339] on icon "2-4-6" at bounding box center [445, 322] width 92 height 92
click at [602, 332] on input "b. 2-4-6" at bounding box center [602, 329] width 0 height 6
radio input "true"
click at [584, 420] on button "Next" at bounding box center [602, 418] width 124 height 31
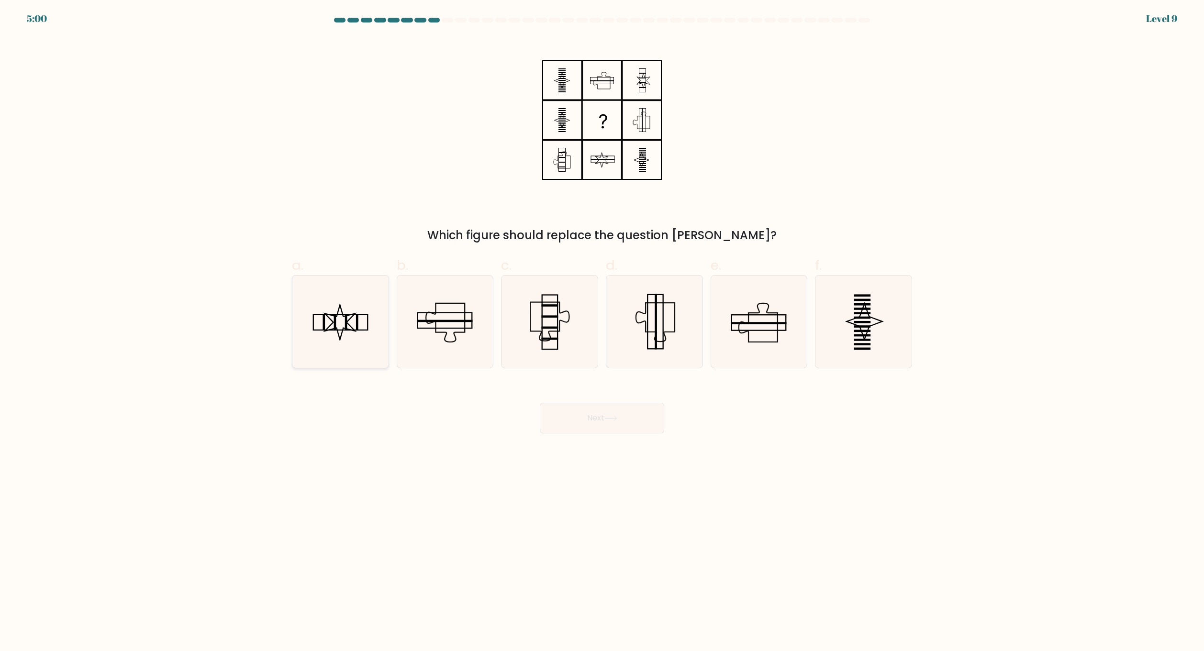
click at [329, 339] on icon at bounding box center [340, 322] width 92 height 92
click at [602, 332] on input "a." at bounding box center [602, 329] width 0 height 6
radio input "true"
click at [622, 421] on button "Next" at bounding box center [602, 418] width 124 height 31
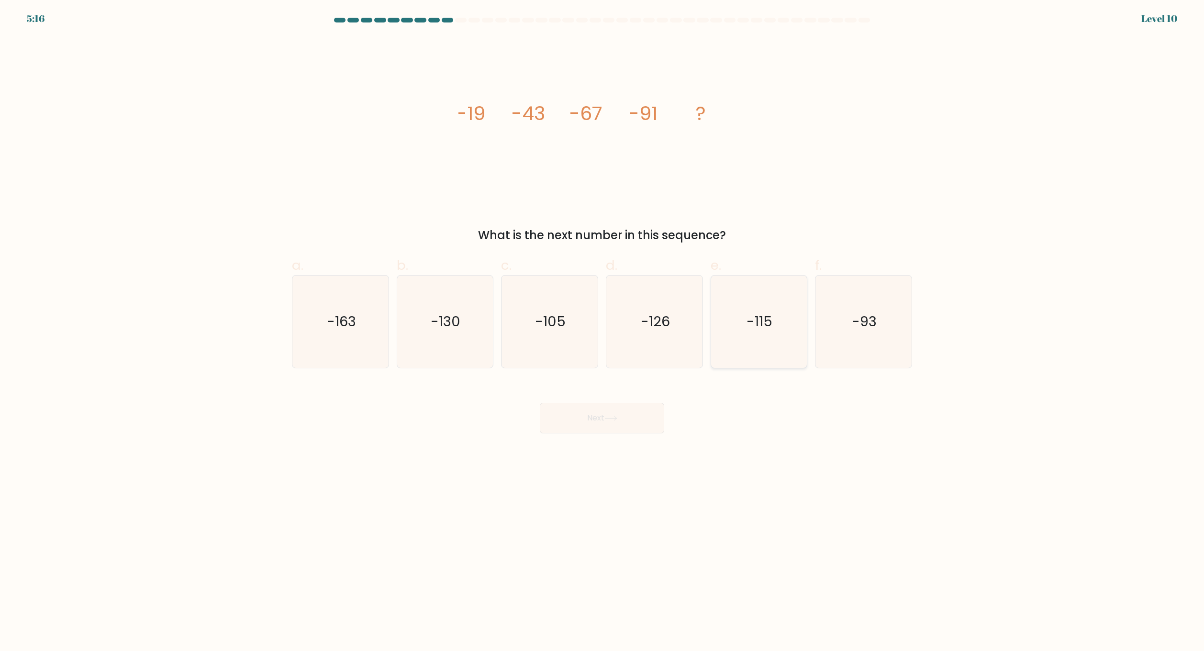
click at [761, 339] on icon "-115" at bounding box center [759, 322] width 92 height 92
click at [603, 332] on input "e. -115" at bounding box center [602, 329] width 0 height 6
radio input "true"
click at [634, 414] on button "Next" at bounding box center [602, 418] width 124 height 31
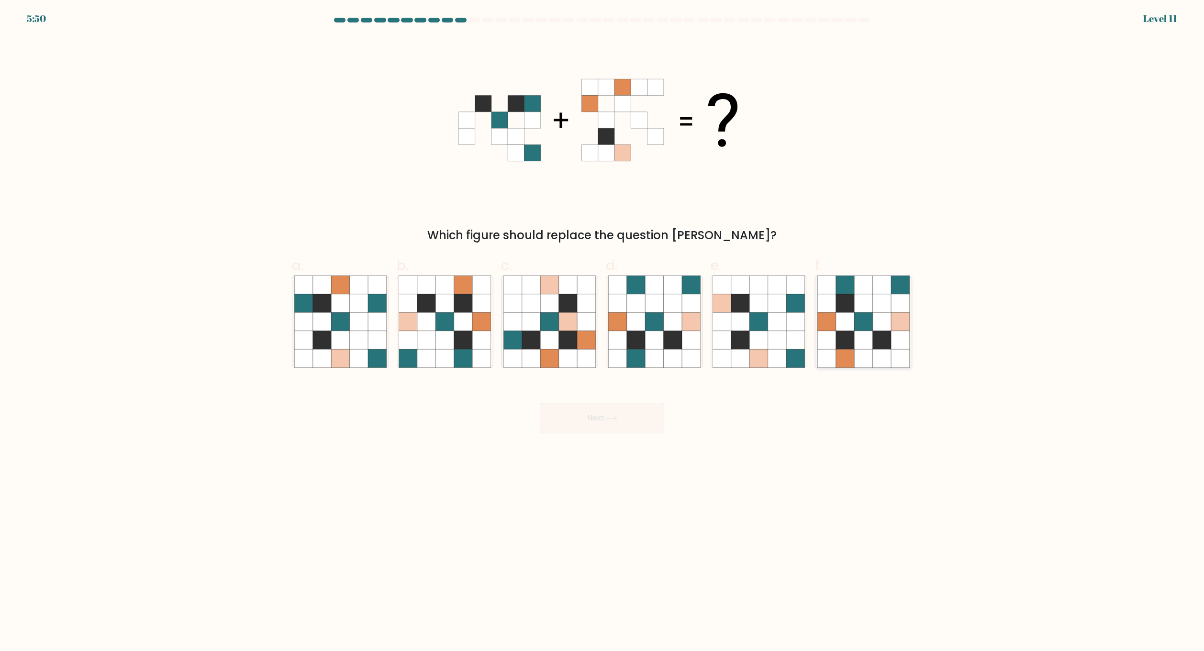
click at [869, 345] on icon at bounding box center [863, 340] width 18 height 18
click at [603, 332] on input "f." at bounding box center [602, 329] width 0 height 6
radio input "true"
click at [861, 333] on icon at bounding box center [864, 340] width 18 height 18
click at [603, 332] on input "f." at bounding box center [602, 329] width 0 height 6
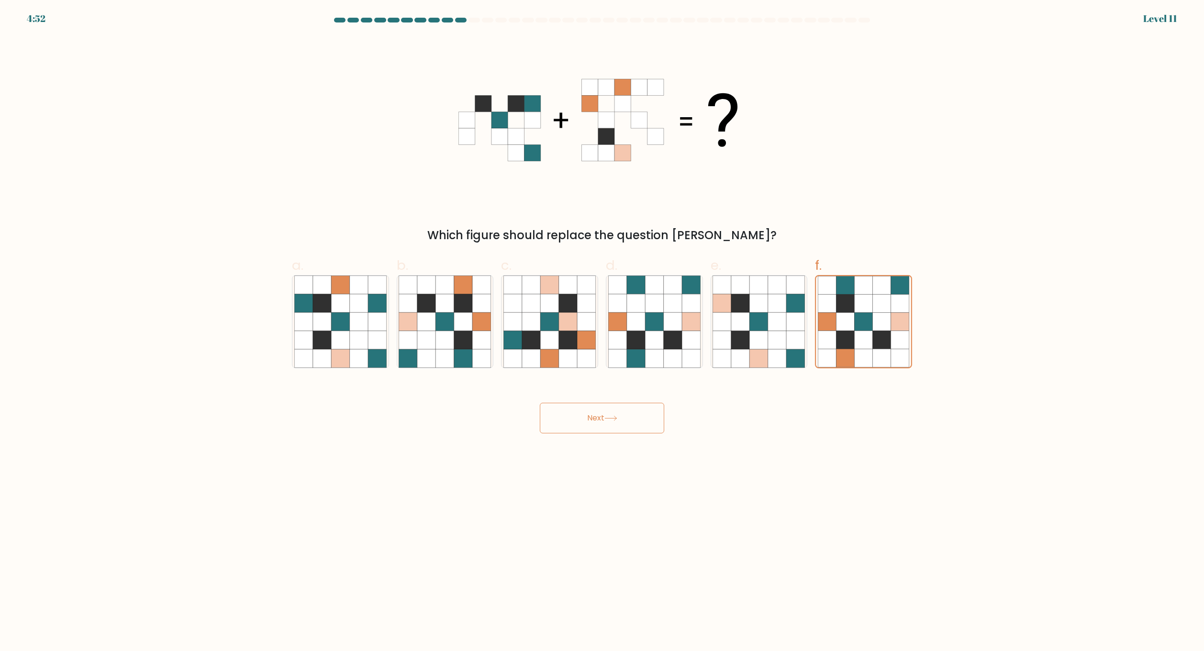
click at [622, 420] on button "Next" at bounding box center [602, 418] width 124 height 31
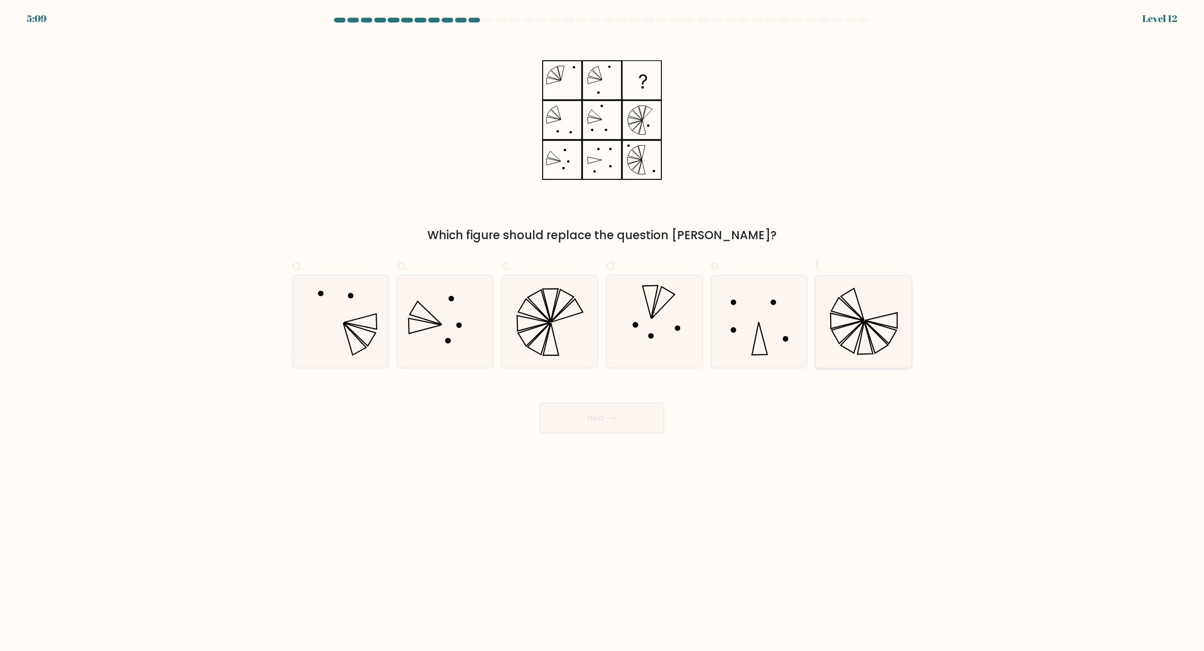
click at [847, 295] on icon at bounding box center [864, 322] width 92 height 92
click at [603, 326] on input "f." at bounding box center [602, 329] width 0 height 6
radio input "true"
click at [566, 344] on icon at bounding box center [550, 322] width 92 height 92
click at [602, 332] on input "c." at bounding box center [602, 329] width 0 height 6
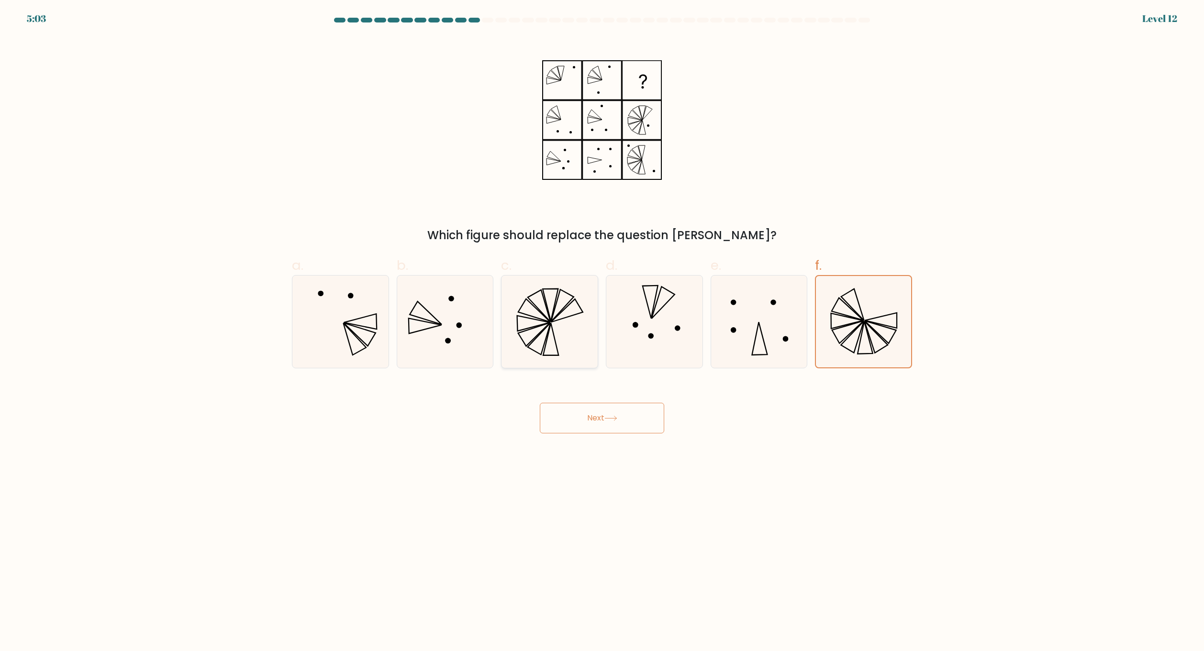
radio input "true"
click at [593, 418] on button "Next" at bounding box center [602, 418] width 124 height 31
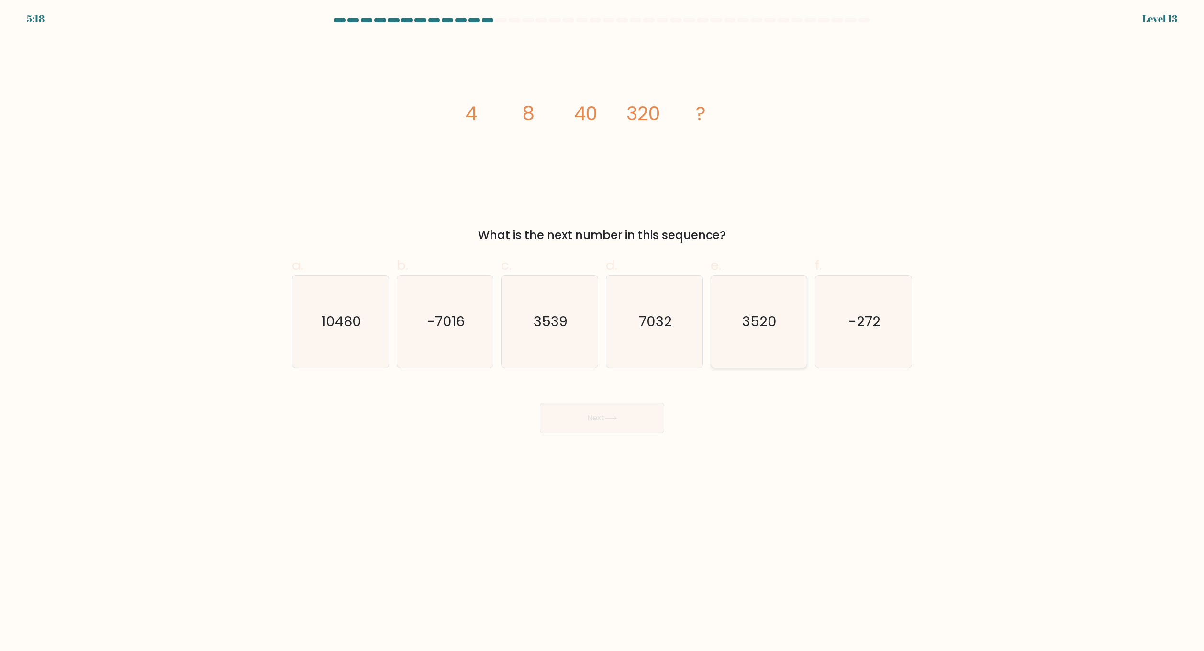
click at [739, 330] on icon "3520" at bounding box center [759, 322] width 92 height 92
click at [603, 330] on input "e. 3520" at bounding box center [602, 329] width 0 height 6
radio input "true"
click at [613, 415] on button "Next" at bounding box center [602, 418] width 124 height 31
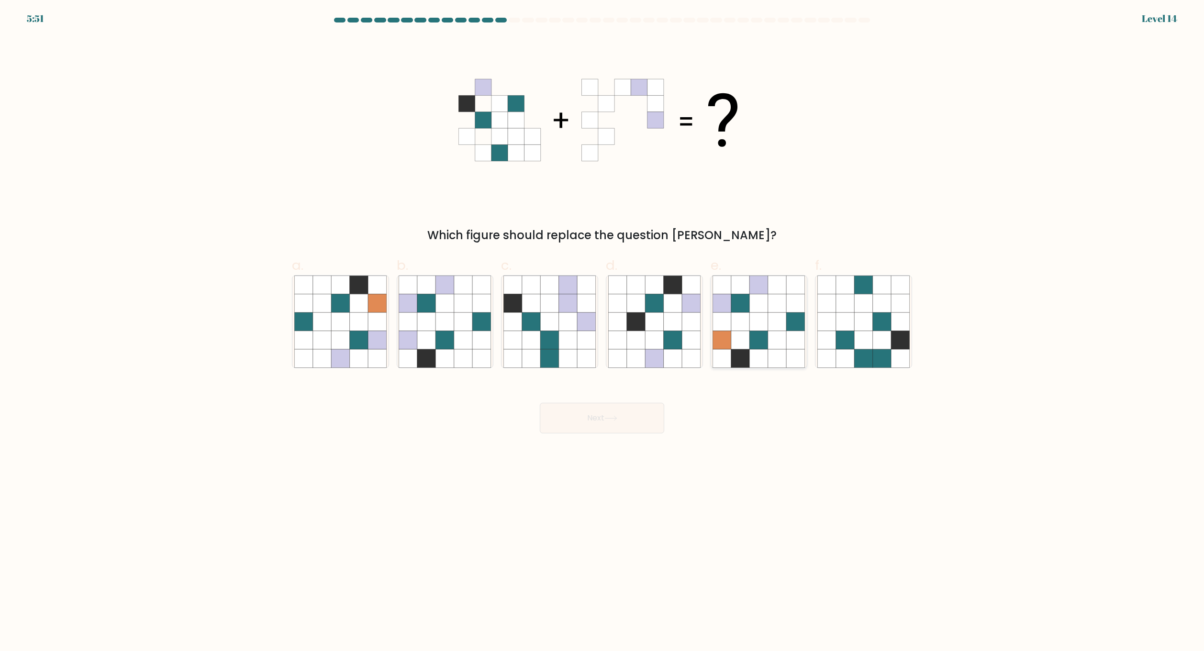
click at [741, 359] on icon at bounding box center [740, 358] width 18 height 18
click at [603, 332] on input "e." at bounding box center [602, 329] width 0 height 6
radio input "true"
click at [671, 363] on icon at bounding box center [673, 358] width 18 height 18
click at [603, 332] on input "d." at bounding box center [602, 329] width 0 height 6
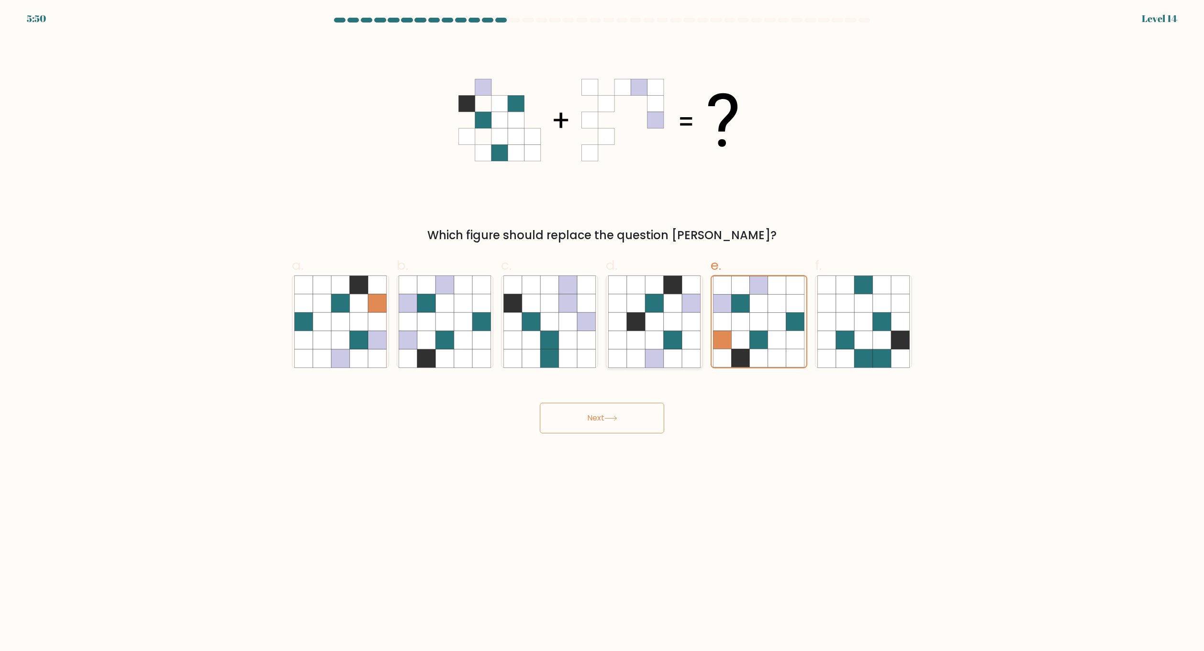
radio input "true"
click at [571, 353] on icon at bounding box center [568, 358] width 18 height 18
click at [602, 332] on input "c." at bounding box center [602, 329] width 0 height 6
radio input "true"
click at [432, 341] on icon at bounding box center [426, 340] width 18 height 18
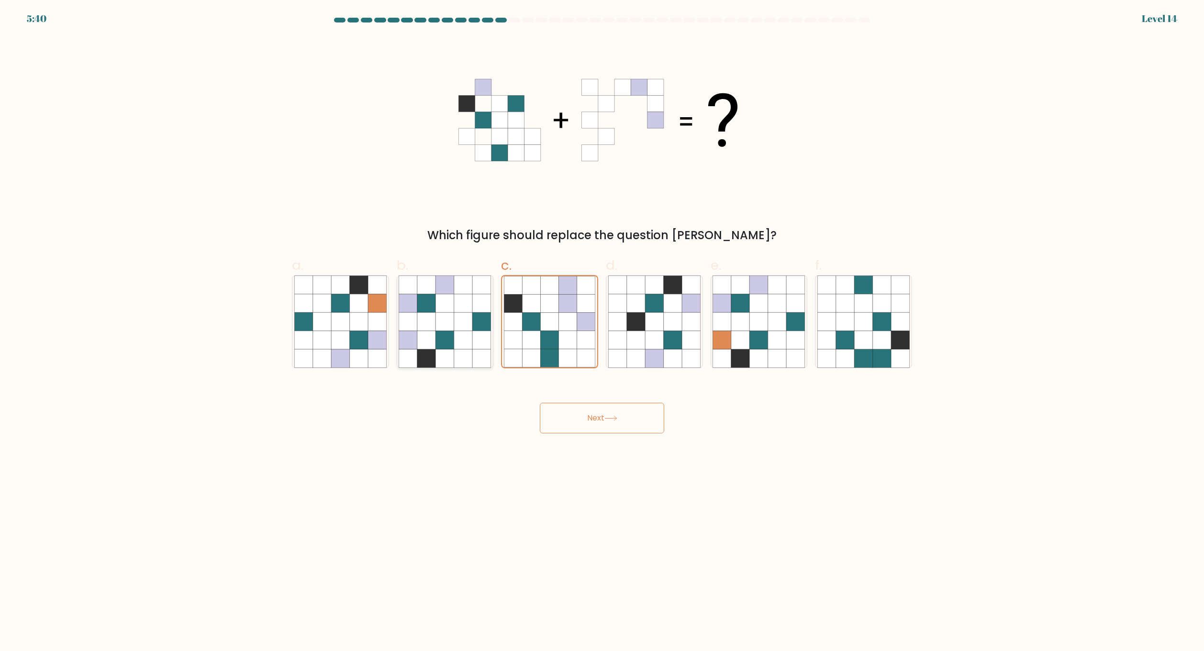
click at [602, 332] on input "b." at bounding box center [602, 329] width 0 height 6
radio input "true"
click at [608, 429] on button "Next" at bounding box center [602, 418] width 124 height 31
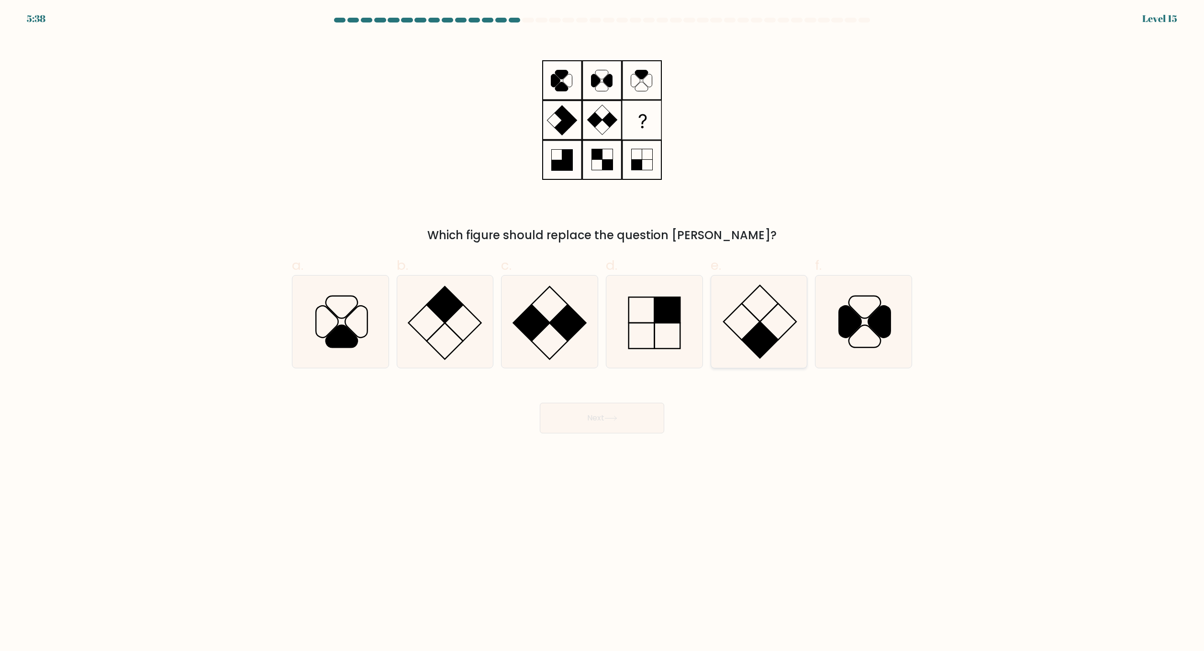
click at [776, 303] on icon at bounding box center [759, 322] width 92 height 92
click at [603, 326] on input "e." at bounding box center [602, 329] width 0 height 6
radio input "true"
click at [616, 411] on button "Next" at bounding box center [602, 418] width 124 height 31
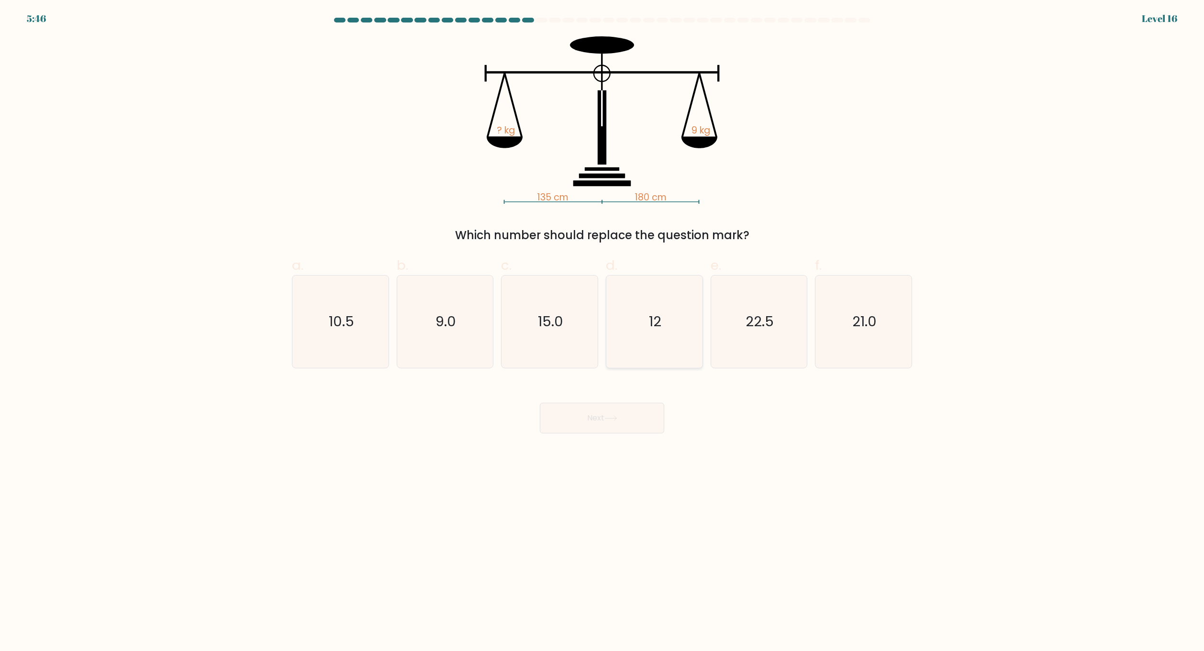
click at [669, 349] on icon "12" at bounding box center [654, 322] width 92 height 92
click at [603, 332] on input "d. 12" at bounding box center [602, 329] width 0 height 6
radio input "true"
click at [624, 416] on button "Next" at bounding box center [602, 418] width 124 height 31
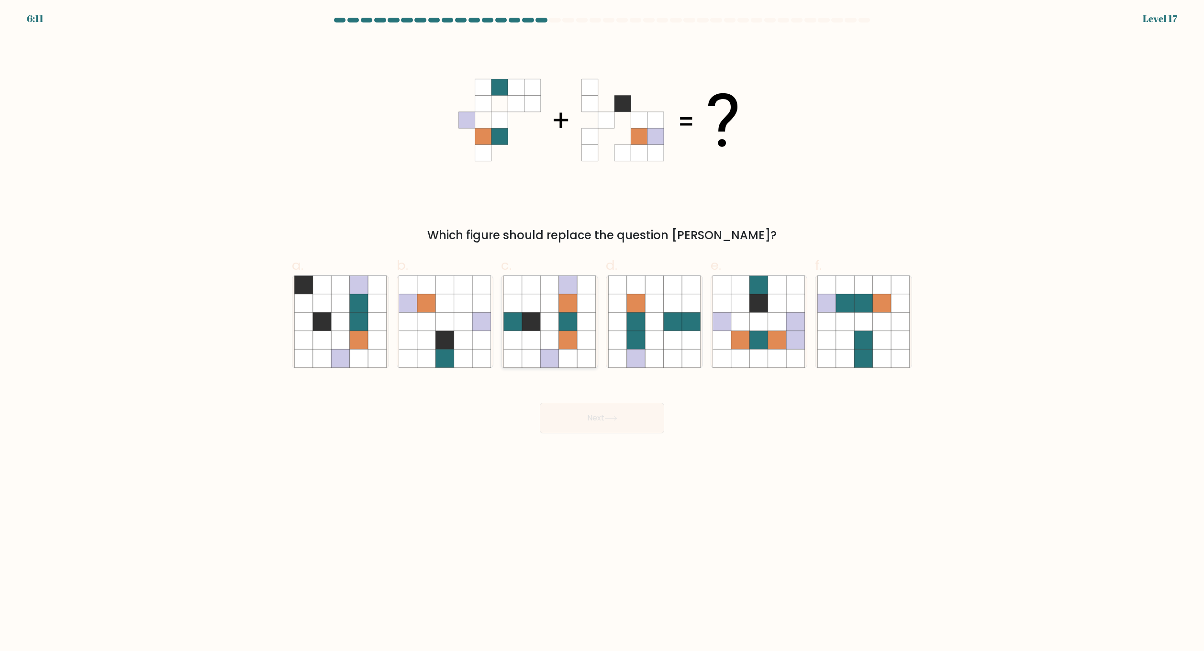
click at [567, 349] on icon at bounding box center [568, 340] width 18 height 18
click at [602, 332] on input "c." at bounding box center [602, 329] width 0 height 6
radio input "true"
click at [608, 430] on button "Next" at bounding box center [602, 418] width 124 height 31
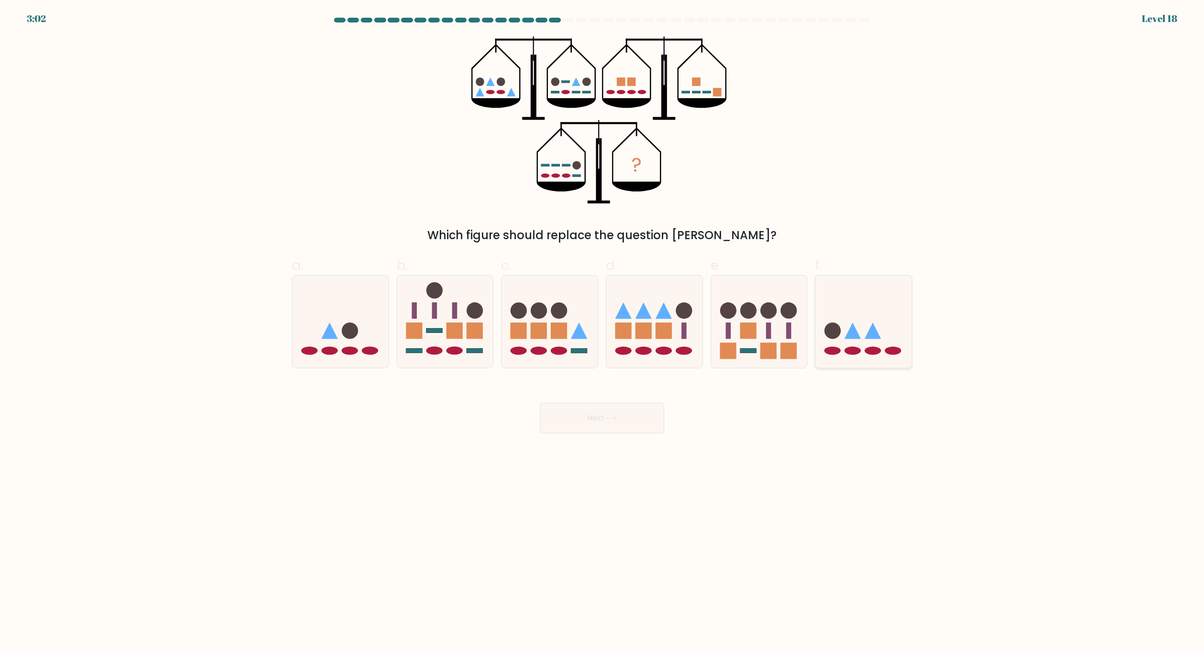
click at [844, 330] on icon at bounding box center [864, 321] width 96 height 79
click at [603, 330] on input "f." at bounding box center [602, 329] width 0 height 6
radio input "true"
click at [635, 414] on button "Next" at bounding box center [602, 418] width 124 height 31
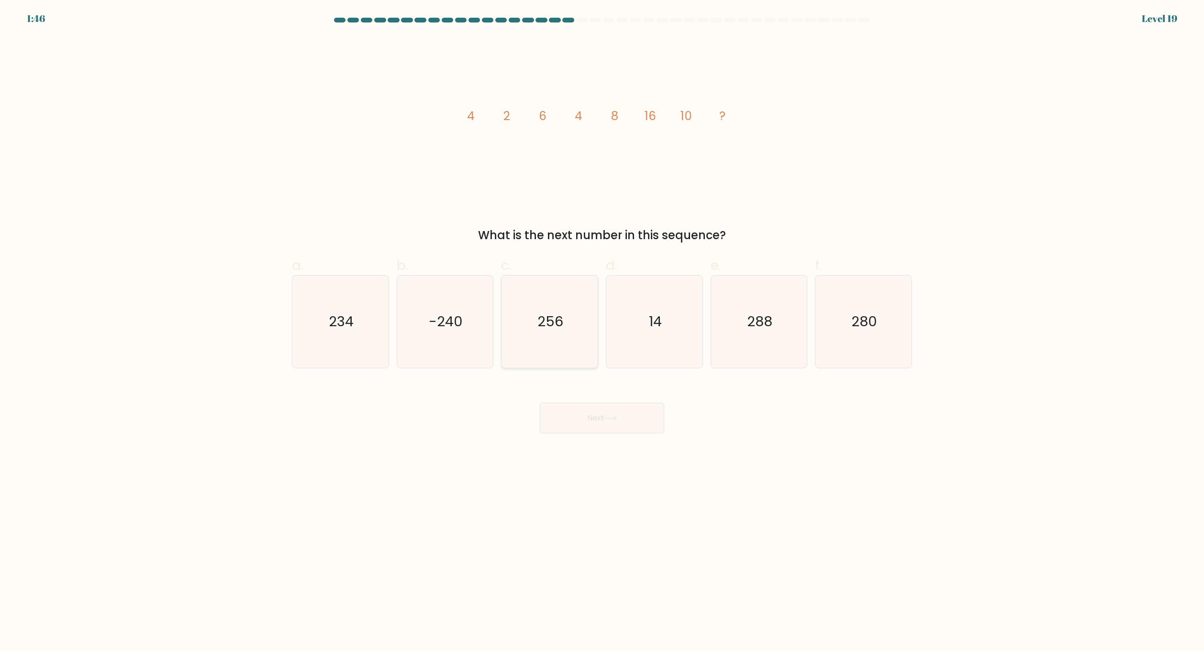
click at [547, 315] on text "256" at bounding box center [551, 322] width 26 height 19
click at [602, 326] on input "c. 256" at bounding box center [602, 329] width 0 height 6
radio input "true"
click at [763, 353] on icon "288" at bounding box center [759, 322] width 92 height 92
click at [603, 332] on input "e. 288" at bounding box center [602, 329] width 0 height 6
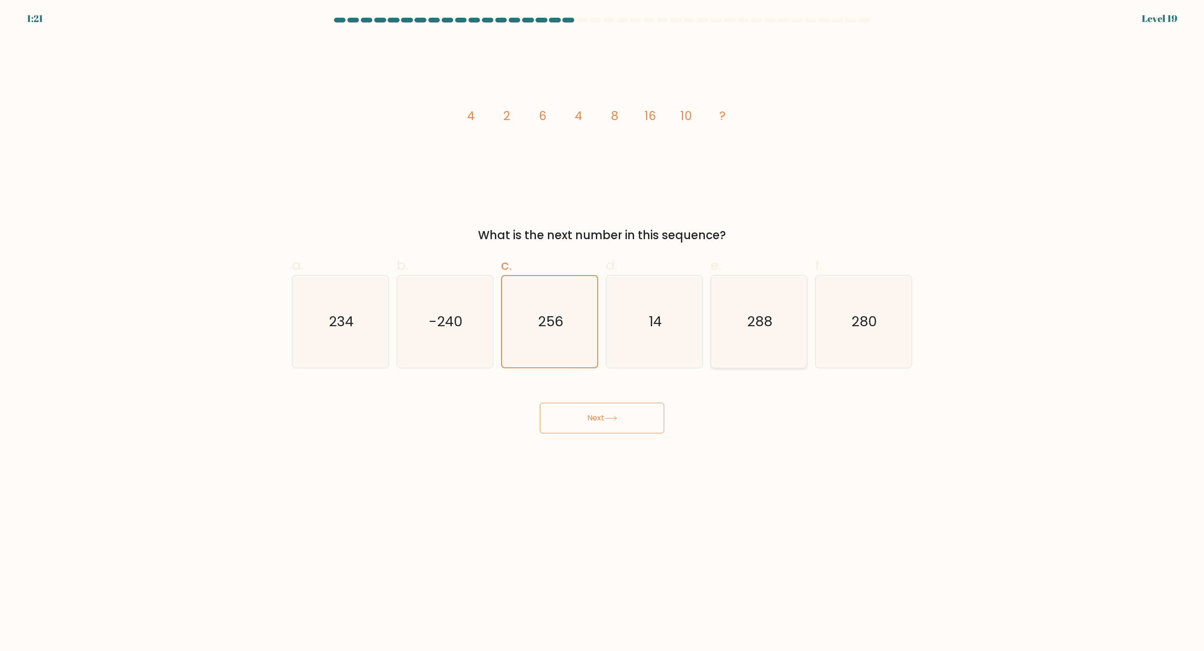
radio input "true"
click at [640, 434] on body "1:20 Level 19" at bounding box center [602, 325] width 1204 height 651
click at [639, 418] on button "Next" at bounding box center [602, 418] width 124 height 31
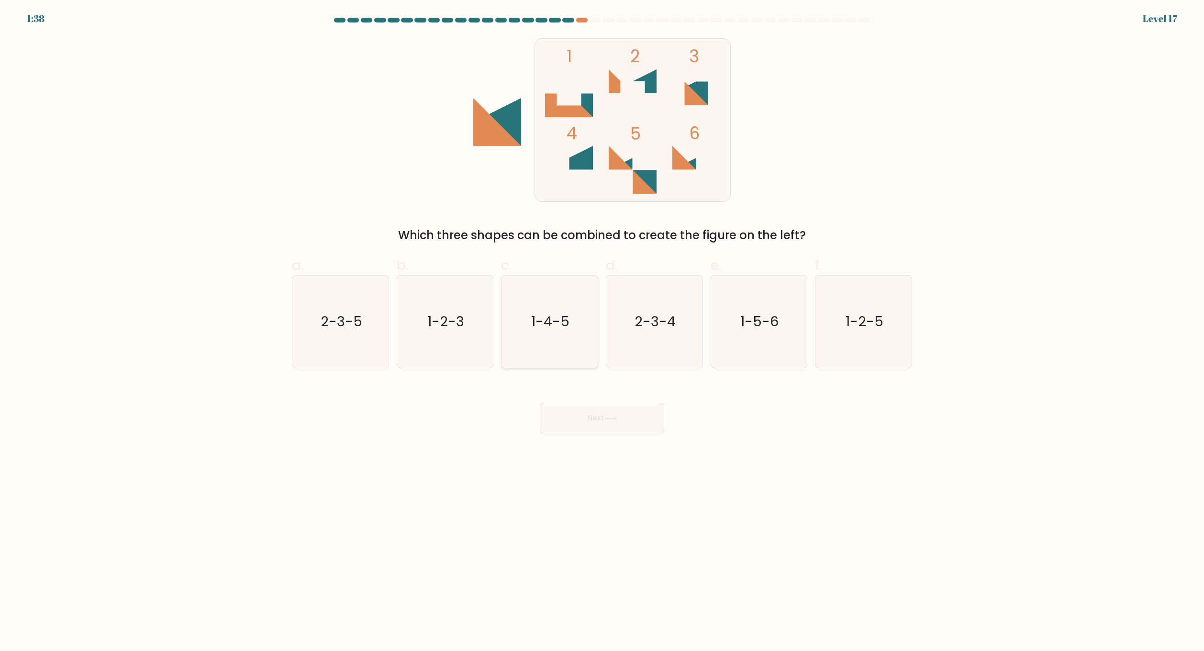
click at [542, 331] on icon "1-4-5" at bounding box center [550, 322] width 92 height 92
click at [602, 331] on input "c. 1-4-5" at bounding box center [602, 329] width 0 height 6
radio input "true"
click at [594, 406] on button "Next" at bounding box center [602, 418] width 124 height 31
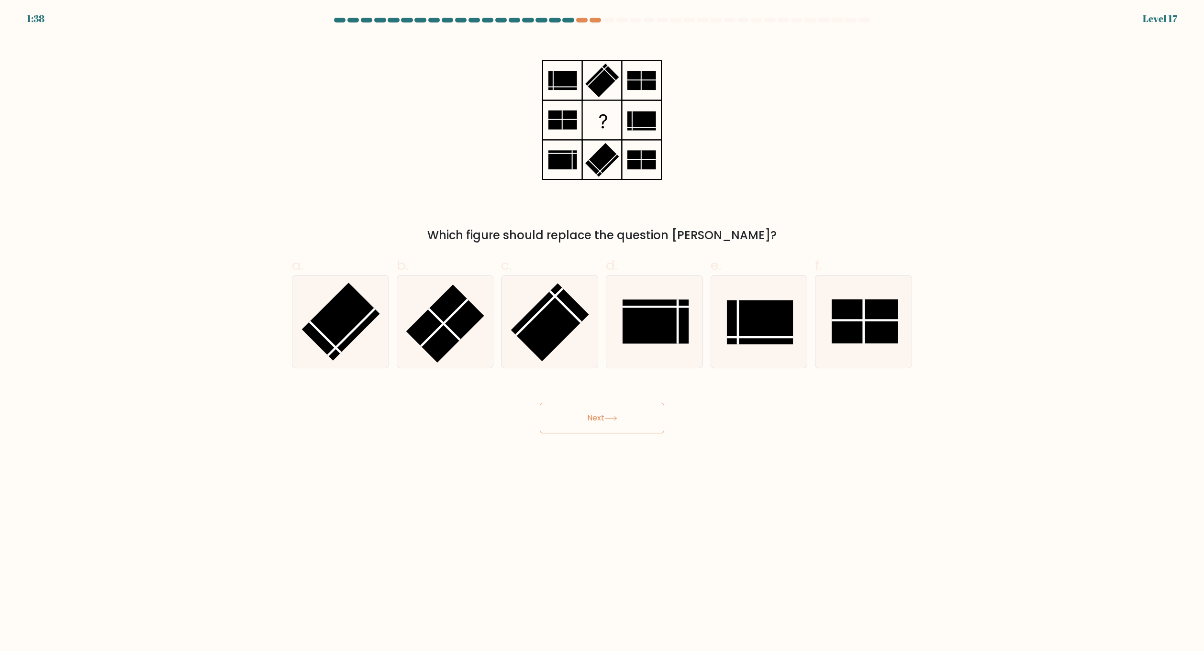
click at [595, 411] on button "Next" at bounding box center [602, 418] width 124 height 31
click at [566, 320] on rect at bounding box center [550, 323] width 78 height 78
click at [602, 326] on input "c." at bounding box center [602, 329] width 0 height 6
radio input "true"
click at [597, 409] on button "Next" at bounding box center [602, 418] width 124 height 31
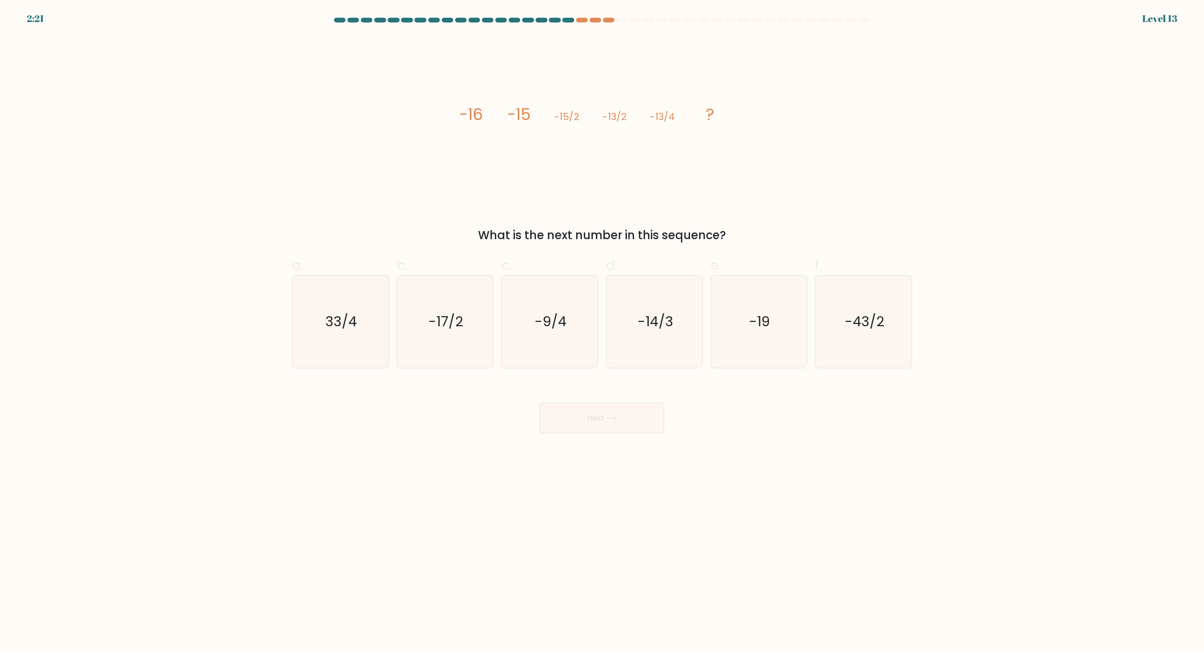
click at [575, 333] on icon "-9/4" at bounding box center [550, 322] width 92 height 92
click at [602, 332] on input "c. -9/4" at bounding box center [602, 329] width 0 height 6
radio input "true"
click at [598, 417] on button "Next" at bounding box center [602, 418] width 124 height 31
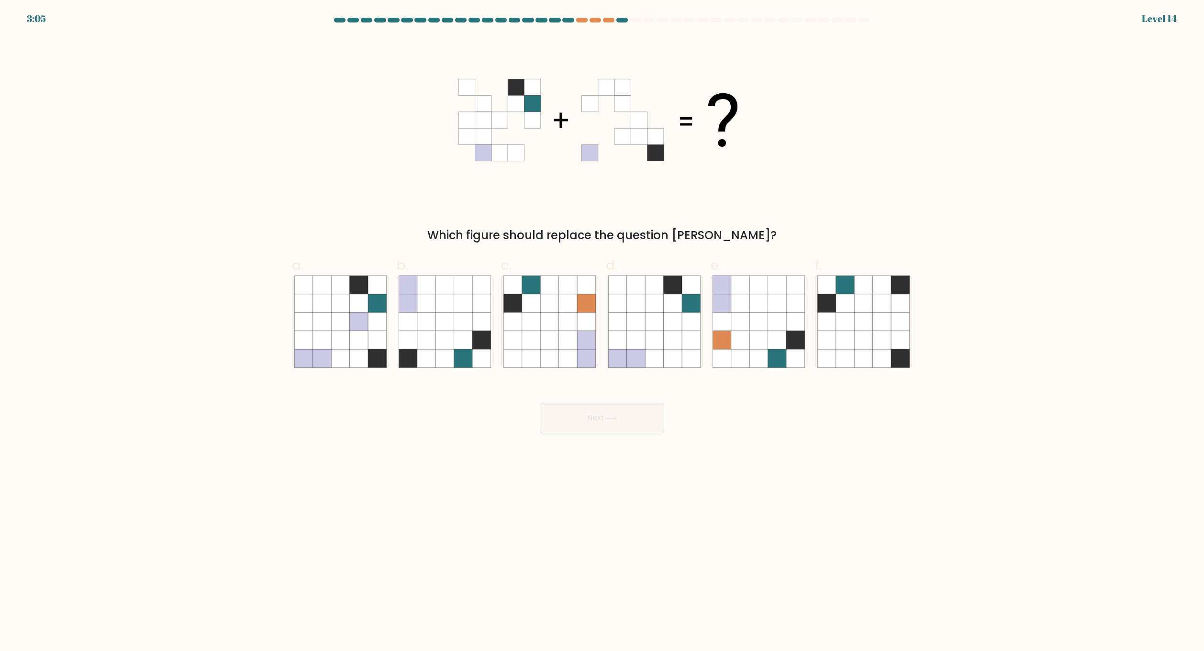
click at [568, 352] on icon at bounding box center [568, 358] width 18 height 18
click at [602, 332] on input "c." at bounding box center [602, 329] width 0 height 6
radio input "true"
click at [584, 422] on button "Next" at bounding box center [602, 418] width 124 height 31
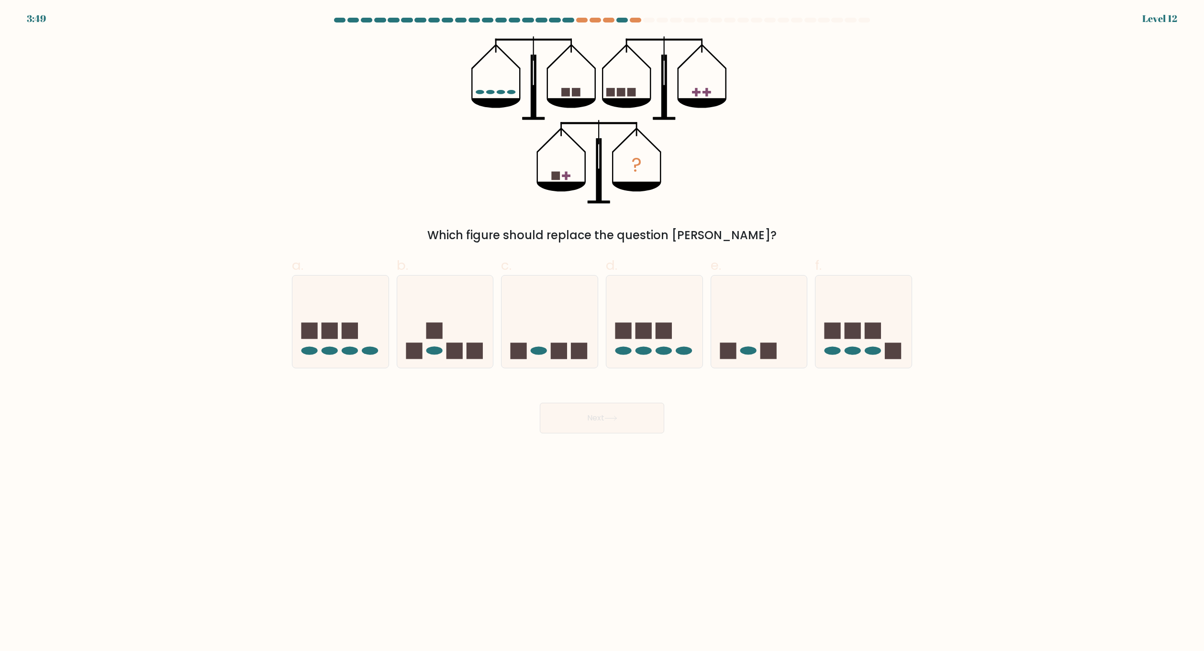
drag, startPoint x: 574, startPoint y: 358, endPoint x: 576, endPoint y: 409, distance: 51.3
click at [572, 351] on rect at bounding box center [579, 351] width 16 height 16
click at [602, 332] on input "c." at bounding box center [602, 329] width 0 height 6
radio input "true"
click at [582, 427] on button "Next" at bounding box center [602, 418] width 124 height 31
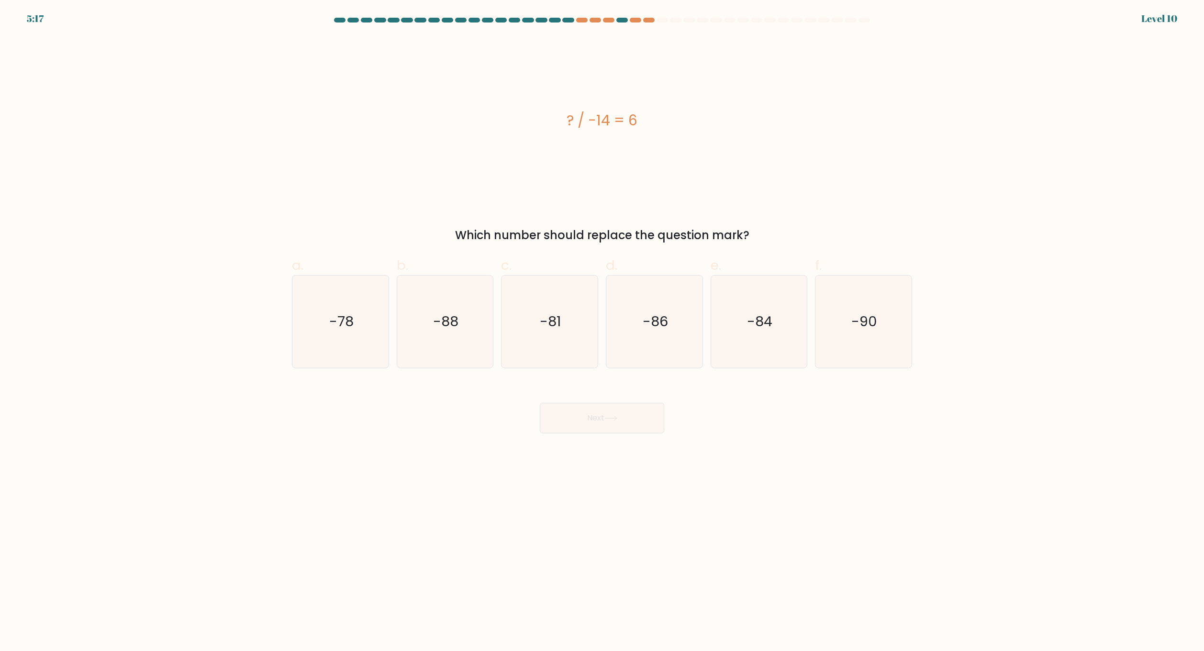
click at [578, 381] on form "a." at bounding box center [602, 226] width 1204 height 416
click at [564, 349] on icon "-81" at bounding box center [550, 322] width 92 height 92
click at [602, 332] on input "c. -81" at bounding box center [602, 329] width 0 height 6
radio input "true"
click at [587, 417] on button "Next" at bounding box center [602, 418] width 124 height 31
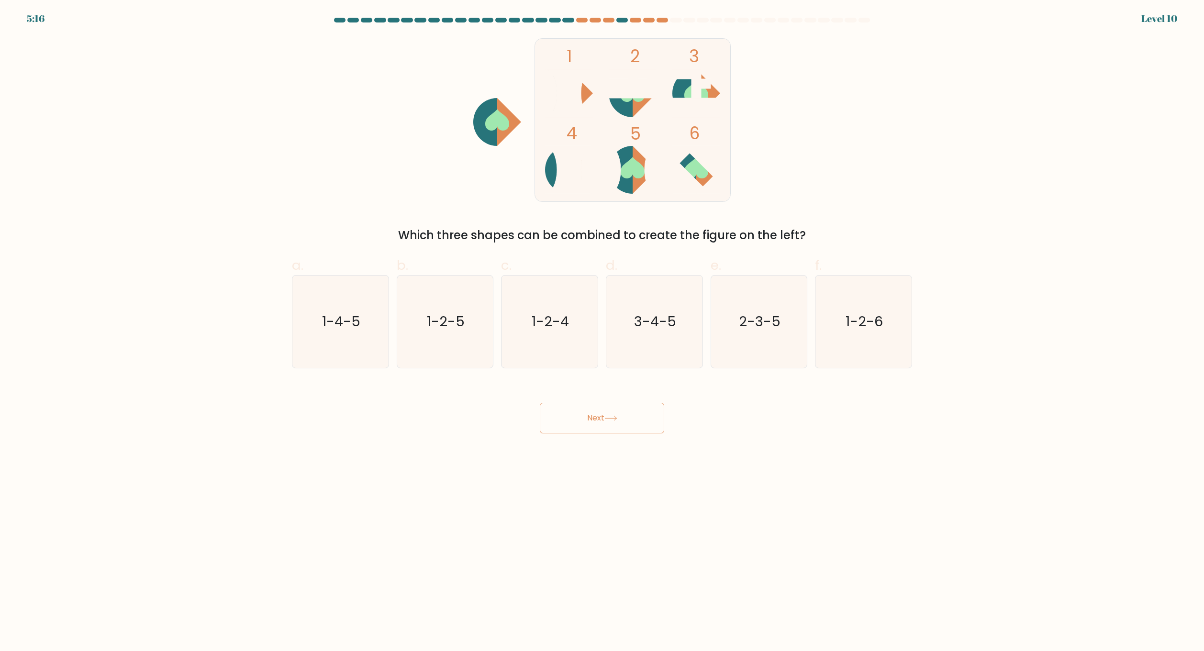
click at [565, 351] on icon "1-2-4" at bounding box center [550, 322] width 92 height 92
click at [602, 332] on input "c. 1-2-4" at bounding box center [602, 329] width 0 height 6
radio input "true"
click at [580, 420] on button "Next" at bounding box center [602, 418] width 124 height 31
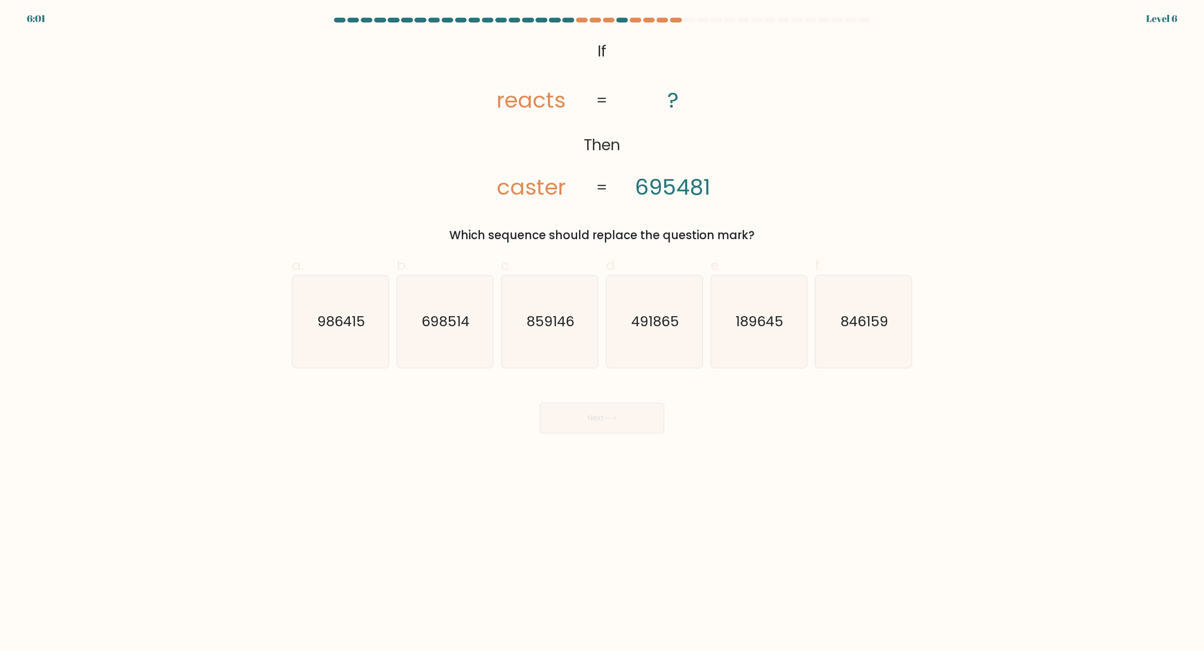
click at [565, 345] on icon "859146" at bounding box center [550, 322] width 92 height 92
click at [602, 332] on input "c. 859146" at bounding box center [602, 329] width 0 height 6
radio input "true"
click at [581, 417] on button "Next" at bounding box center [602, 418] width 124 height 31
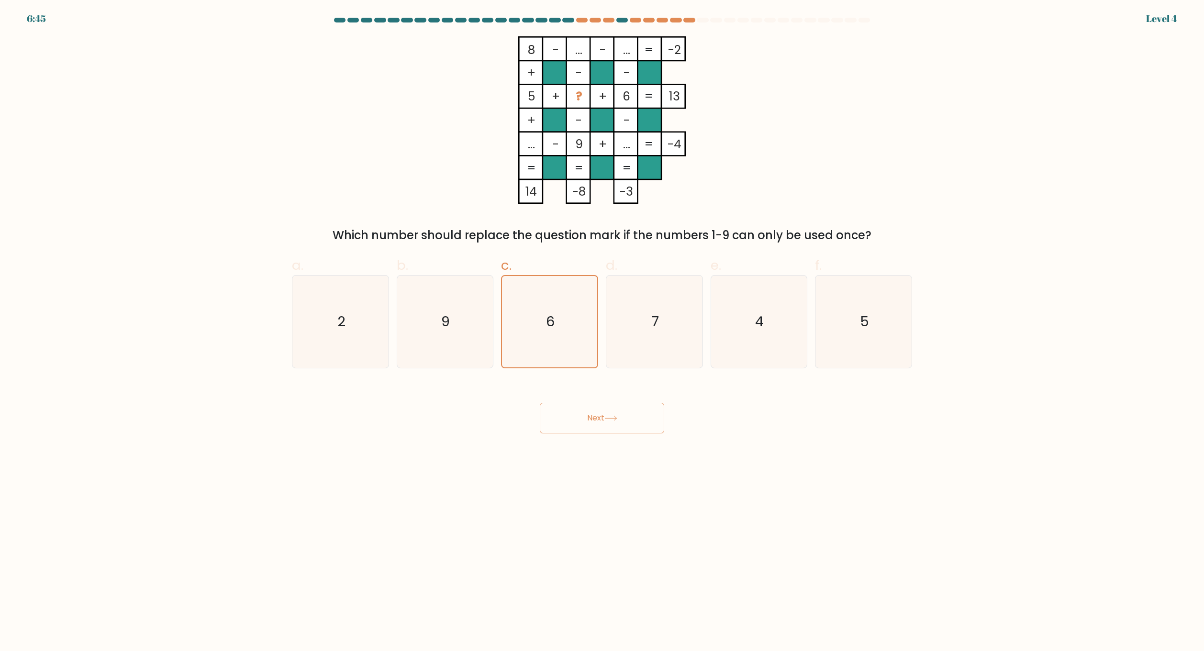
click at [577, 408] on button "Next" at bounding box center [602, 418] width 124 height 31
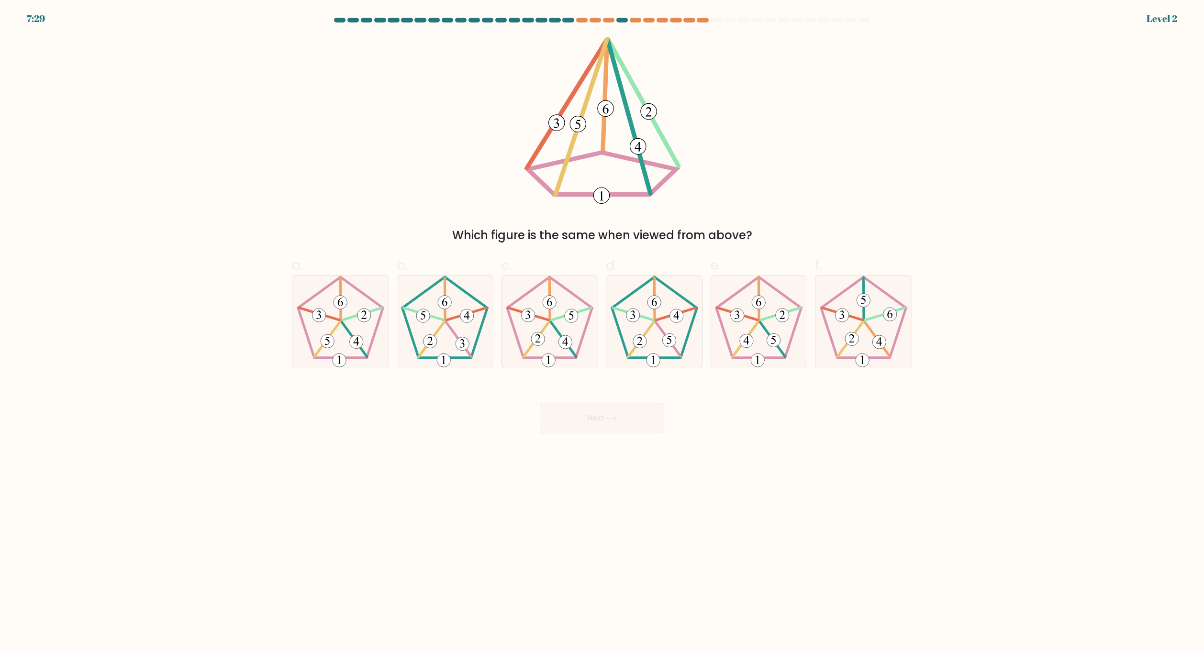
click at [565, 356] on icon at bounding box center [550, 322] width 92 height 92
click at [602, 332] on input "c." at bounding box center [602, 329] width 0 height 6
radio input "true"
click at [575, 424] on button "Next" at bounding box center [602, 418] width 124 height 31
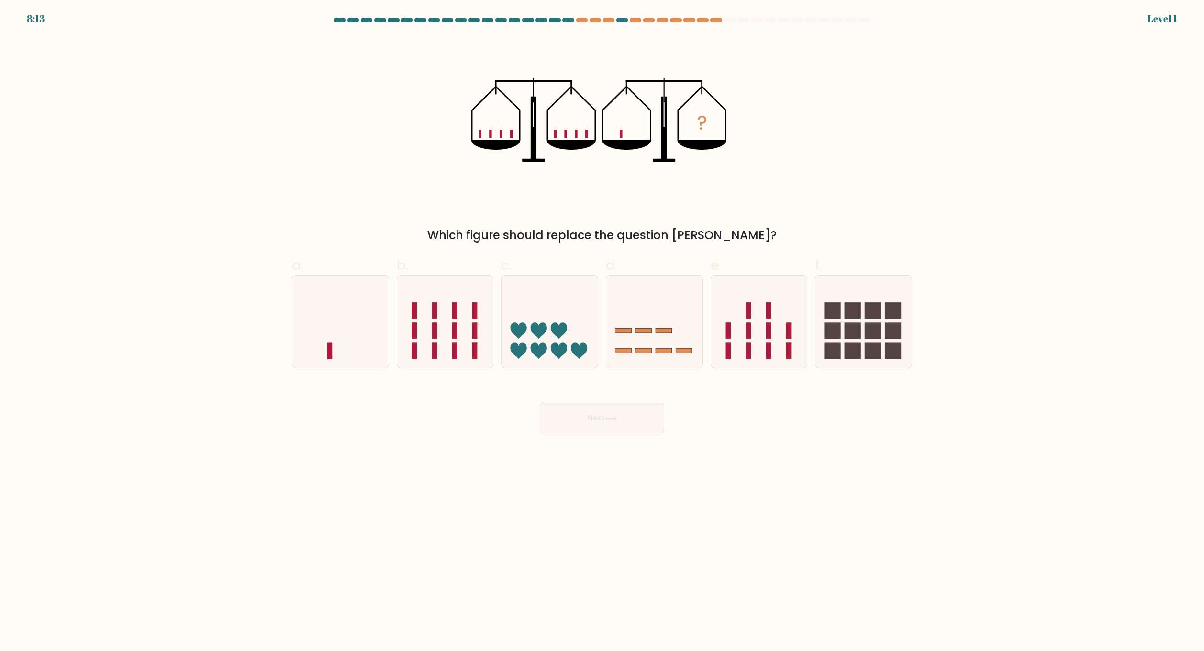
click at [564, 358] on icon at bounding box center [550, 321] width 96 height 79
click at [602, 332] on input "c." at bounding box center [602, 329] width 0 height 6
radio input "true"
click at [576, 421] on button "Next" at bounding box center [602, 418] width 124 height 31
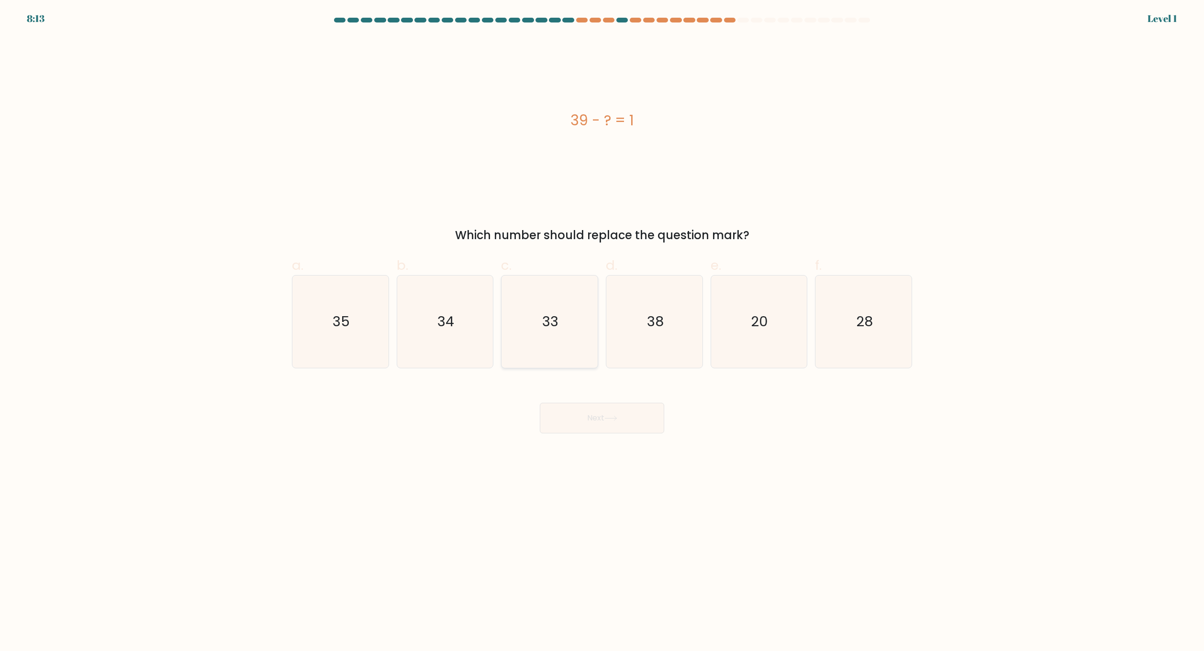
click at [560, 356] on icon "33" at bounding box center [550, 322] width 92 height 92
click at [602, 332] on input "c. 33" at bounding box center [602, 329] width 0 height 6
radio input "true"
click at [571, 415] on button "Next" at bounding box center [602, 418] width 124 height 31
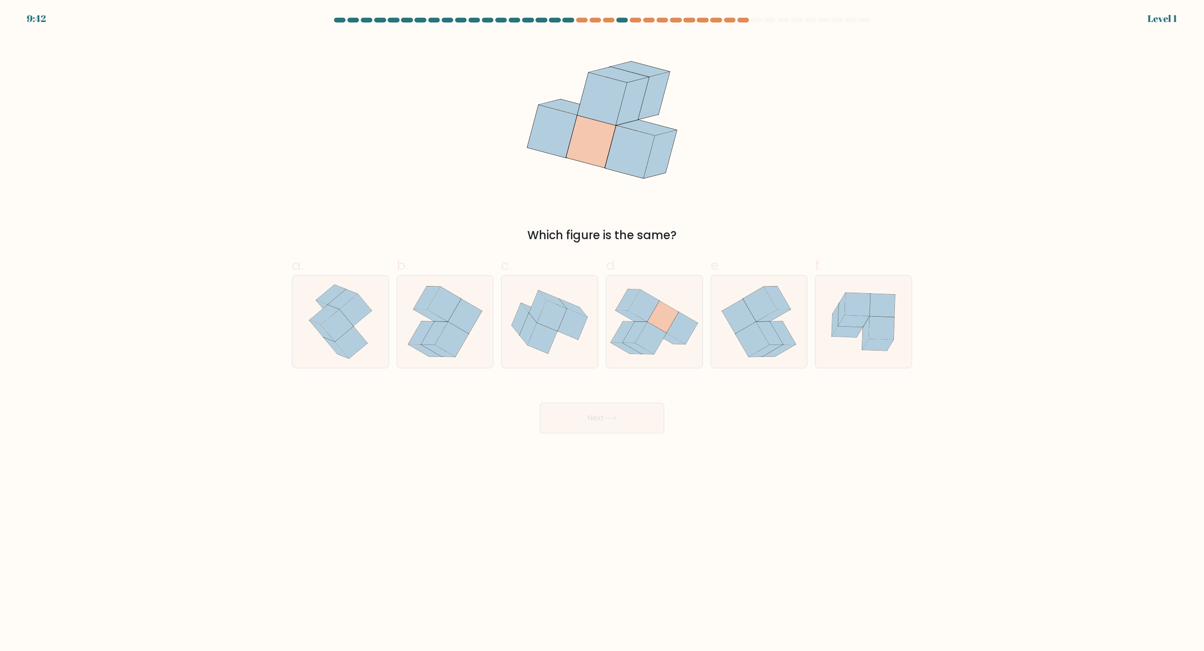
click at [563, 361] on icon at bounding box center [550, 322] width 96 height 80
click at [602, 332] on input "c." at bounding box center [602, 329] width 0 height 6
radio input "true"
click at [575, 419] on button "Next" at bounding box center [602, 418] width 124 height 31
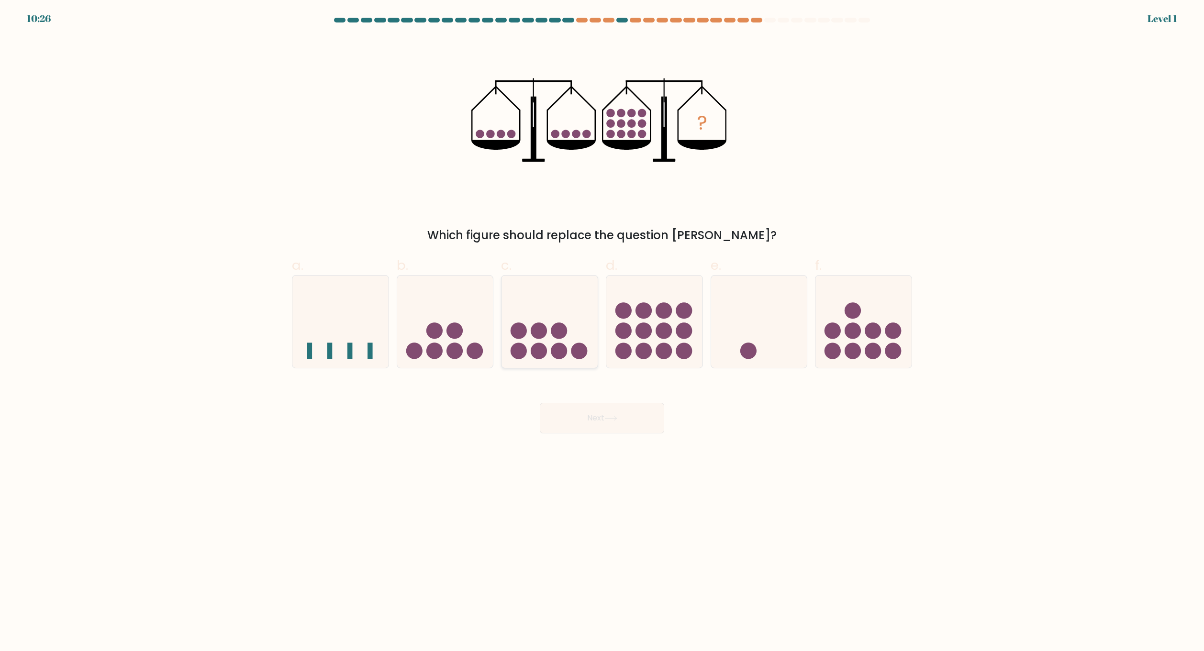
click at [567, 368] on div at bounding box center [549, 321] width 97 height 93
click at [602, 332] on input "c." at bounding box center [602, 329] width 0 height 6
radio input "true"
click at [576, 425] on button "Next" at bounding box center [602, 418] width 124 height 31
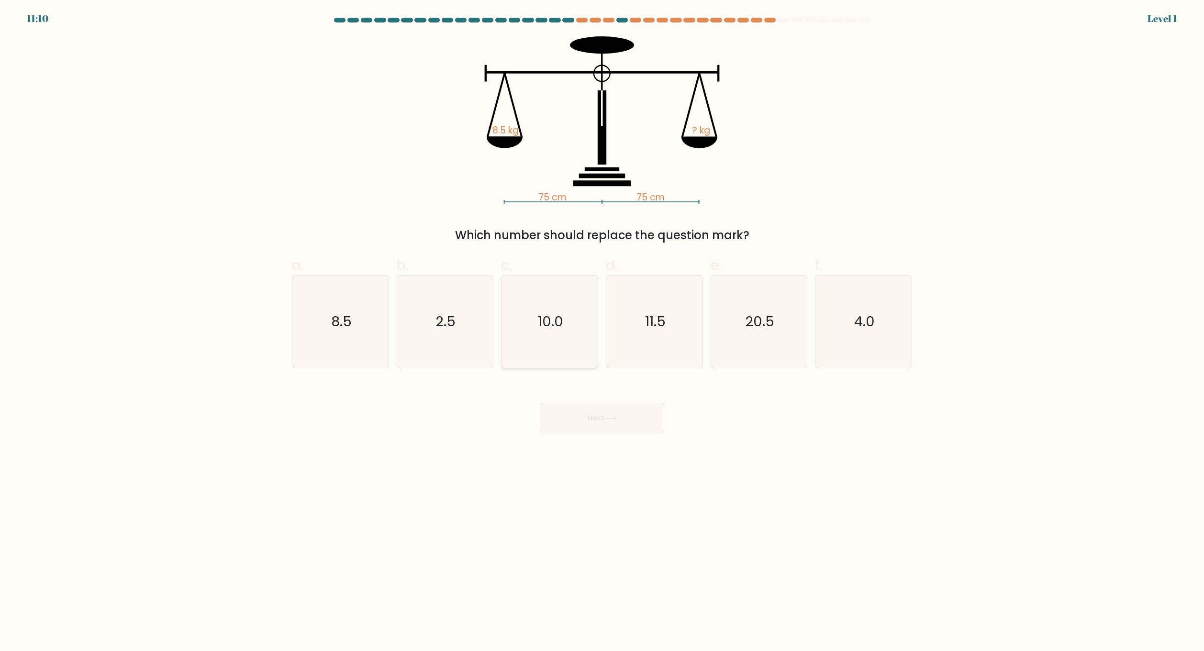
click at [571, 351] on icon "10.0" at bounding box center [550, 322] width 92 height 92
click at [602, 332] on input "c. 10.0" at bounding box center [602, 329] width 0 height 6
radio input "true"
click at [579, 418] on button "Next" at bounding box center [602, 418] width 124 height 31
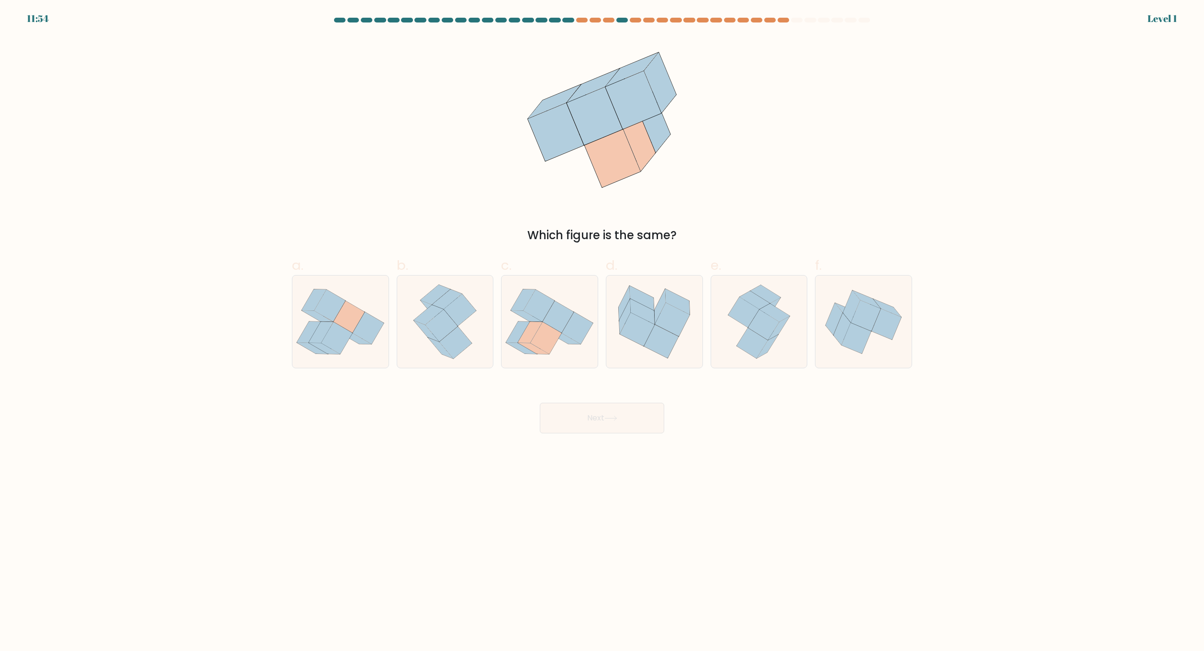
click at [565, 347] on icon at bounding box center [550, 322] width 96 height 85
click at [602, 332] on input "c." at bounding box center [602, 329] width 0 height 6
radio input "true"
click at [577, 423] on button "Next" at bounding box center [602, 418] width 124 height 31
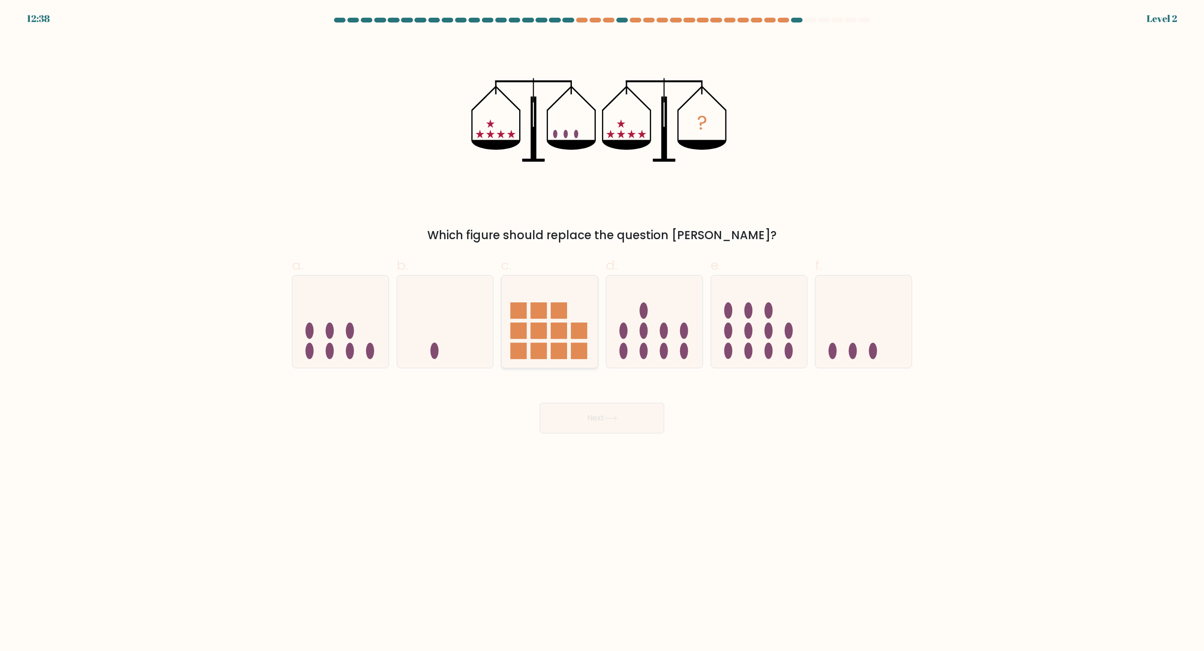
click at [561, 353] on rect at bounding box center [559, 351] width 16 height 16
click at [602, 332] on input "c." at bounding box center [602, 329] width 0 height 6
radio input "true"
click at [579, 421] on button "Next" at bounding box center [602, 418] width 124 height 31
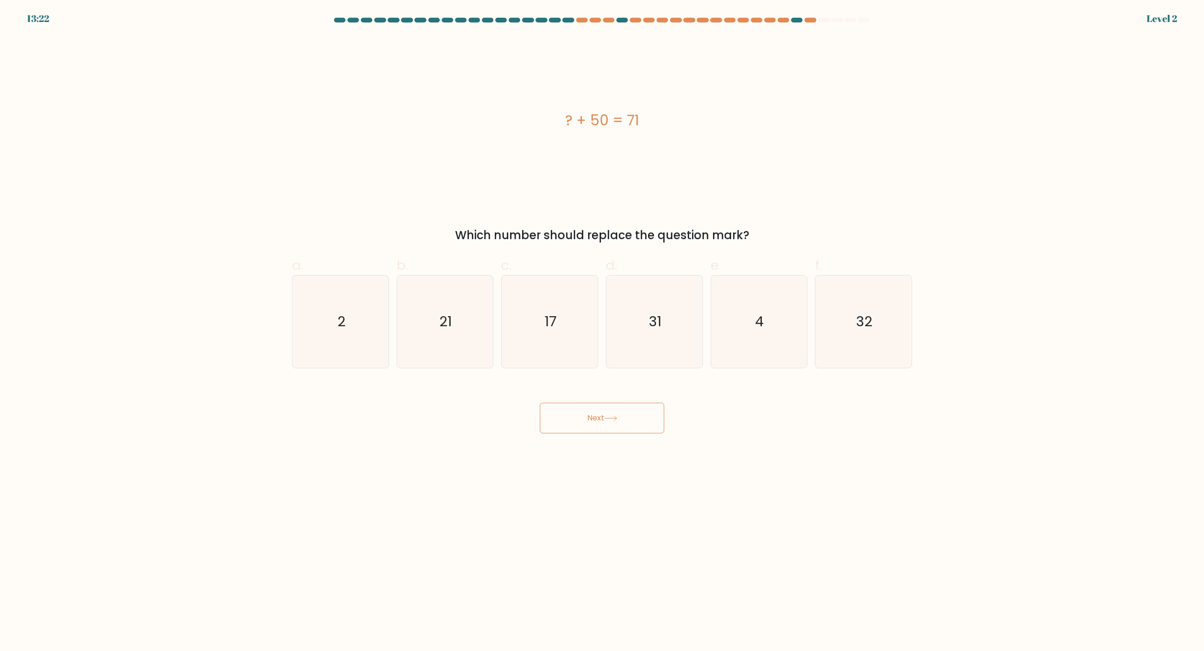
click at [572, 363] on icon "17" at bounding box center [550, 322] width 92 height 92
click at [602, 332] on input "c. 17" at bounding box center [602, 329] width 0 height 6
radio input "true"
click at [584, 425] on button "Next" at bounding box center [602, 418] width 124 height 31
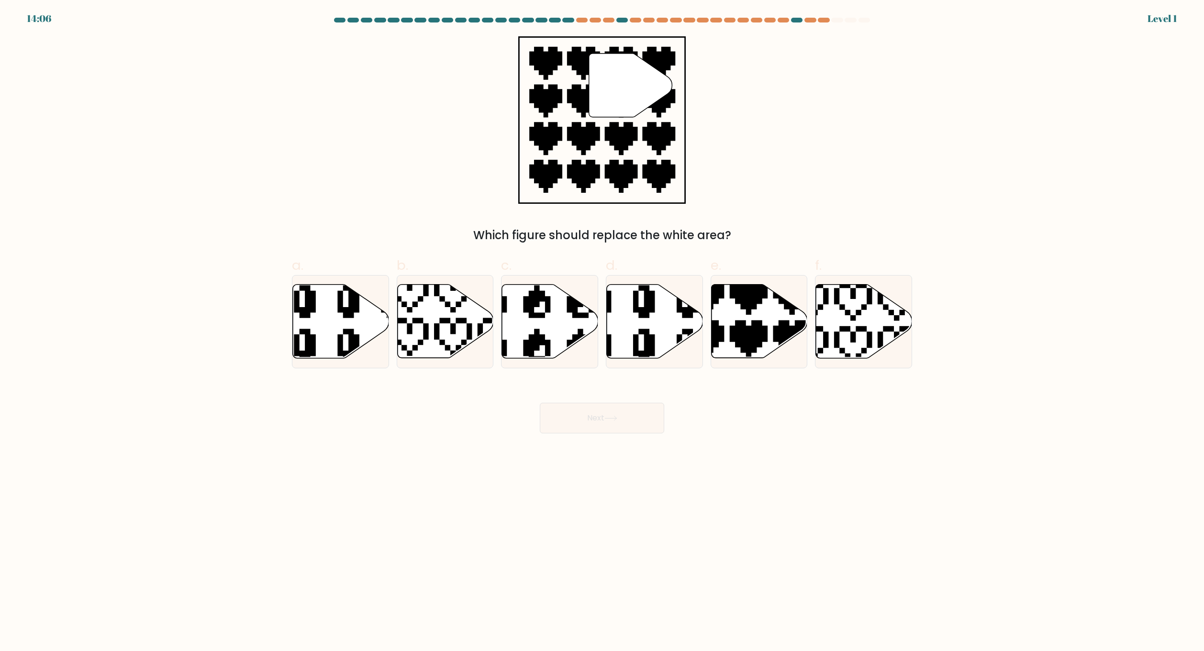
click at [569, 354] on icon at bounding box center [516, 280] width 158 height 163
click at [602, 332] on input "c." at bounding box center [602, 329] width 0 height 6
radio input "true"
click at [578, 414] on button "Next" at bounding box center [602, 418] width 124 height 31
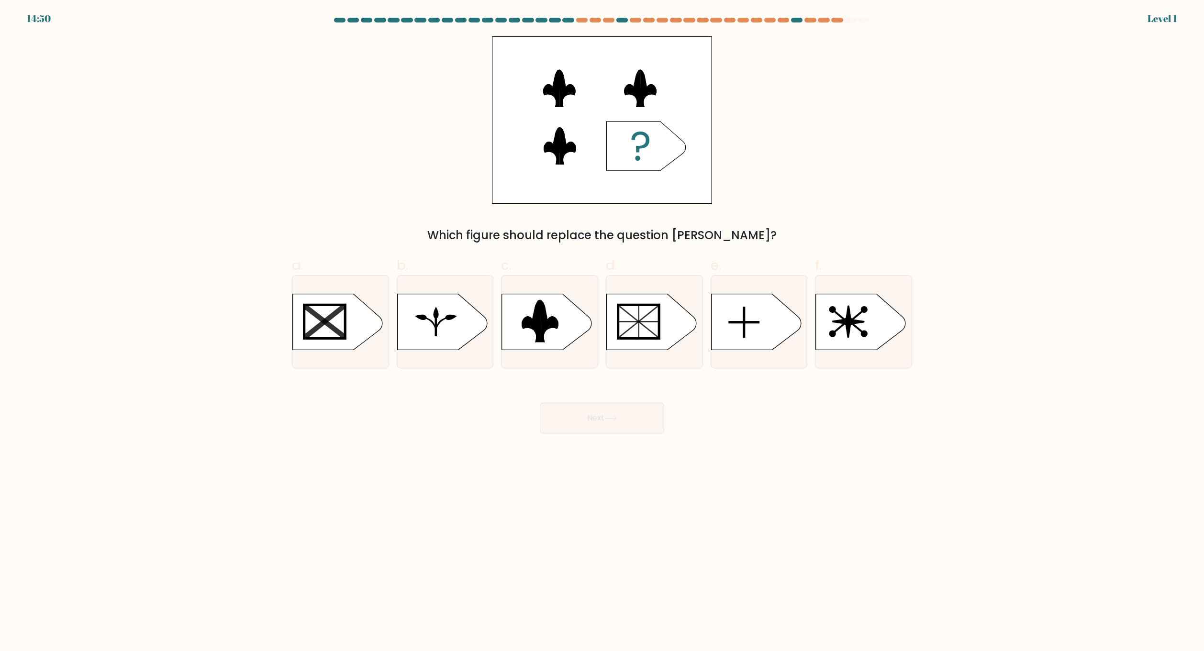
drag, startPoint x: 571, startPoint y: 360, endPoint x: 572, endPoint y: 402, distance: 42.1
click at [569, 360] on div at bounding box center [549, 321] width 97 height 93
click at [602, 332] on input "c." at bounding box center [602, 329] width 0 height 6
radio input "true"
click at [577, 425] on button "Next" at bounding box center [602, 418] width 124 height 31
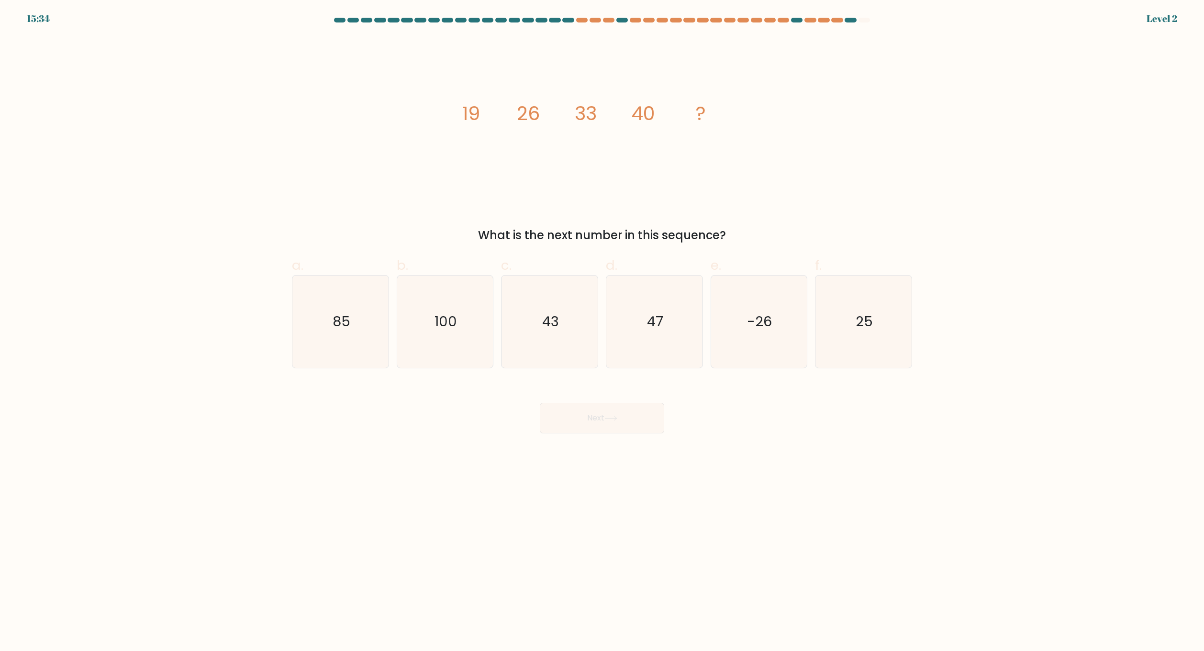
click at [573, 360] on icon "43" at bounding box center [550, 322] width 92 height 92
click at [602, 332] on input "c. 43" at bounding box center [602, 329] width 0 height 6
radio input "true"
click at [583, 418] on button "Next" at bounding box center [602, 418] width 124 height 31
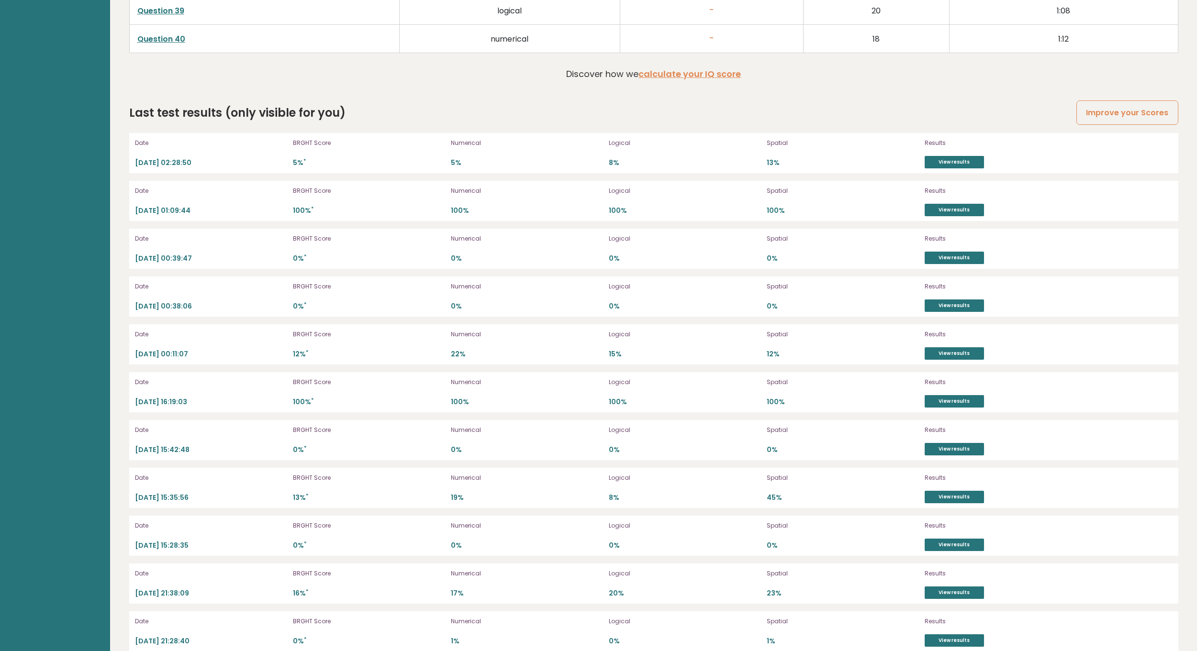
scroll to position [2872, 0]
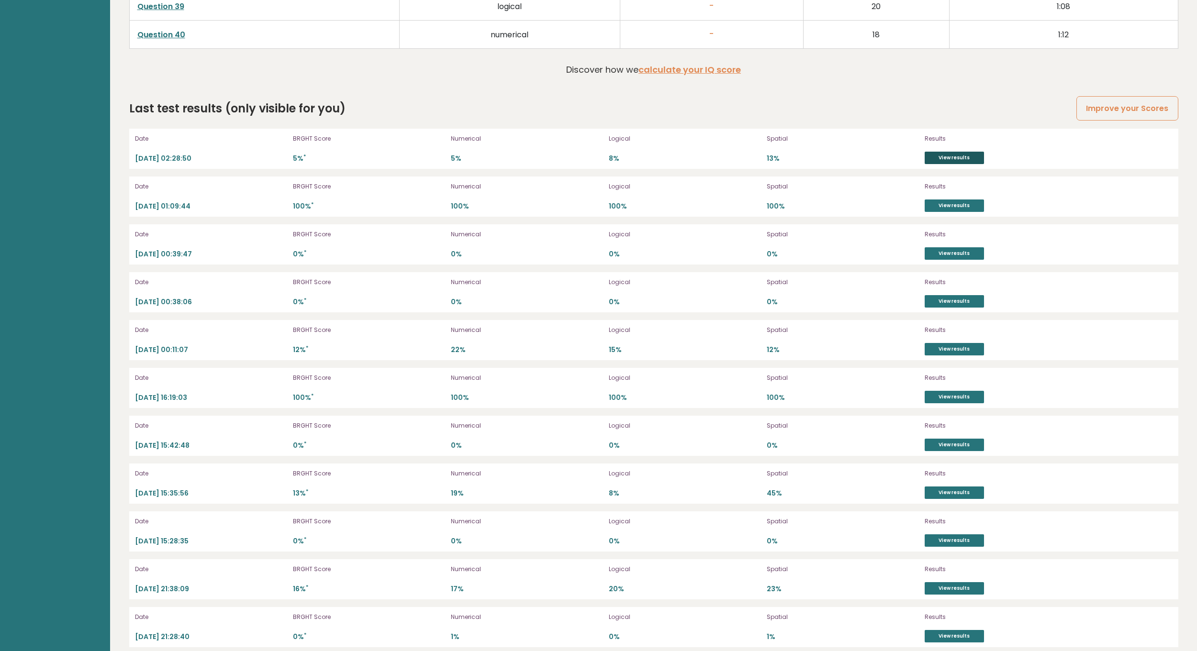
click at [940, 160] on link "View results" at bounding box center [954, 158] width 59 height 12
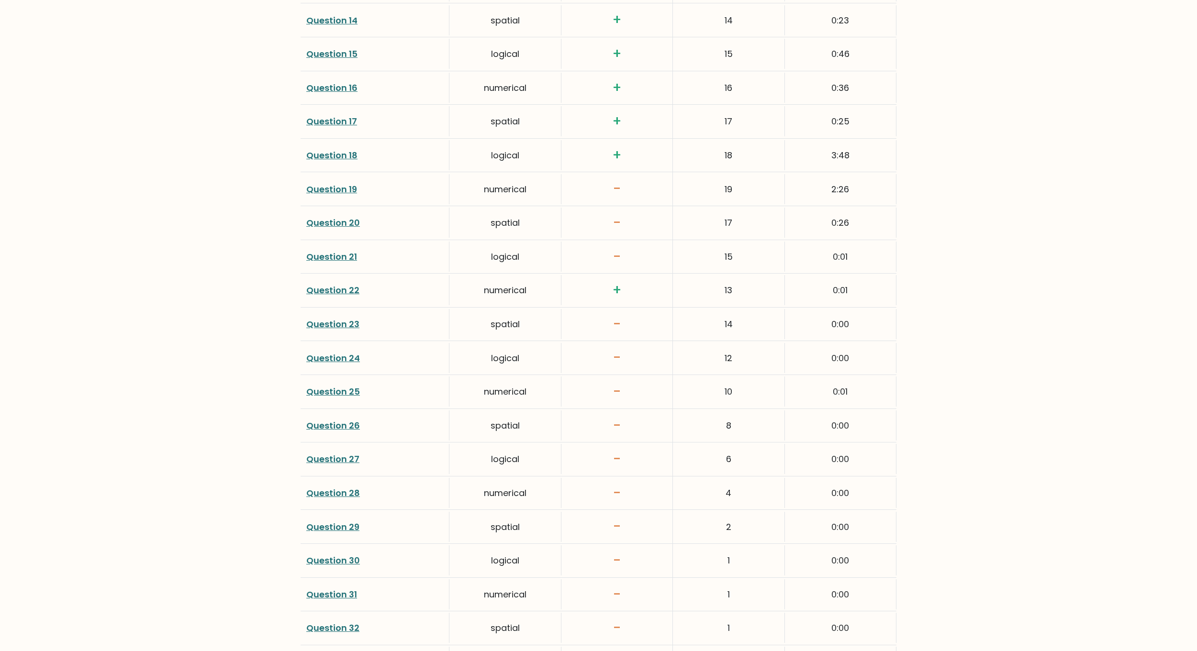
scroll to position [1819, 0]
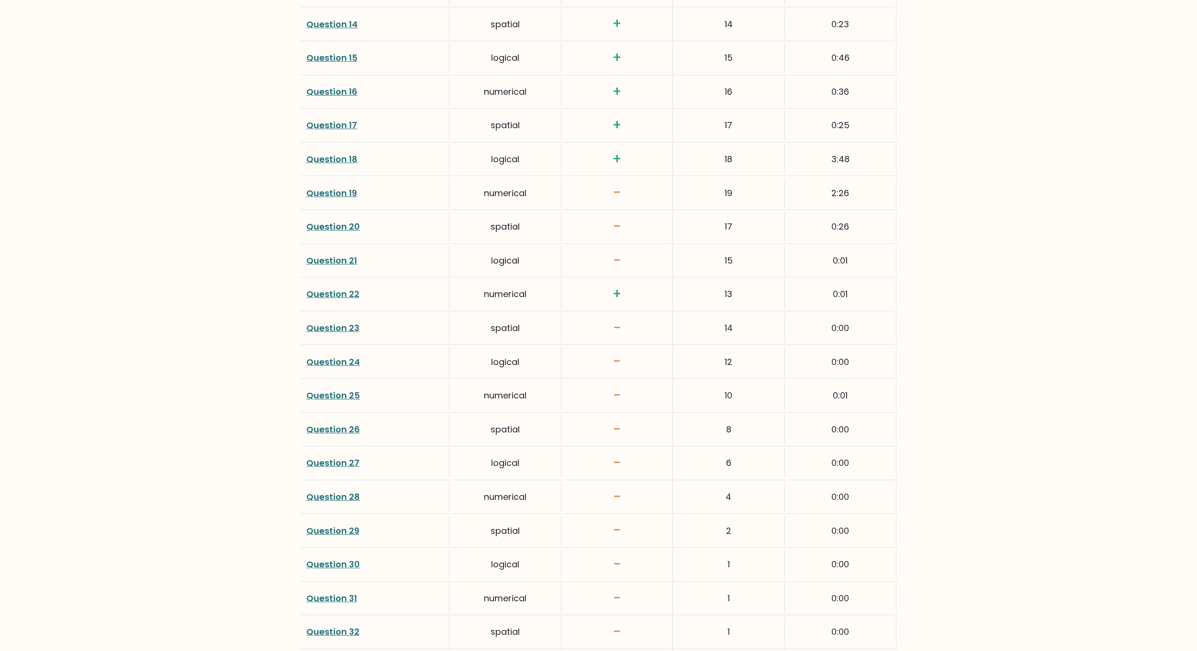
click at [344, 154] on link "Question 18" at bounding box center [331, 159] width 51 height 12
click at [338, 195] on link "Question 19" at bounding box center [331, 193] width 51 height 12
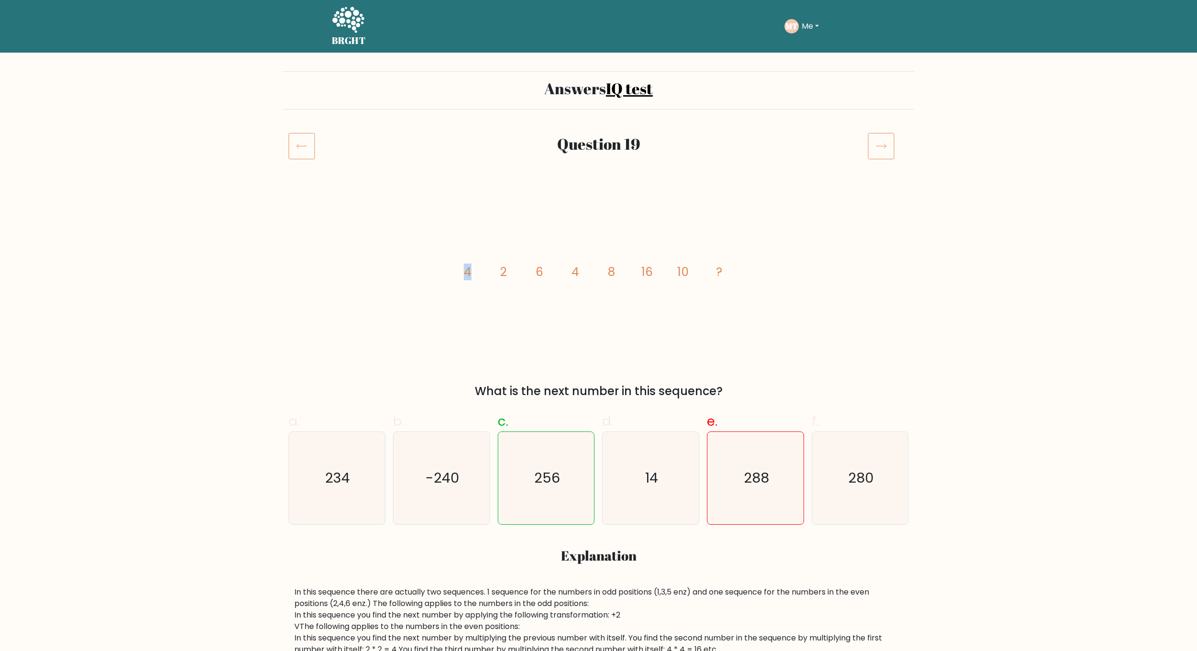
drag, startPoint x: 450, startPoint y: 270, endPoint x: 473, endPoint y: 277, distance: 24.4
click at [473, 277] on div "image/svg+xml 4 2 6 4 8 16 10 ? What is the next number in this sequence?" at bounding box center [599, 296] width 632 height 208
click at [495, 307] on icon "image/svg+xml 4 2 6 4 8 16 10 ?" at bounding box center [598, 276] width 287 height 168
drag, startPoint x: 495, startPoint y: 269, endPoint x: 529, endPoint y: 274, distance: 34.0
click at [529, 274] on icon "image/svg+xml 4 2 6 4 8 16 10 ?" at bounding box center [598, 276] width 287 height 168
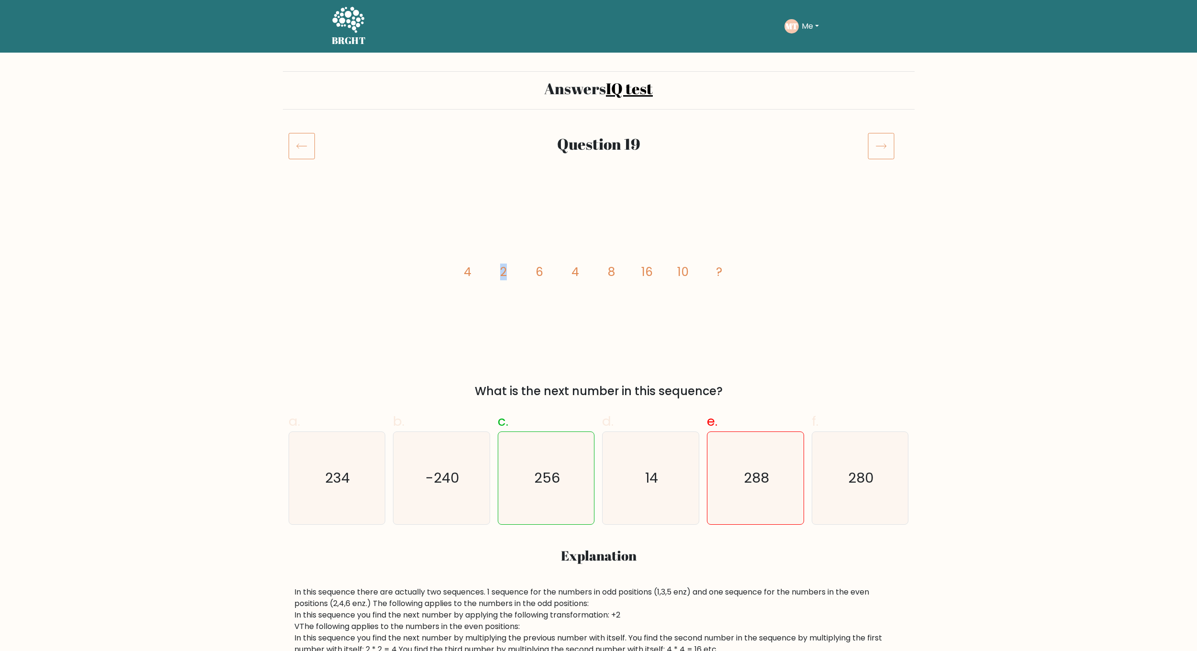
click at [527, 324] on icon "image/svg+xml 4 2 6 4 8 16 10 ?" at bounding box center [598, 276] width 287 height 168
click at [538, 267] on tspan "6" at bounding box center [540, 272] width 8 height 17
drag, startPoint x: 538, startPoint y: 267, endPoint x: 564, endPoint y: 272, distance: 26.8
click at [558, 273] on icon "image/svg+xml 4 2 6 4 8 16 10 ?" at bounding box center [598, 276] width 287 height 168
click at [569, 273] on icon "image/svg+xml 4 2 6 4 8 16 10 ?" at bounding box center [598, 276] width 287 height 168
